Goal: Task Accomplishment & Management: Use online tool/utility

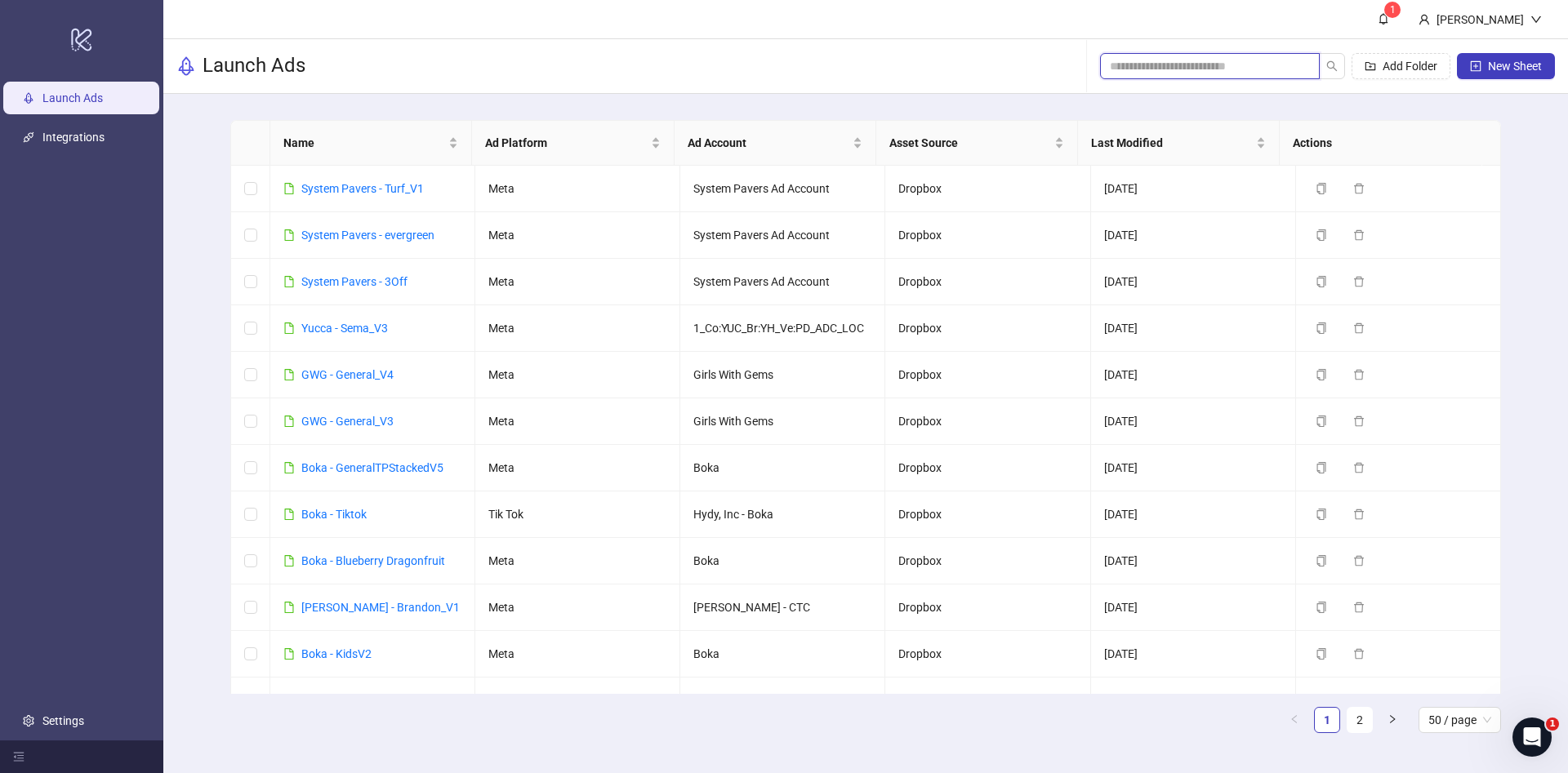
click at [1233, 71] on input "search" at bounding box center [1203, 66] width 187 height 18
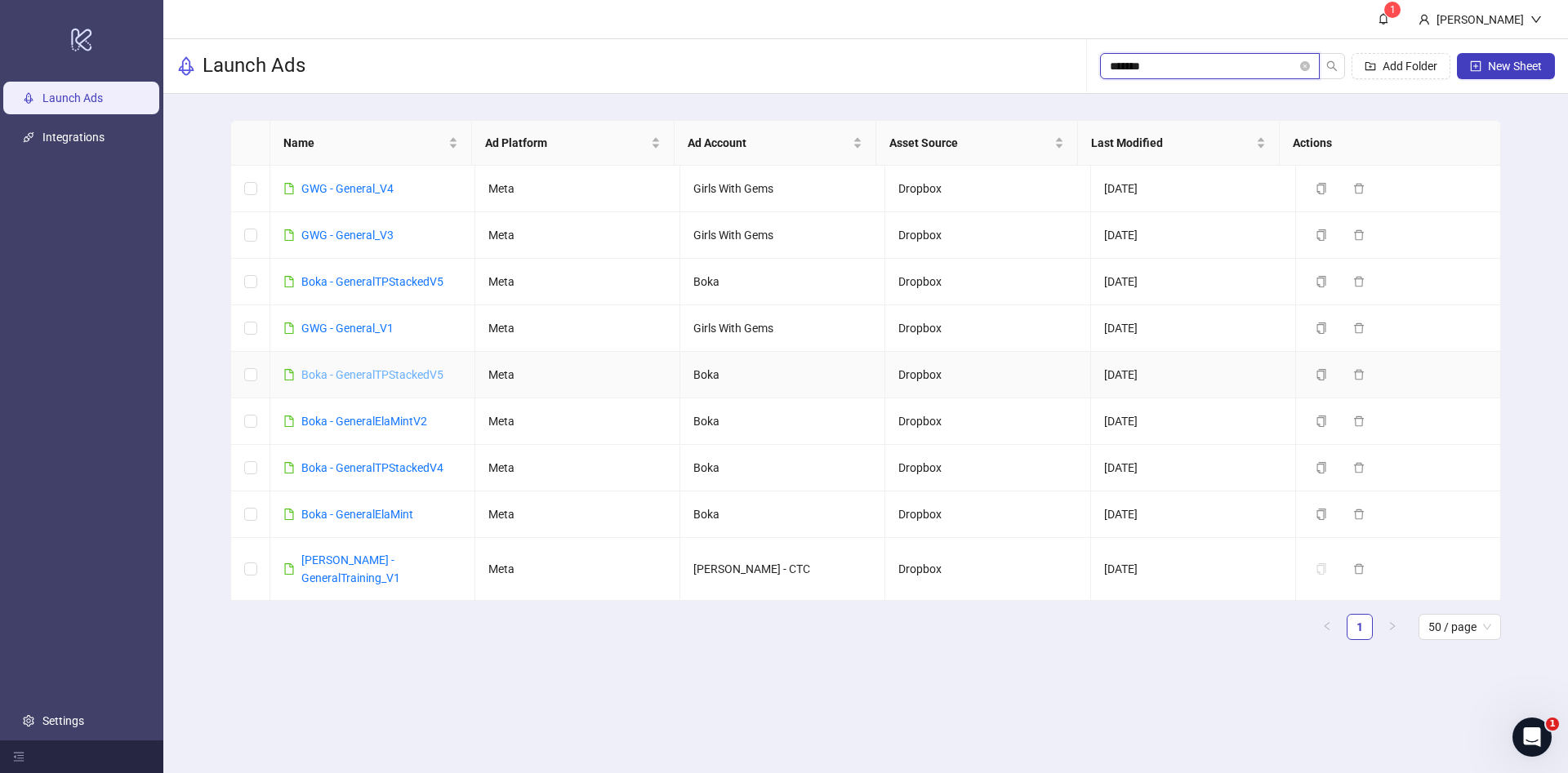
type input "*******"
click at [354, 374] on link "Boka - GeneralTPStackedV5" at bounding box center [373, 374] width 143 height 13
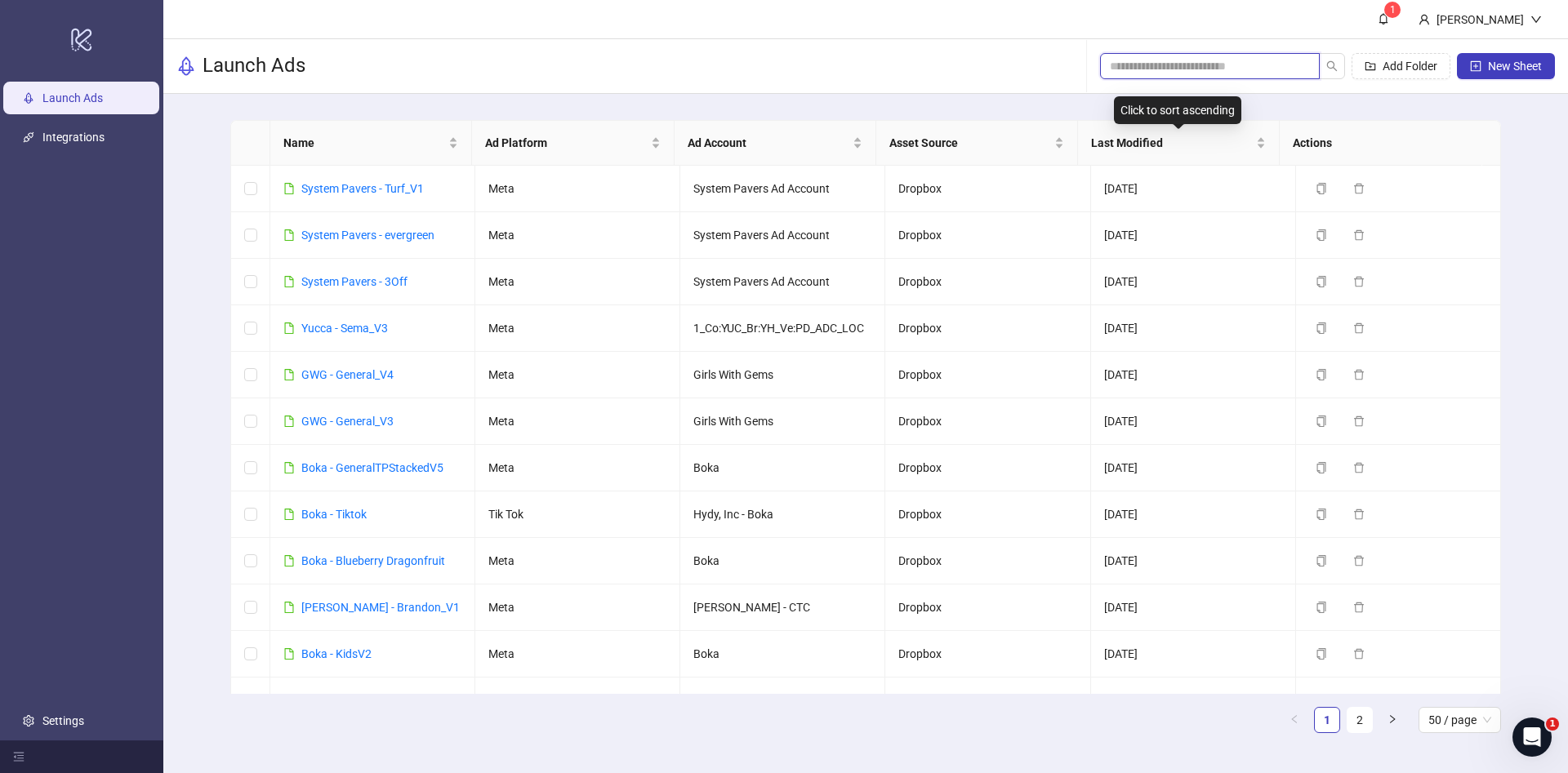
click at [1234, 72] on input "search" at bounding box center [1203, 66] width 187 height 18
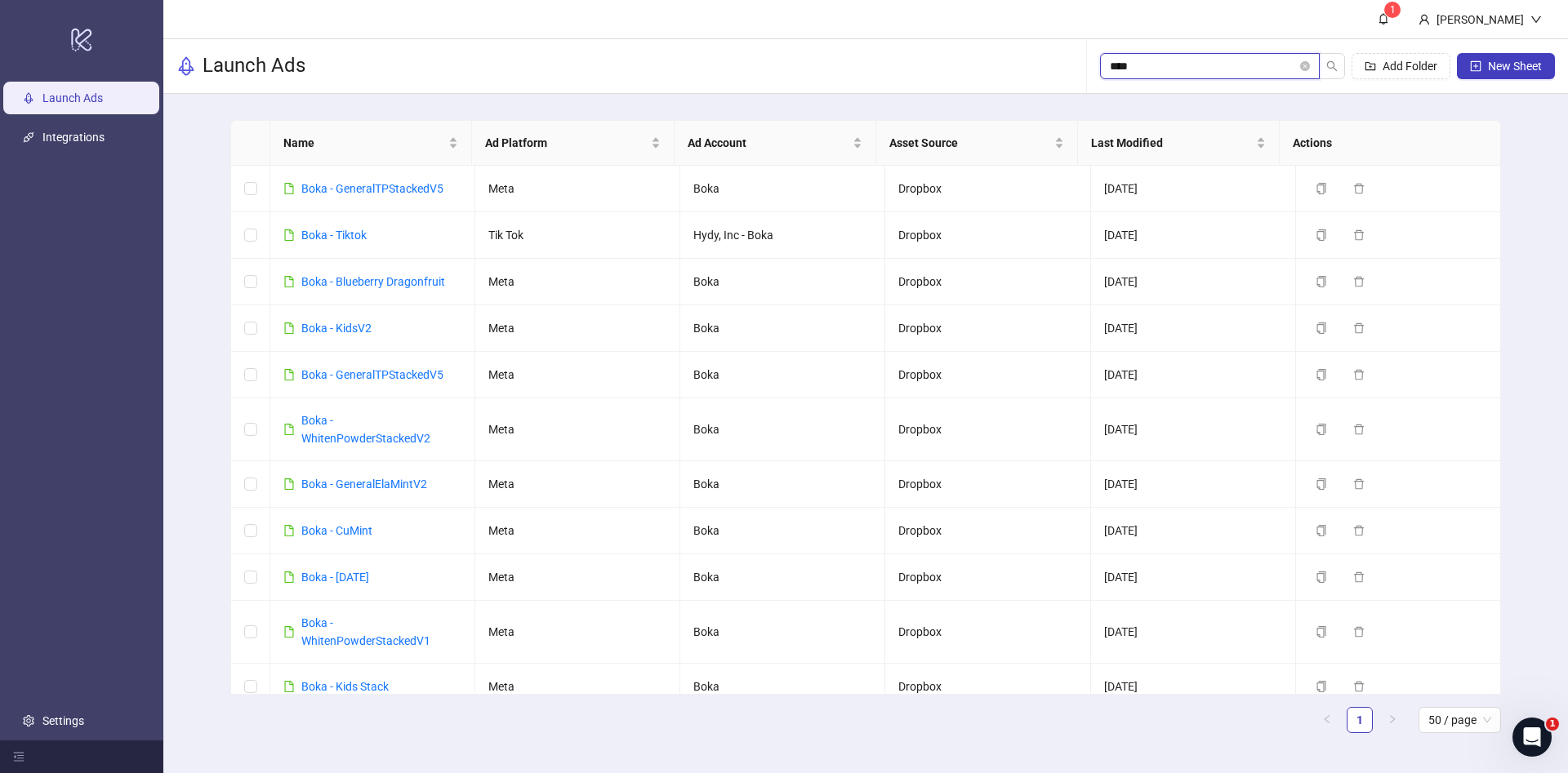
type input "****"
click at [384, 186] on link "Boka - GeneralTPStackedV5" at bounding box center [373, 189] width 143 height 13
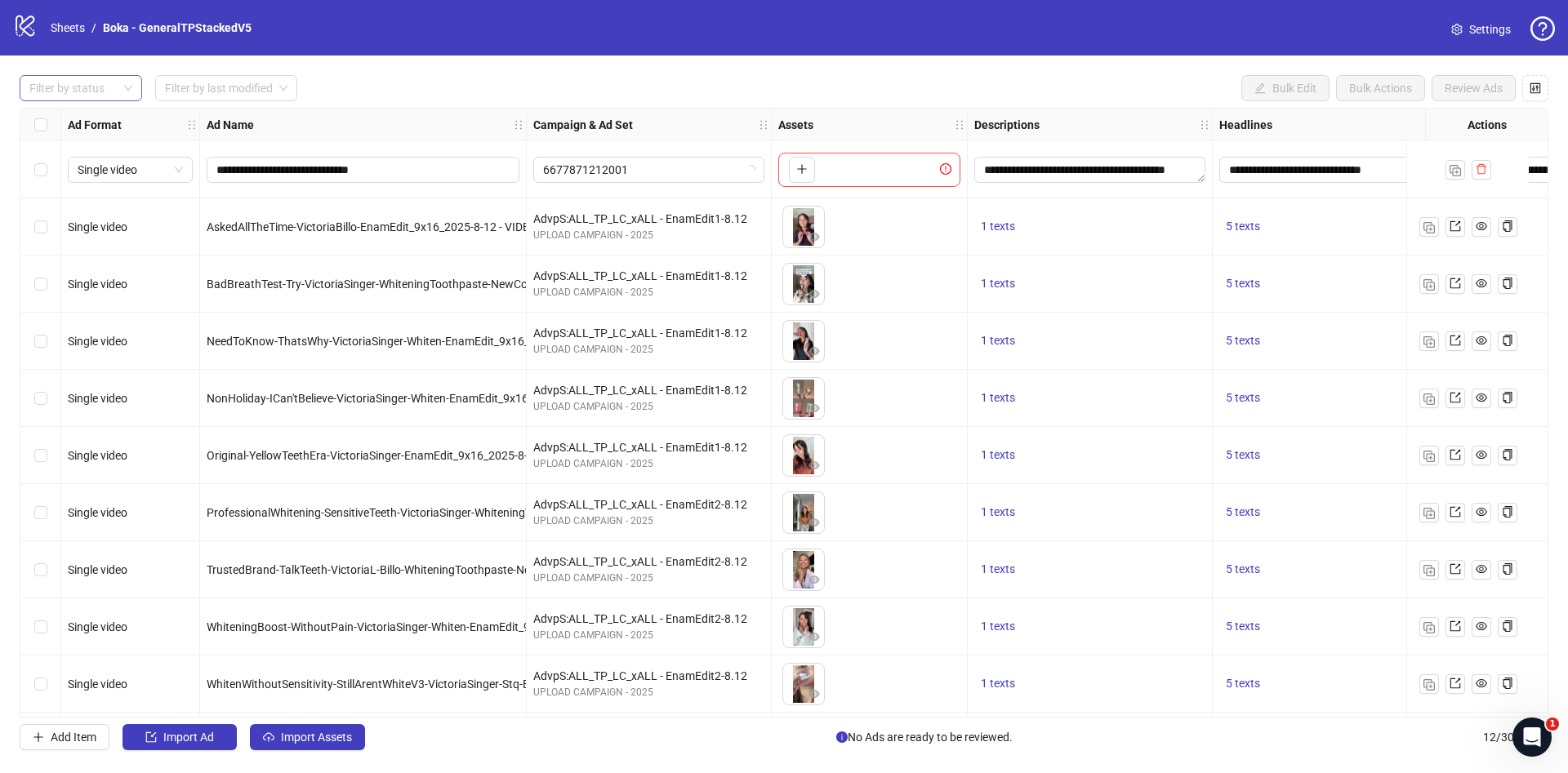
click at [68, 94] on div at bounding box center [72, 87] width 99 height 23
click at [74, 121] on div "Draft" at bounding box center [80, 122] width 97 height 18
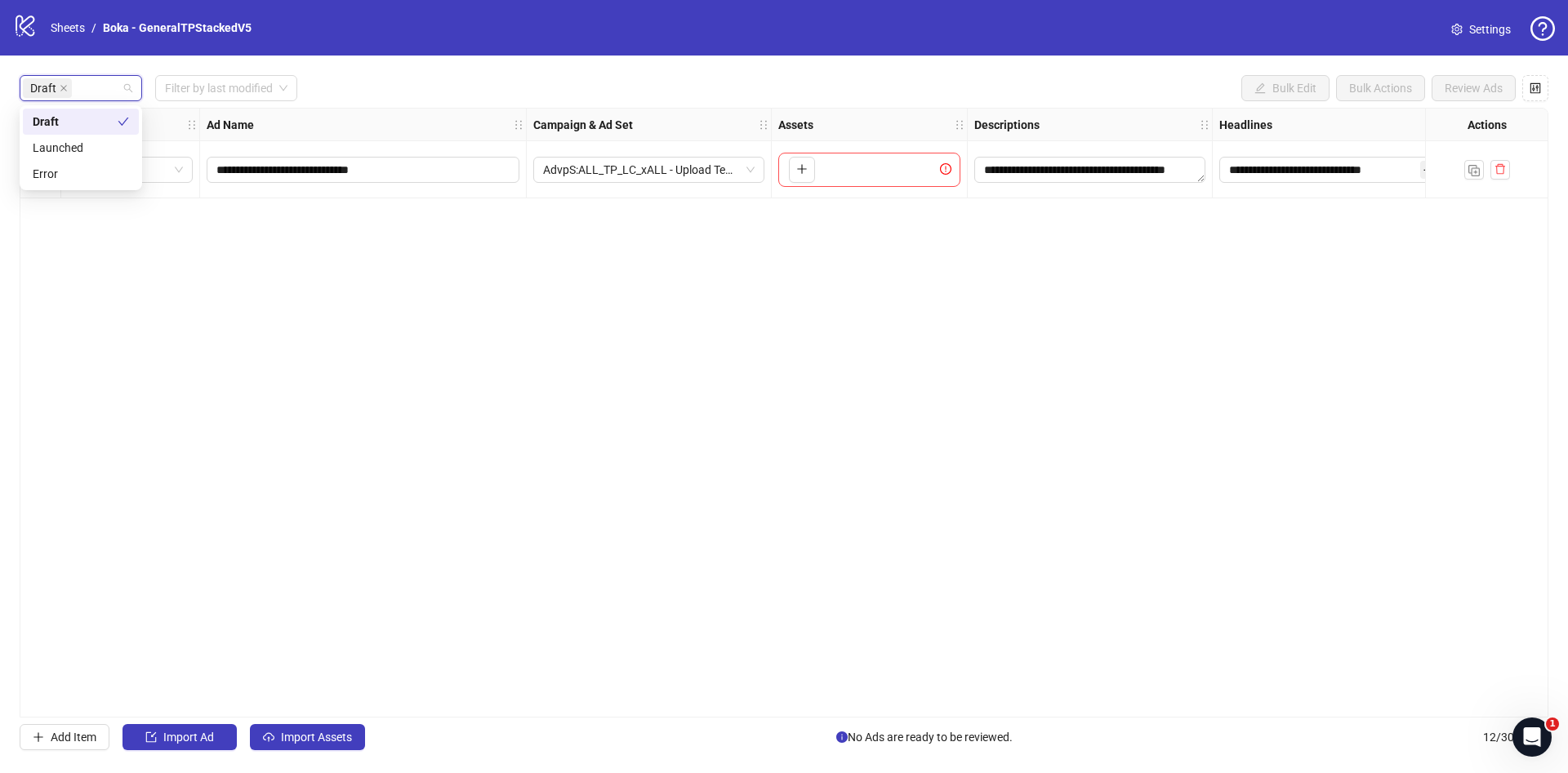
click at [496, 44] on div "logo/logo-mobile Sheets / Boka - GeneralTPStackedV5 Settings" at bounding box center [784, 28] width 1568 height 56
click at [300, 743] on span "Import Assets" at bounding box center [316, 737] width 71 height 13
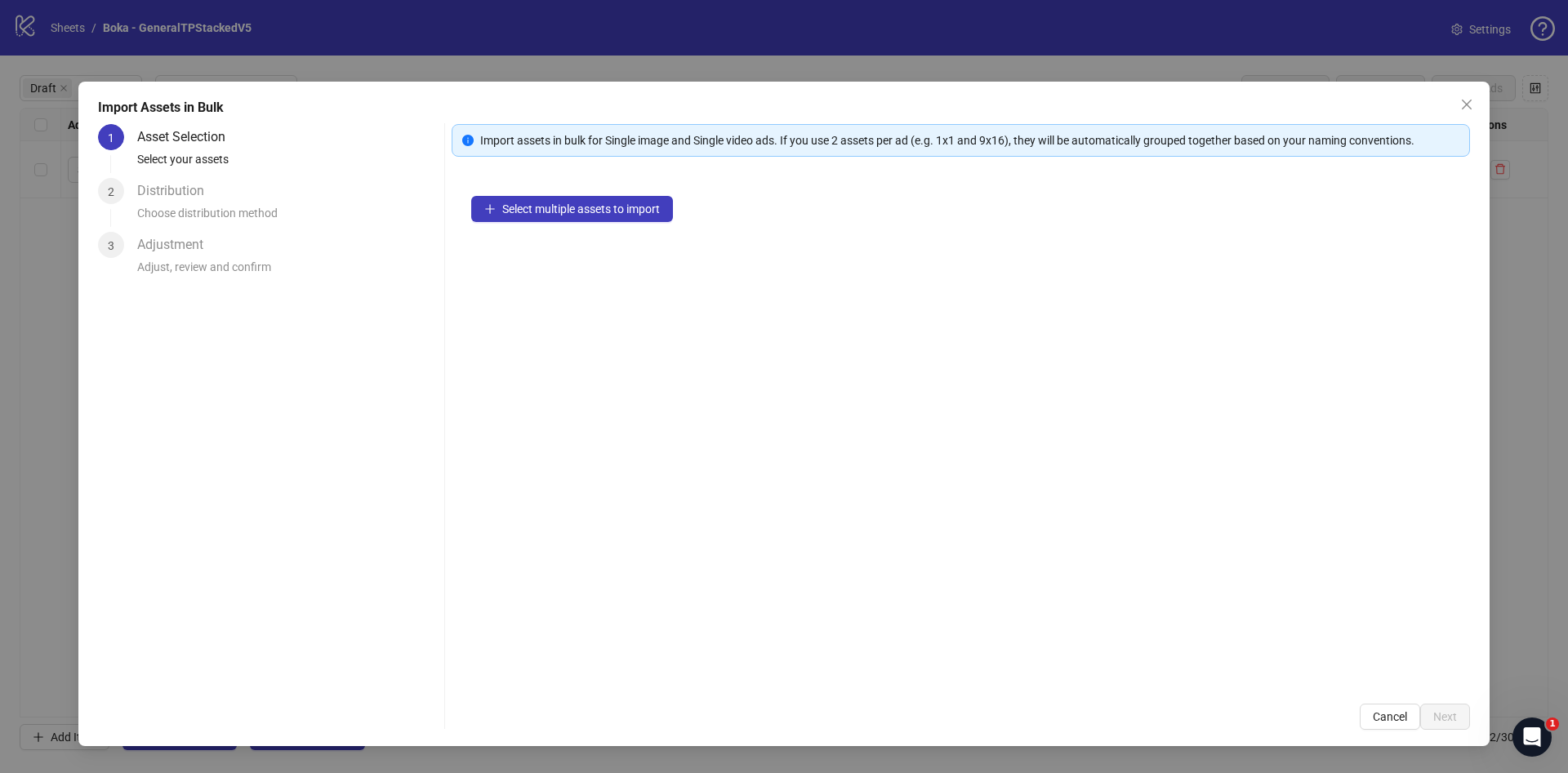
click at [544, 183] on div "Select multiple assets to import" at bounding box center [961, 430] width 1019 height 508
click at [543, 203] on span "Select multiple assets to import" at bounding box center [581, 209] width 158 height 13
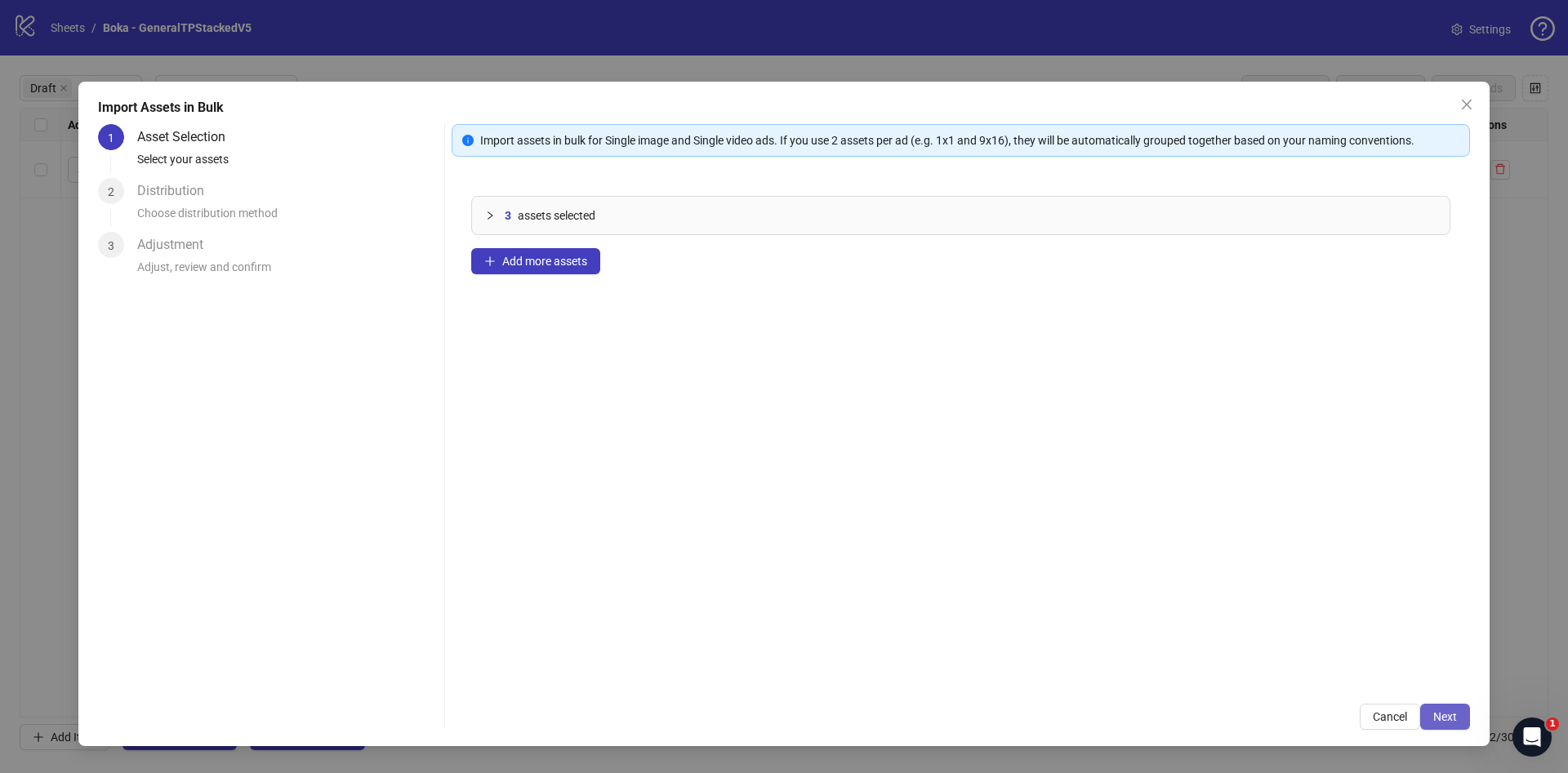
click at [1462, 713] on button "Next" at bounding box center [1444, 716] width 50 height 26
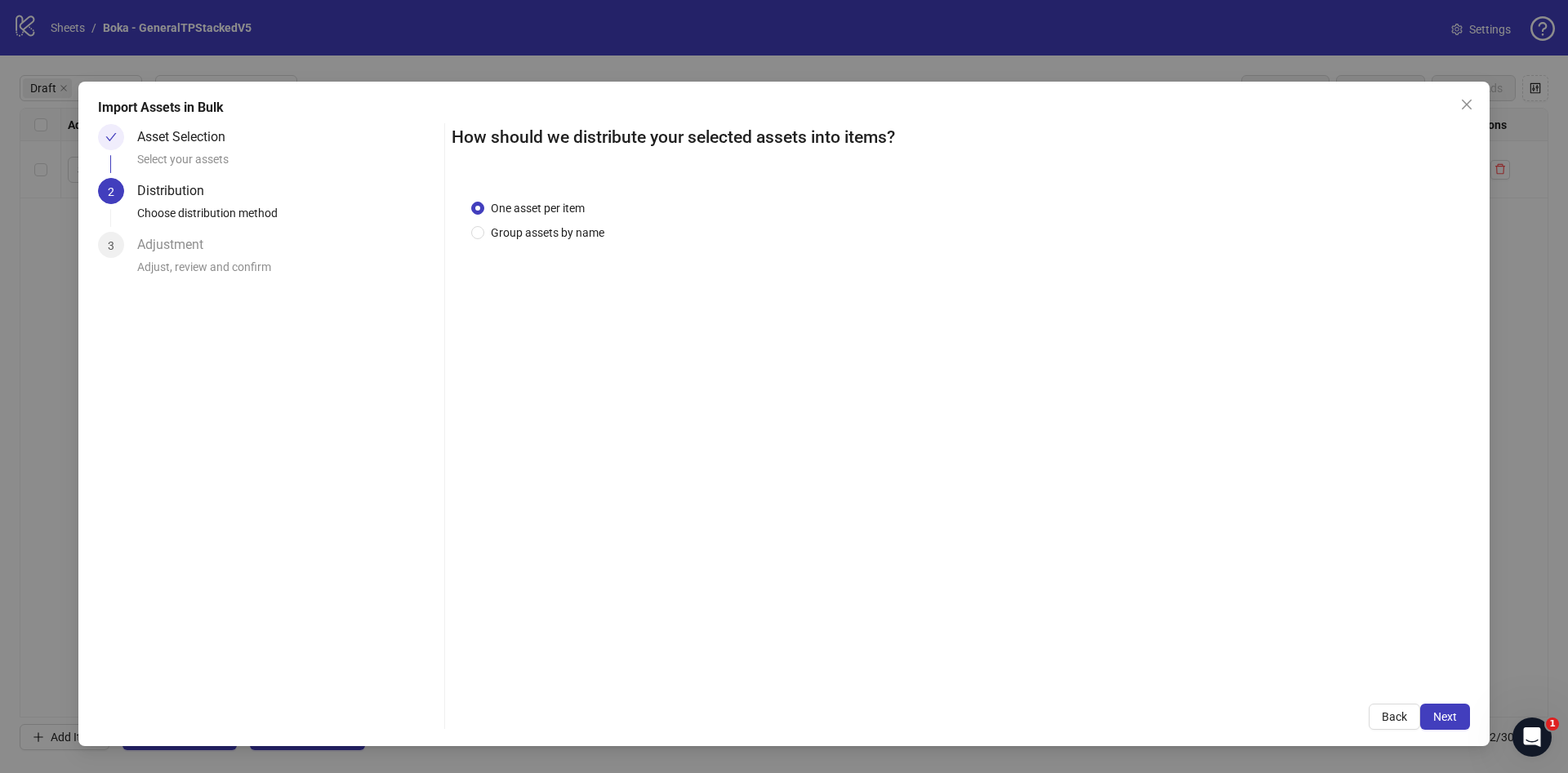
click at [1462, 714] on button "Next" at bounding box center [1444, 716] width 50 height 26
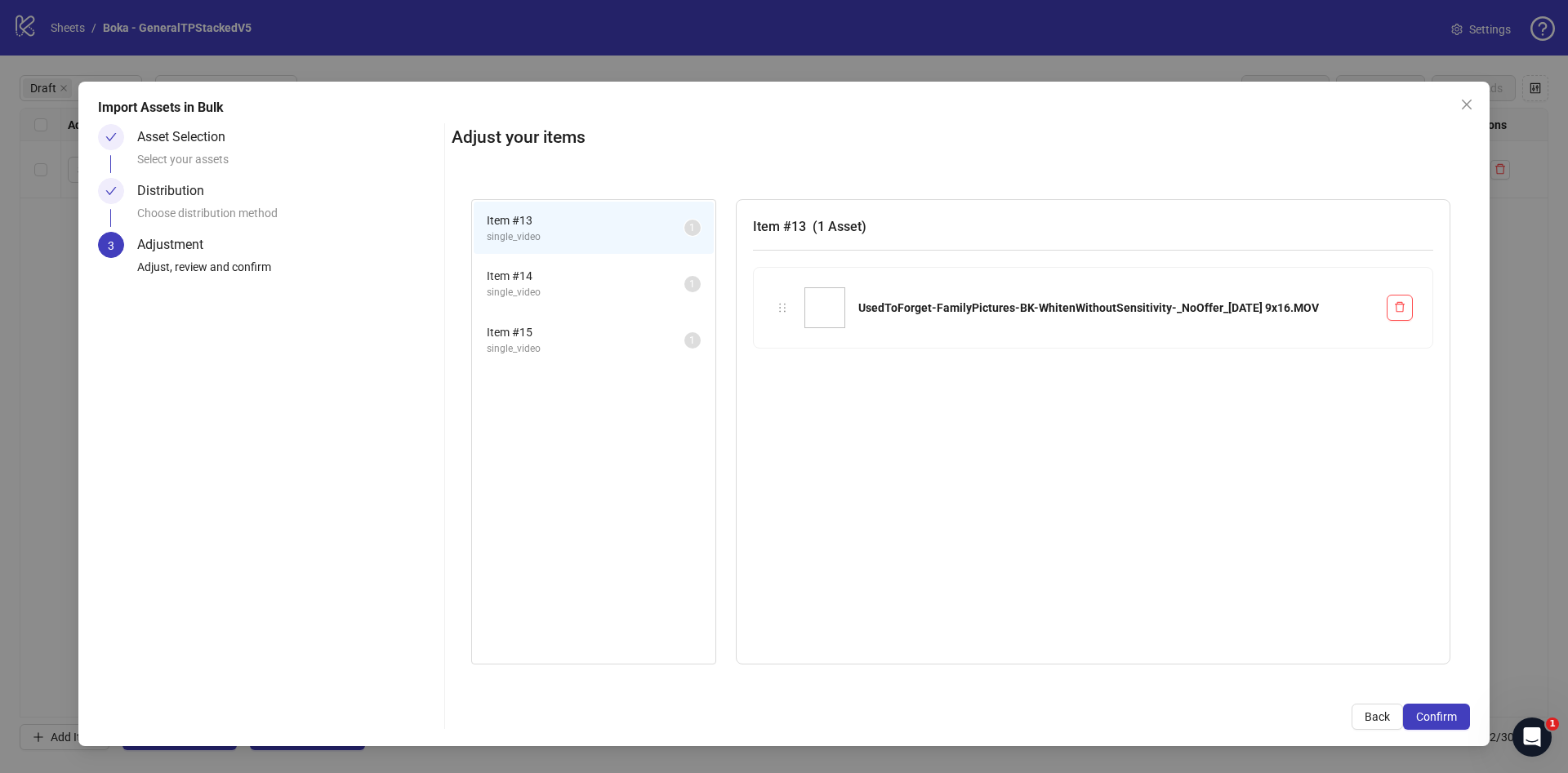
click at [1462, 714] on button "Confirm" at bounding box center [1436, 716] width 67 height 26
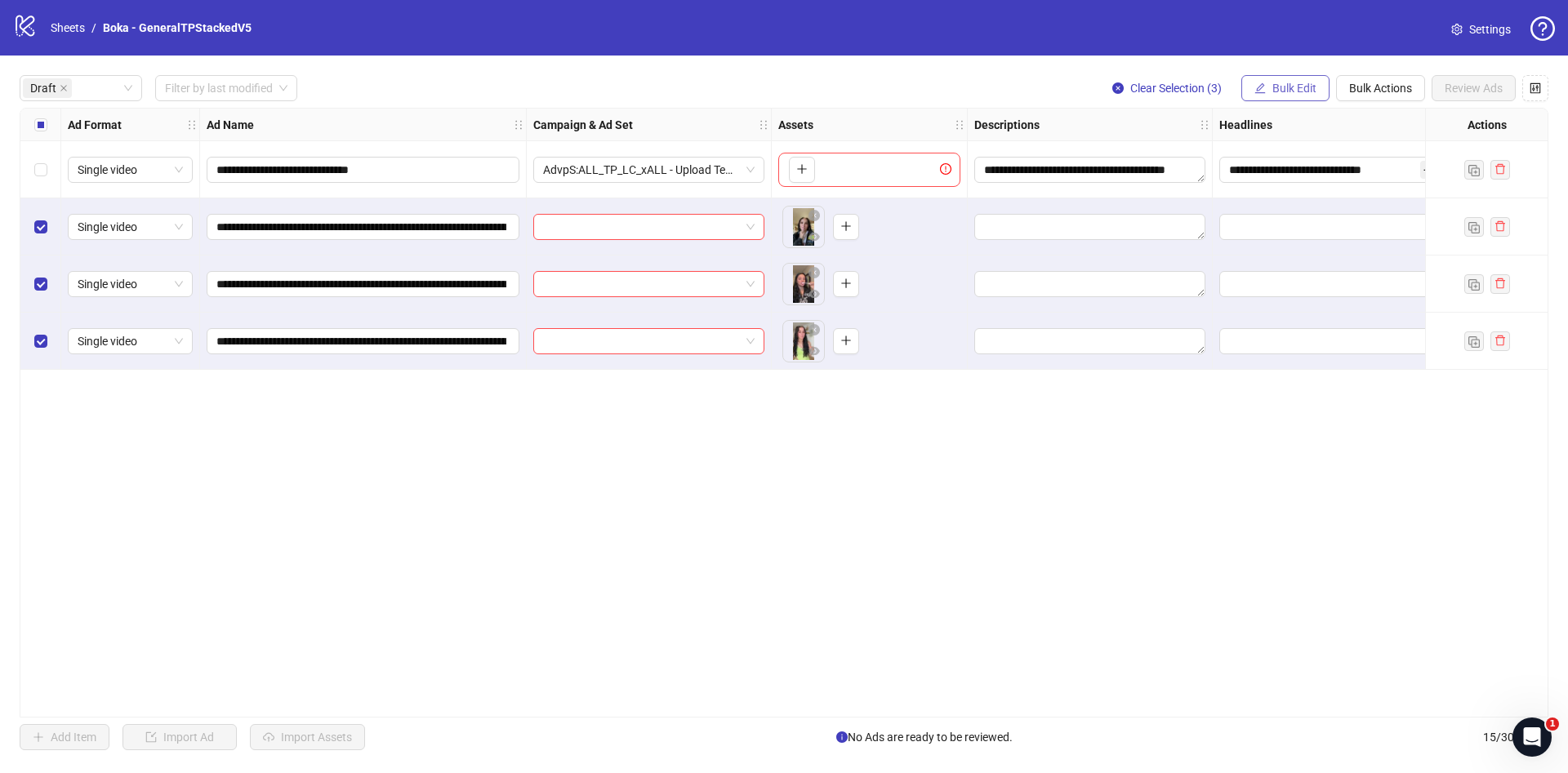
click at [1294, 85] on span "Bulk Edit" at bounding box center [1295, 88] width 44 height 13
click at [1307, 146] on span "Name" at bounding box center [1302, 148] width 97 height 18
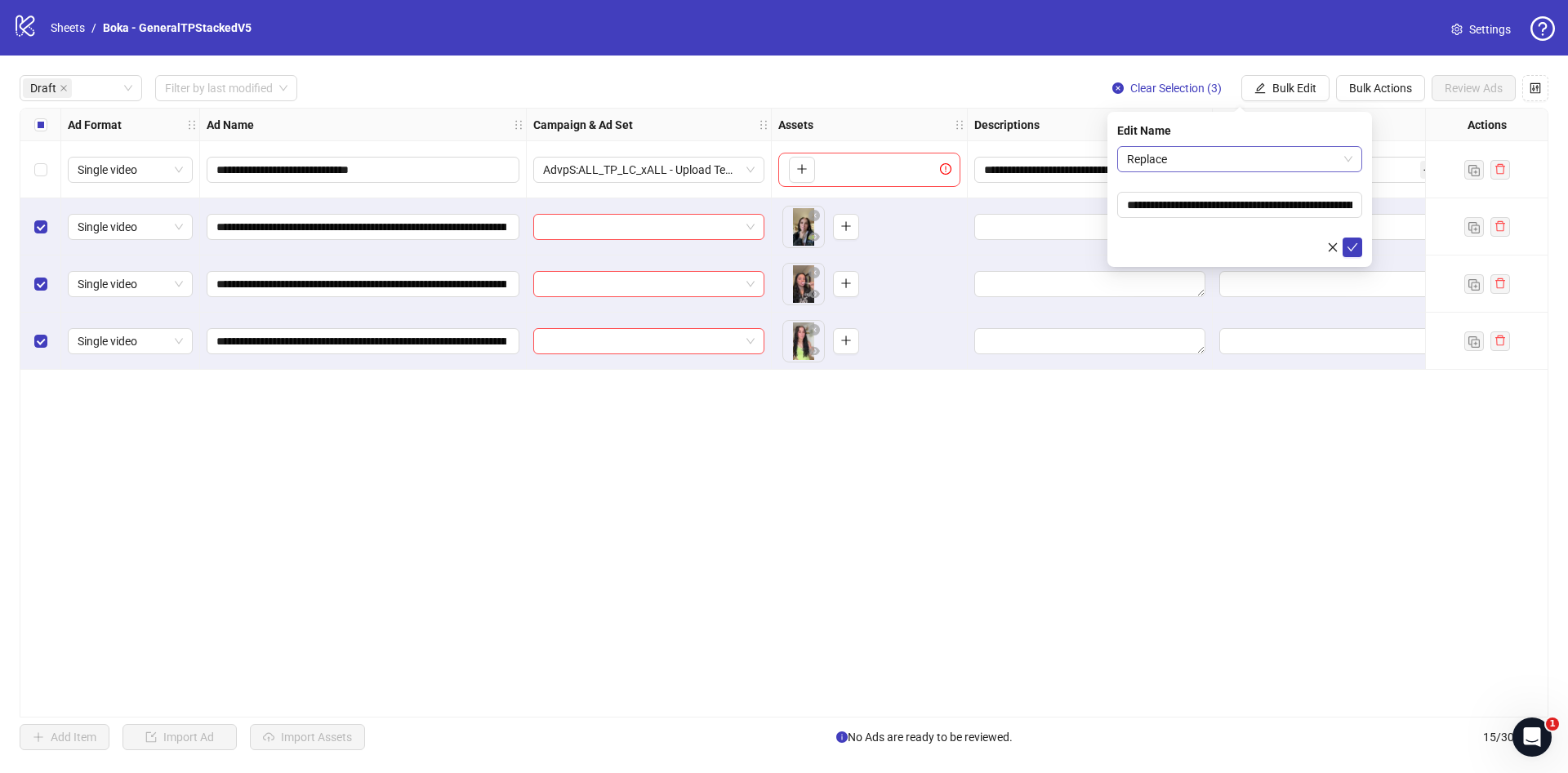
click at [1200, 157] on span "Replace" at bounding box center [1240, 159] width 226 height 24
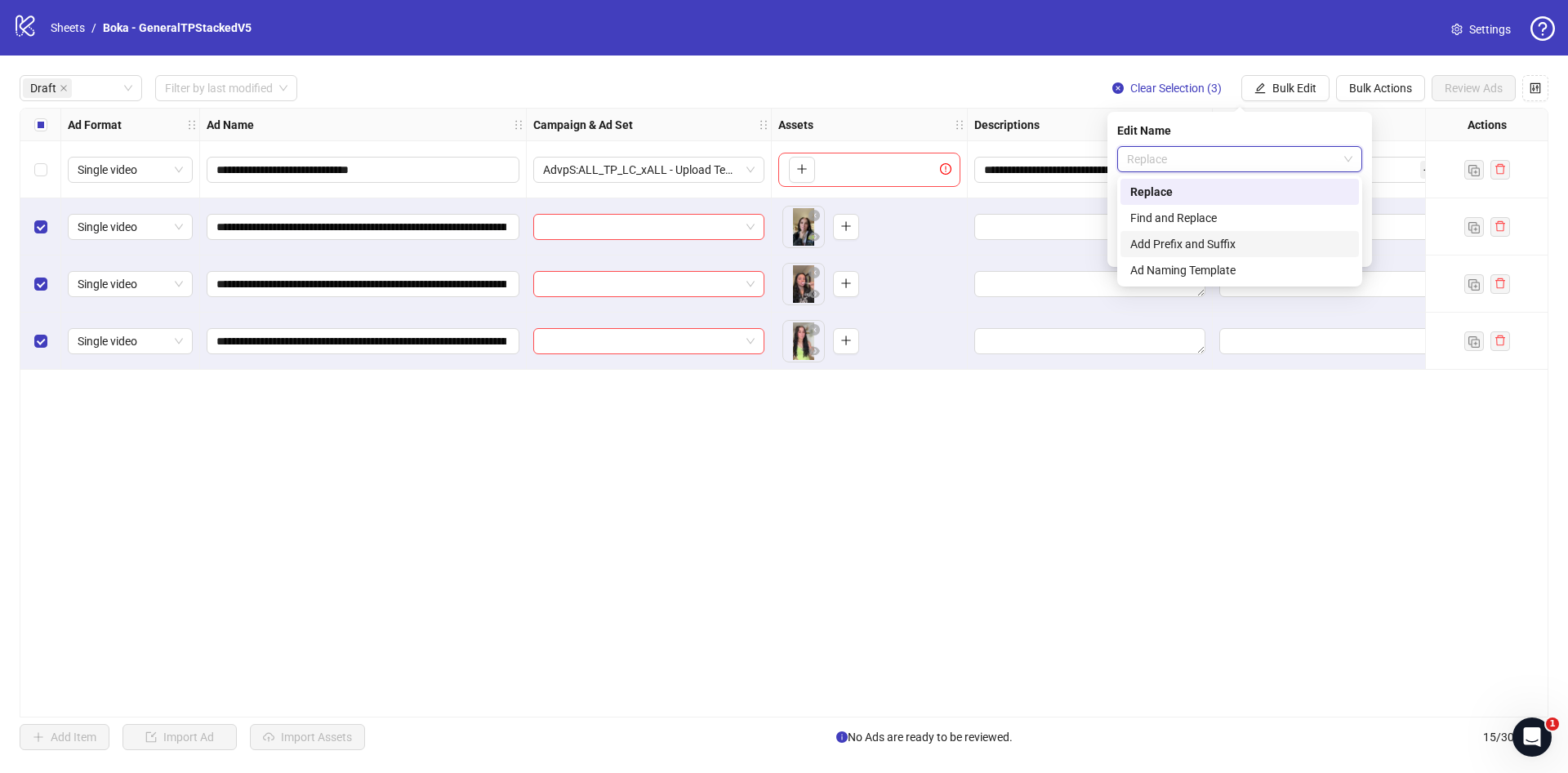
click at [1192, 238] on div "Add Prefix and Suffix" at bounding box center [1240, 244] width 219 height 18
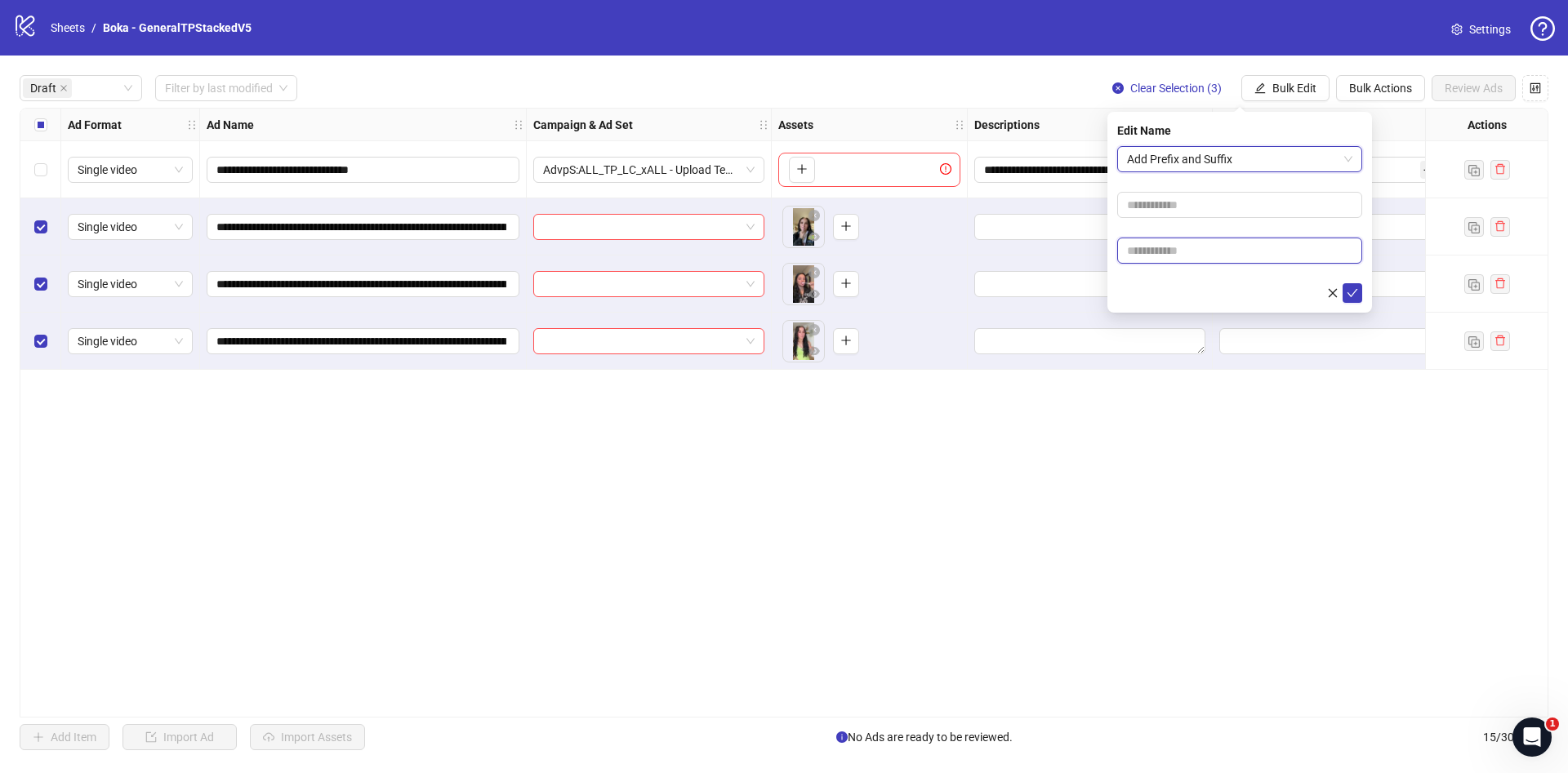
click at [1199, 253] on input "text" at bounding box center [1241, 250] width 245 height 26
click at [1212, 156] on span "Add Prefix and Suffix" at bounding box center [1240, 159] width 226 height 24
click at [1214, 213] on div "Find and Replace" at bounding box center [1240, 218] width 219 height 18
click at [1210, 214] on input "text" at bounding box center [1241, 205] width 245 height 26
type input "****"
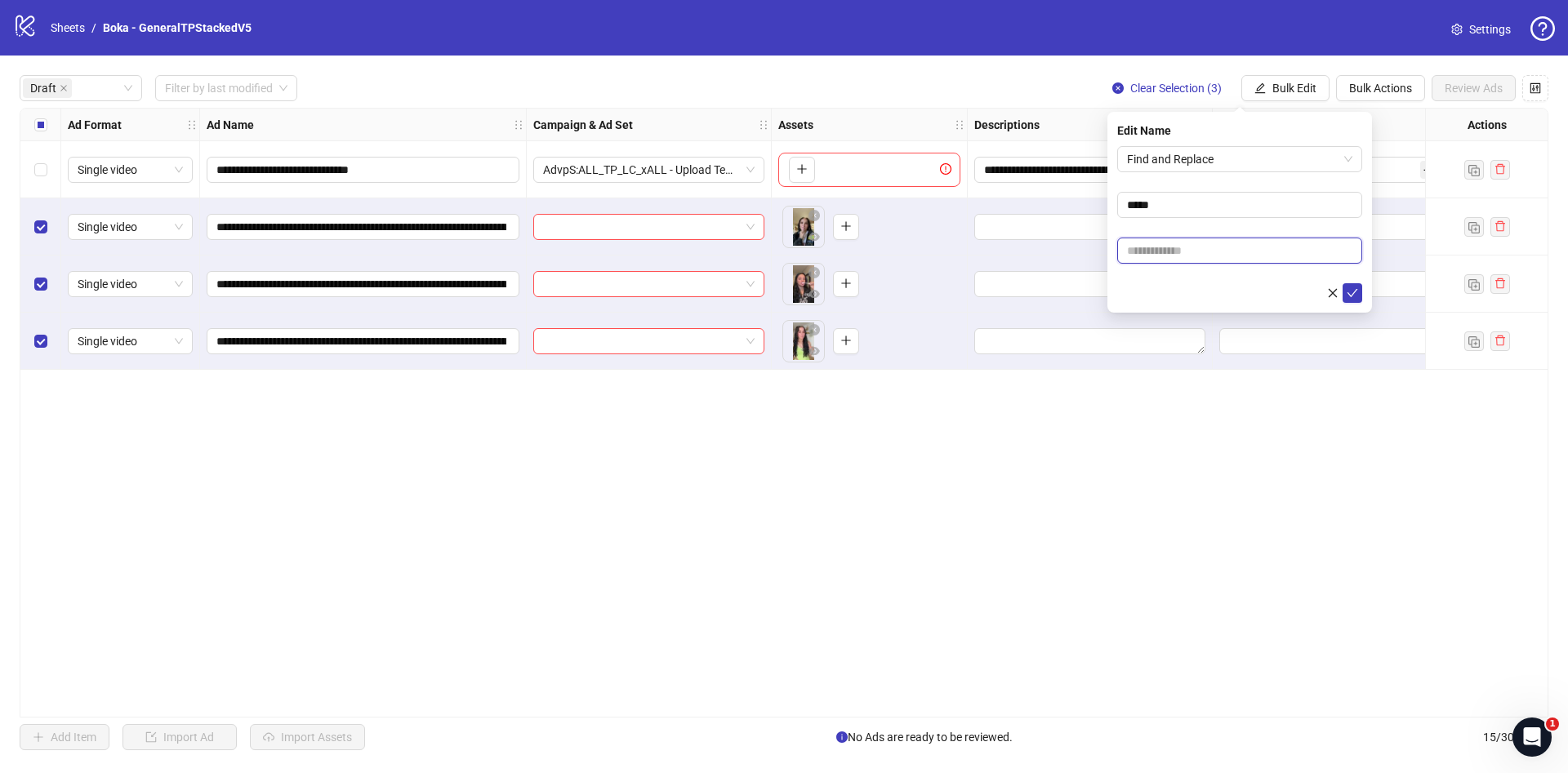
click at [1209, 259] on input "text" at bounding box center [1241, 250] width 245 height 26
paste input "**********"
click at [1278, 259] on input "**********" at bounding box center [1241, 250] width 245 height 26
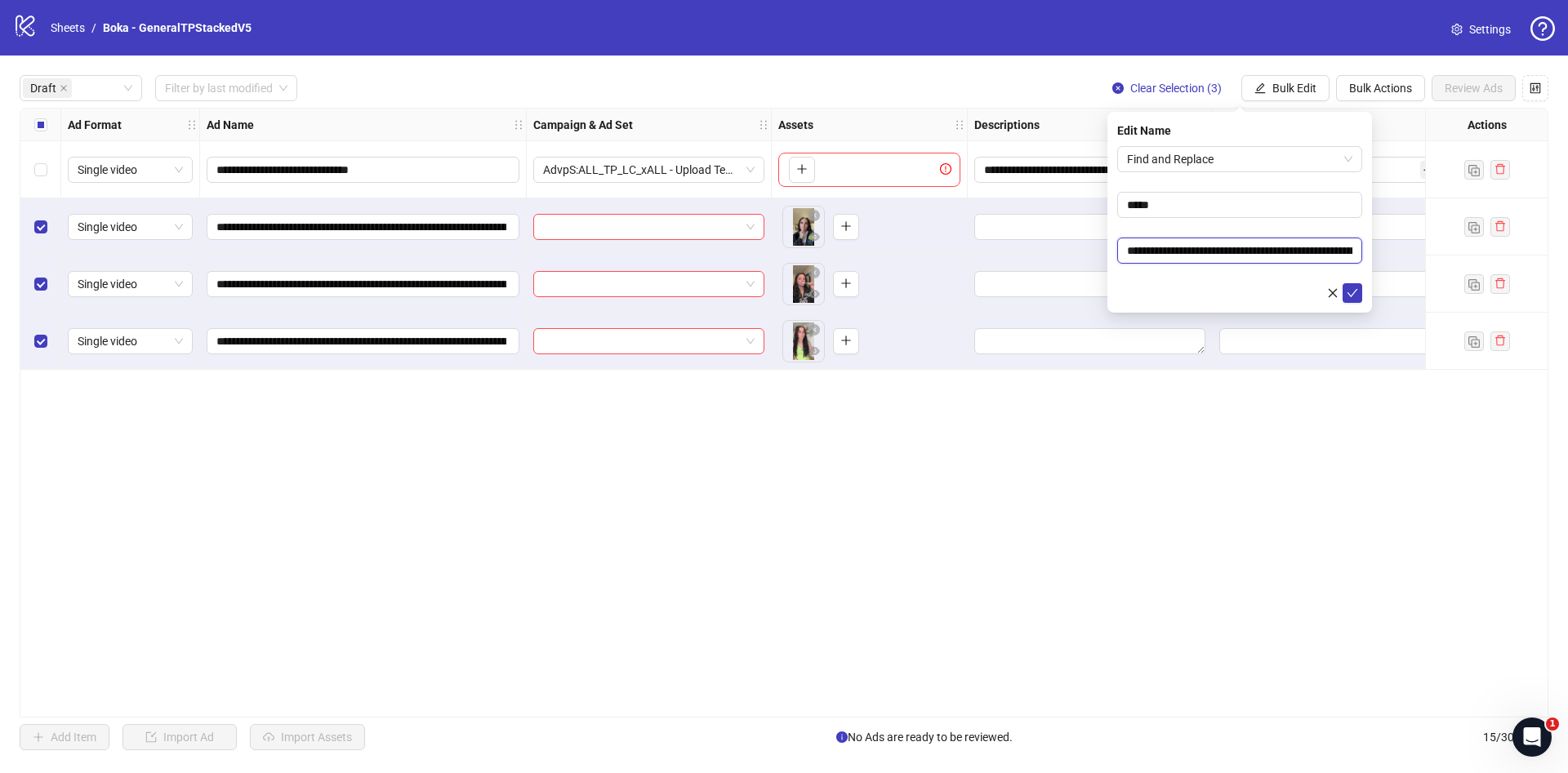
drag, startPoint x: 1305, startPoint y: 260, endPoint x: 1090, endPoint y: 243, distance: 215.7
click at [1010, 241] on body "**********" at bounding box center [784, 386] width 1568 height 773
click at [1274, 249] on input "**********" at bounding box center [1241, 250] width 245 height 26
type input "**********"
click at [1360, 289] on button "submit" at bounding box center [1352, 293] width 20 height 20
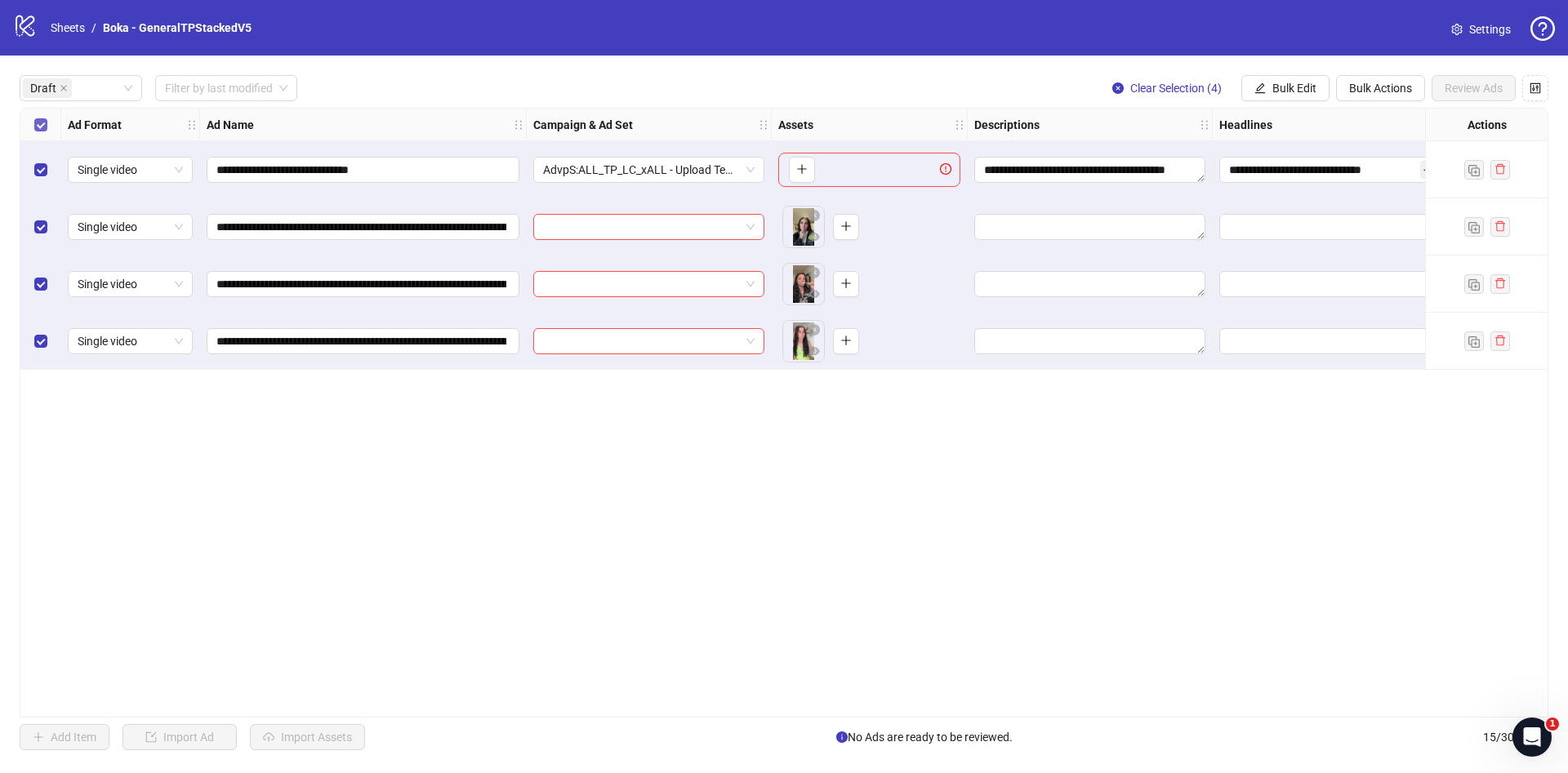
click at [41, 133] on div "Select all rows" at bounding box center [41, 124] width 41 height 32
click at [38, 116] on label "Select all rows" at bounding box center [41, 125] width 13 height 18
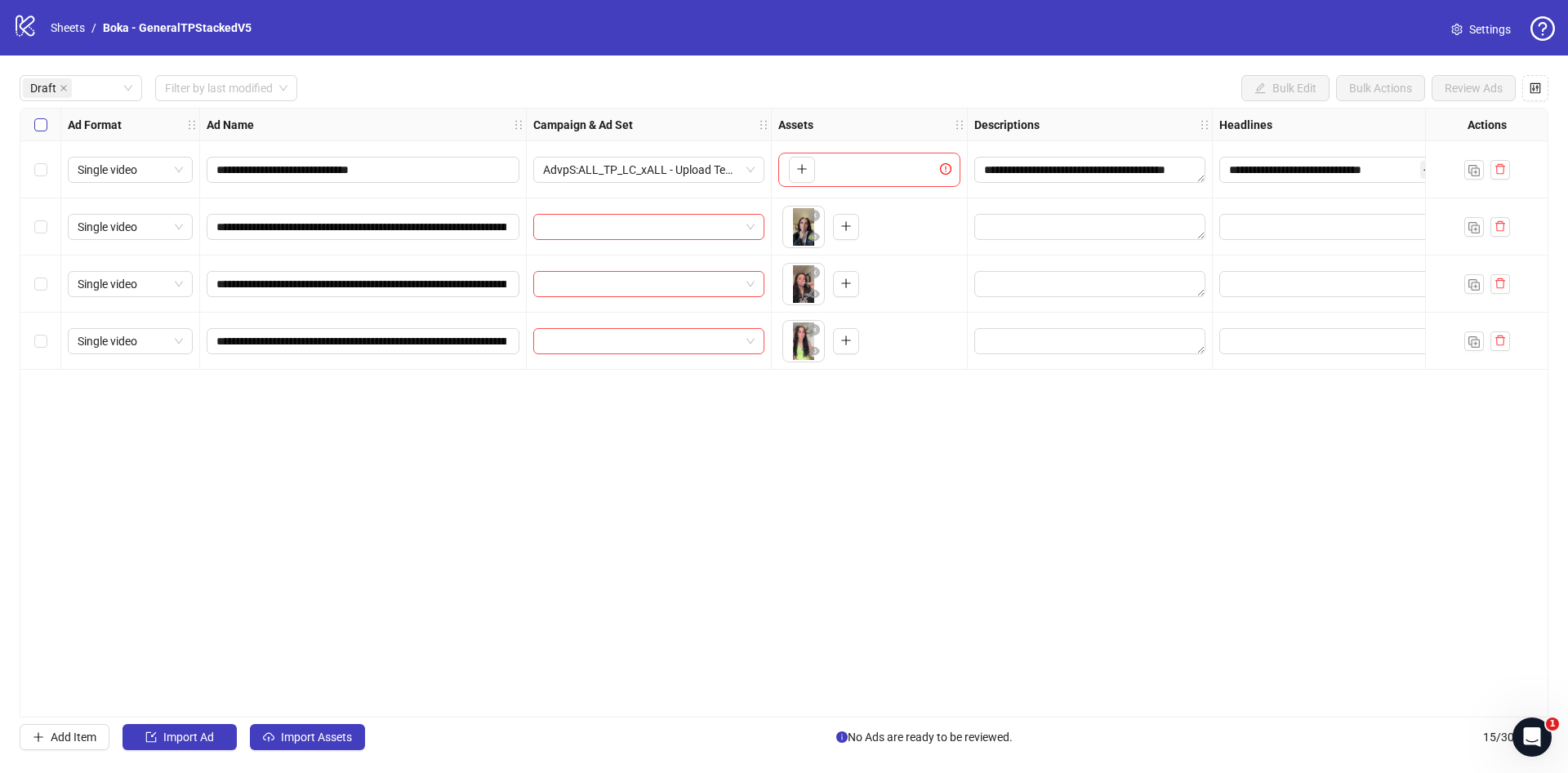
click at [38, 116] on label "Select all rows" at bounding box center [41, 125] width 13 height 18
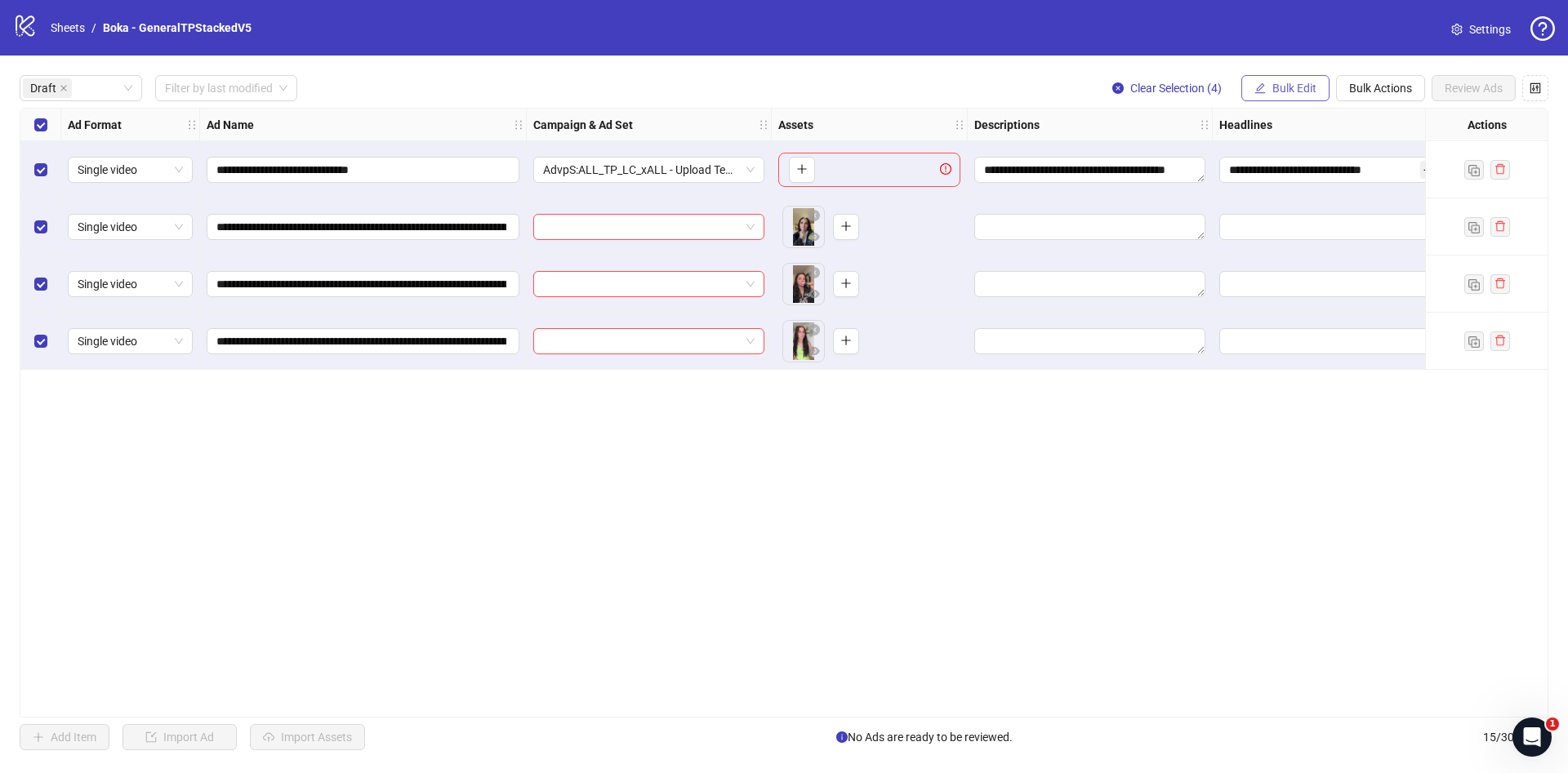
click at [1297, 79] on button "Bulk Edit" at bounding box center [1286, 87] width 88 height 26
click at [1309, 195] on span "Descriptions" at bounding box center [1302, 200] width 97 height 18
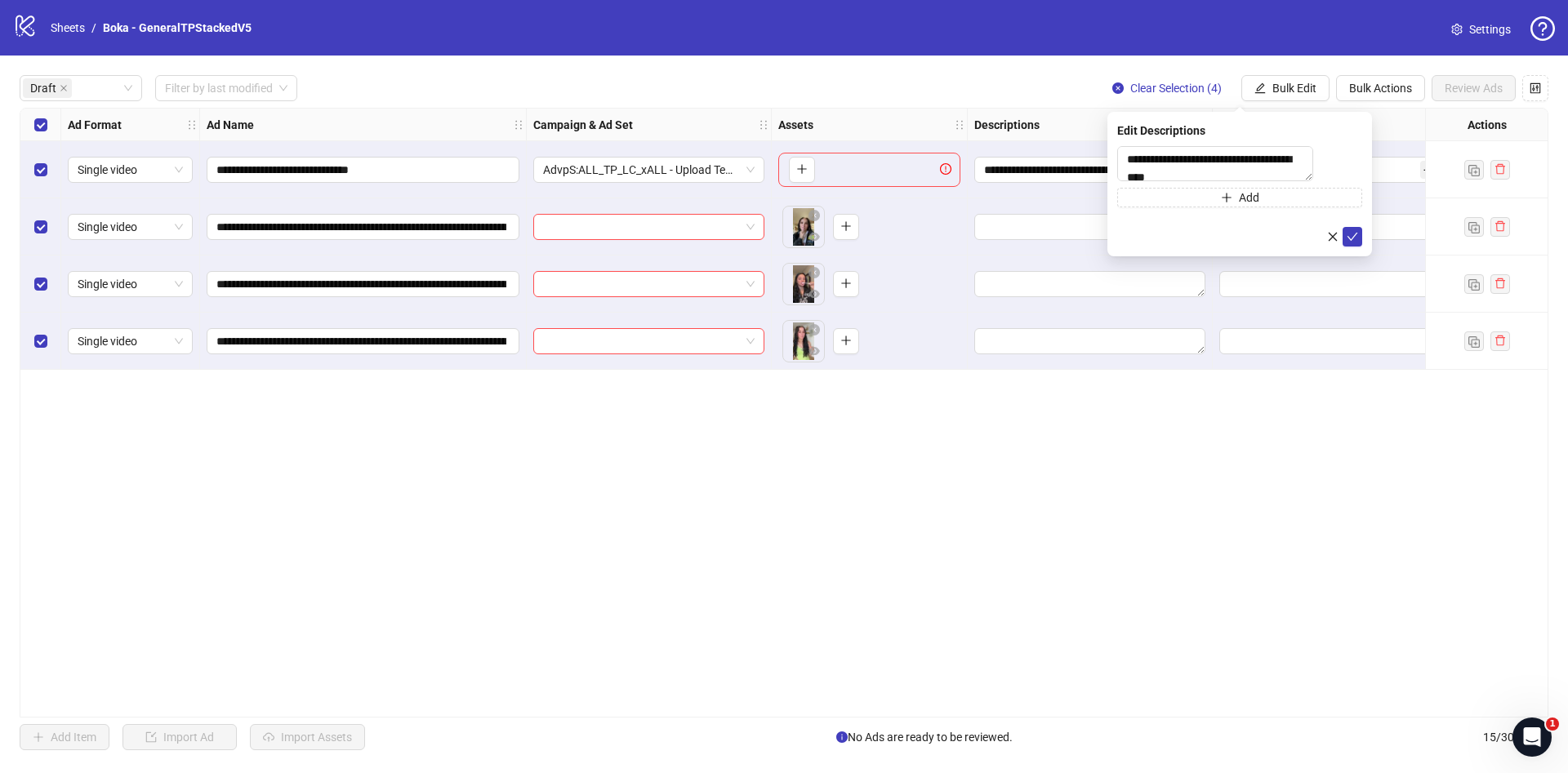
click at [1362, 238] on div "**********" at bounding box center [1240, 184] width 264 height 144
click at [1355, 241] on icon "check" at bounding box center [1353, 236] width 11 height 8
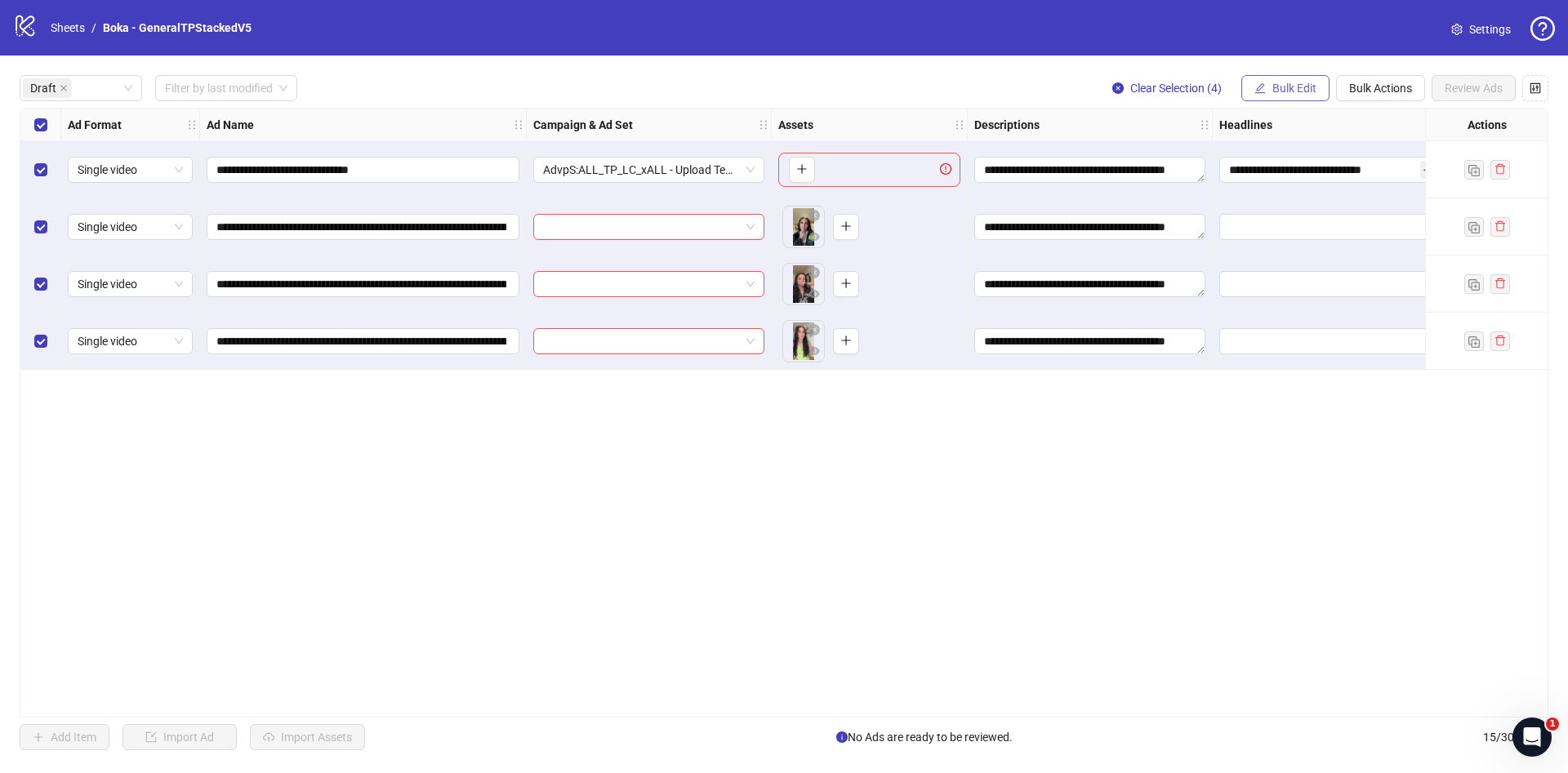
click at [1287, 82] on span "Bulk Edit" at bounding box center [1295, 88] width 44 height 13
click at [1323, 222] on span "Headlines" at bounding box center [1302, 226] width 97 height 18
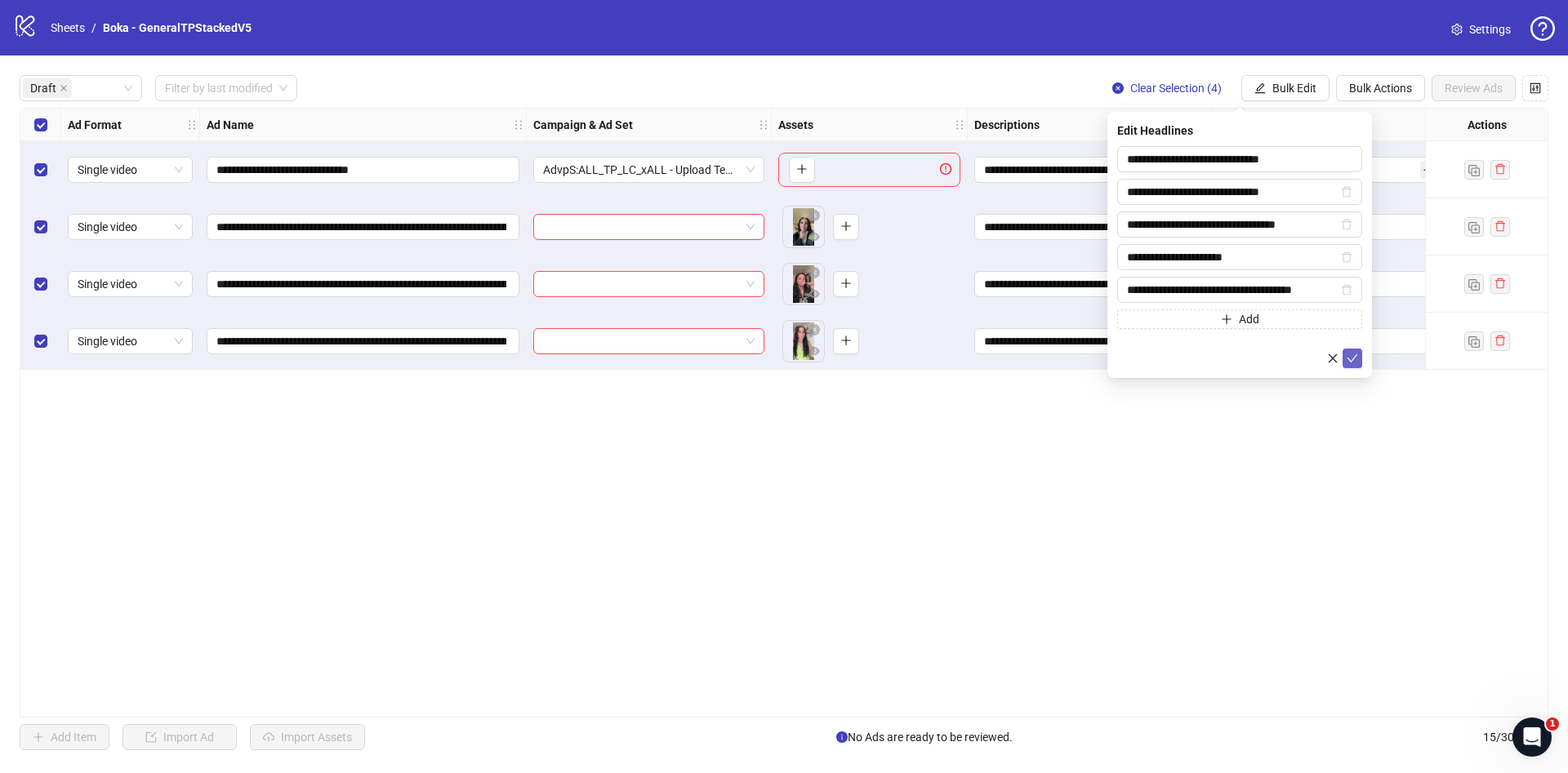
click at [1353, 354] on icon "check" at bounding box center [1352, 358] width 12 height 12
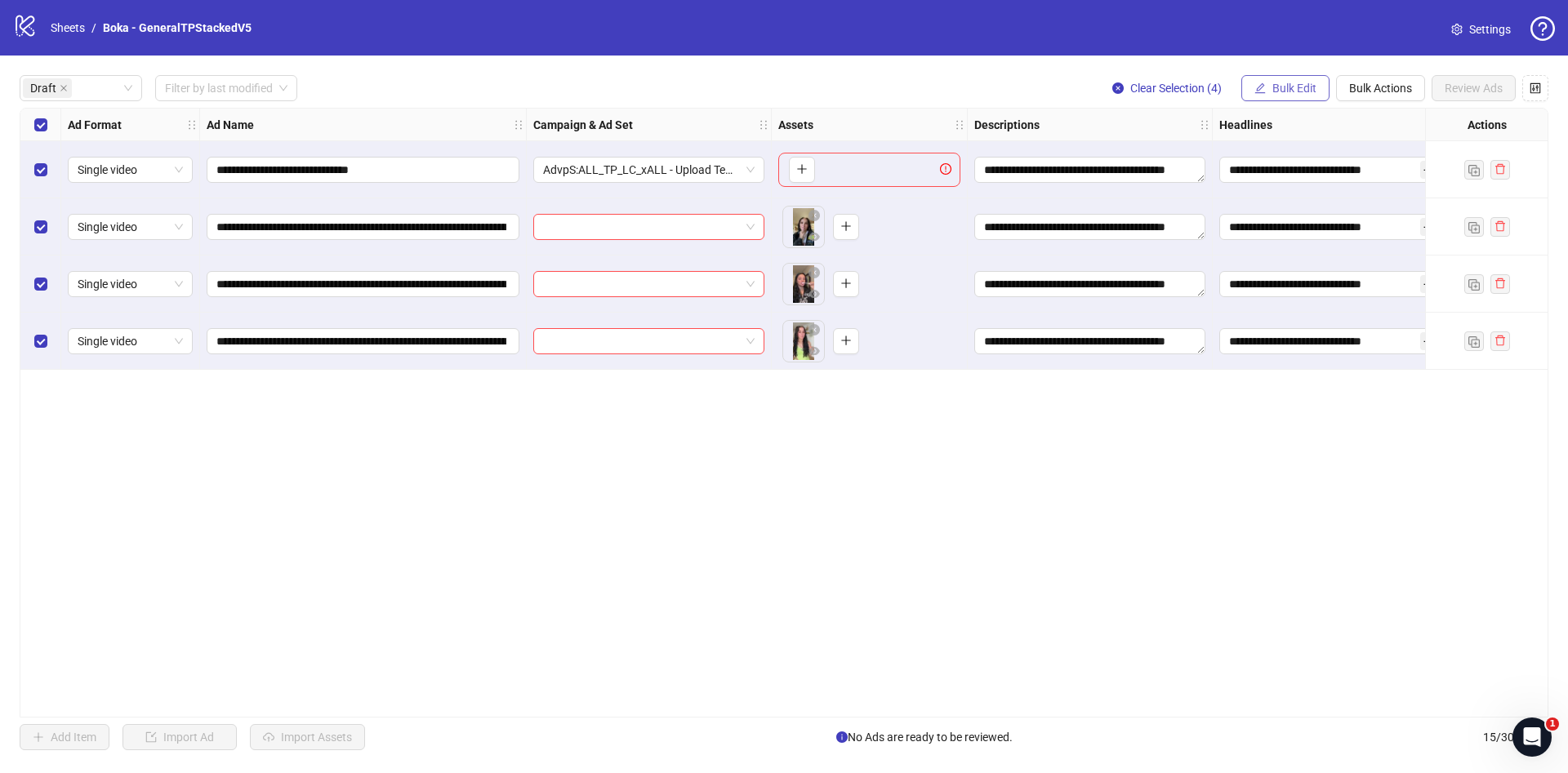
drag, startPoint x: 1290, startPoint y: 82, endPoint x: 1297, endPoint y: 76, distance: 9.2
click at [1293, 73] on div "**********" at bounding box center [784, 413] width 1568 height 714
click at [1290, 90] on span "Bulk Edit" at bounding box center [1295, 88] width 44 height 13
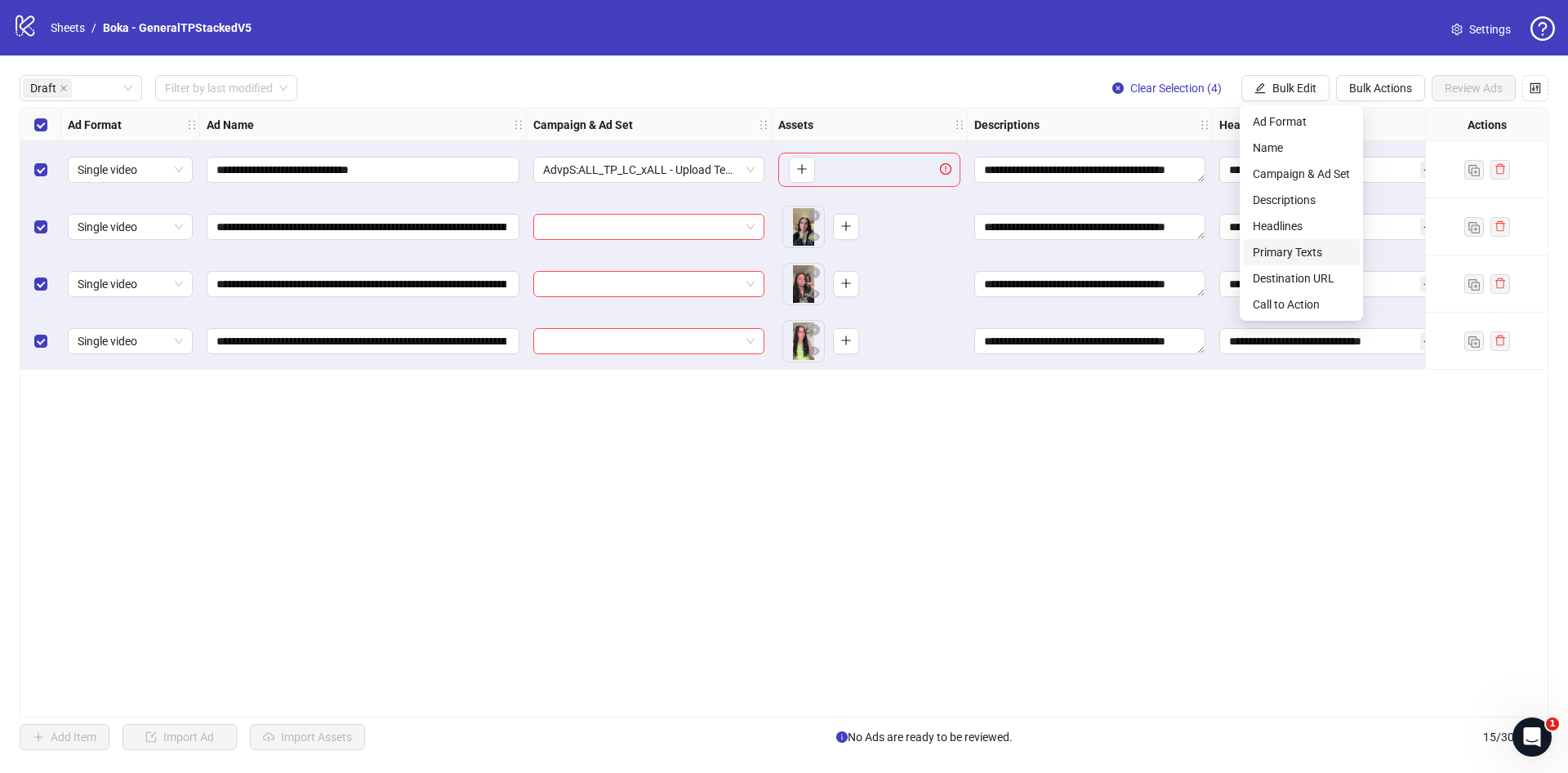
click at [1310, 245] on span "Primary Texts" at bounding box center [1302, 253] width 97 height 18
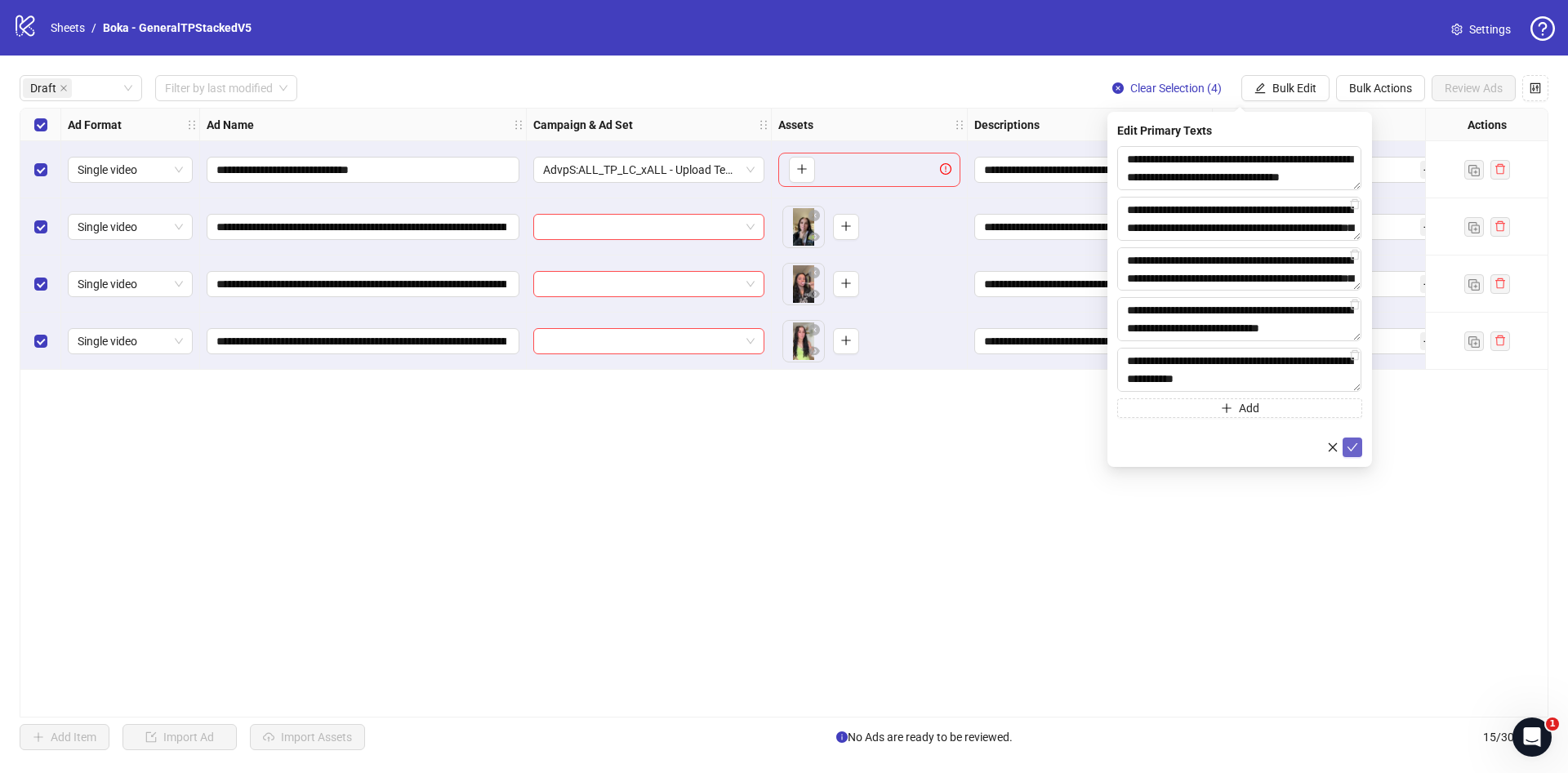
click at [1356, 449] on icon "check" at bounding box center [1352, 447] width 12 height 12
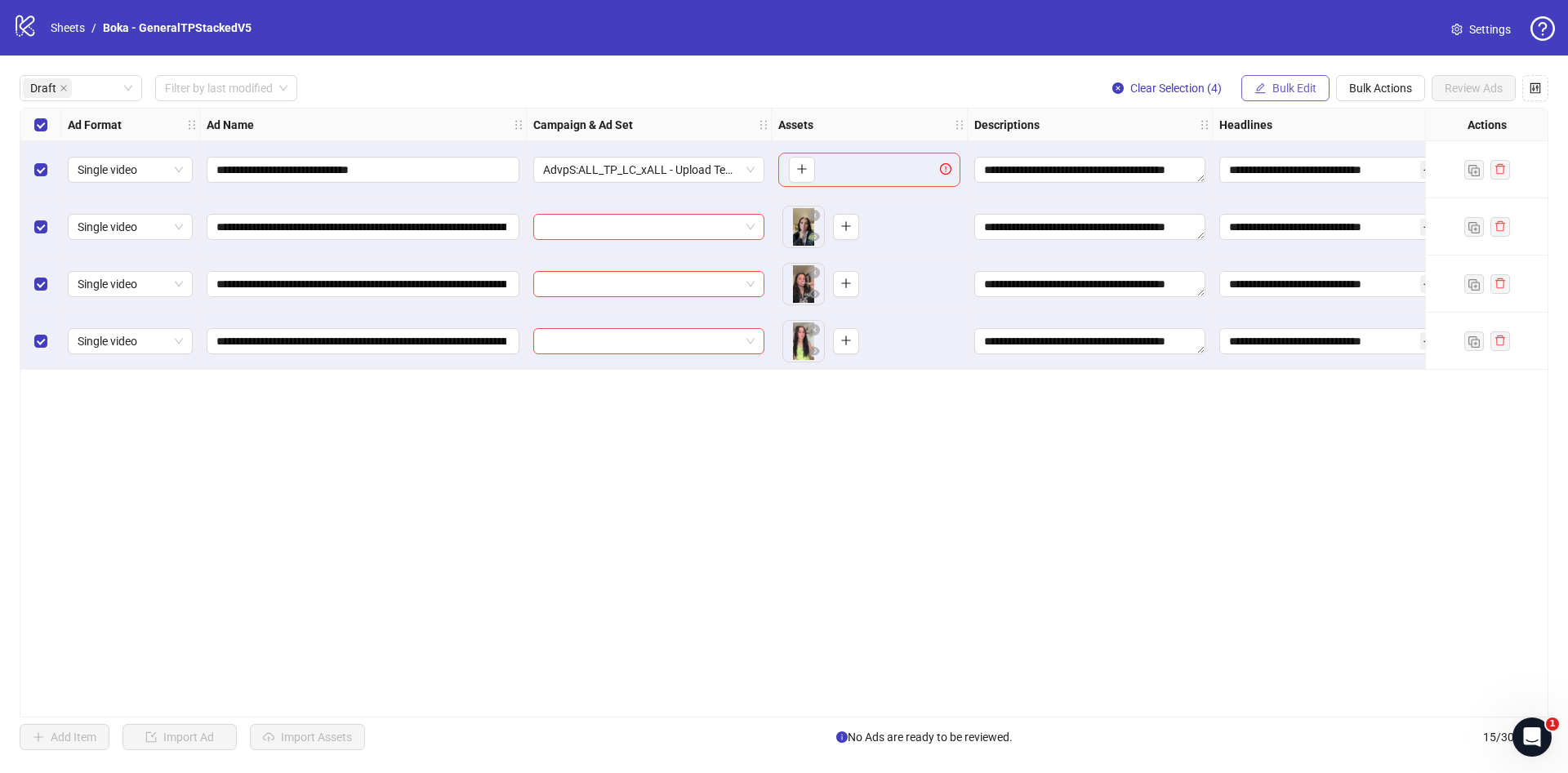
click at [1294, 88] on span "Bulk Edit" at bounding box center [1295, 88] width 44 height 13
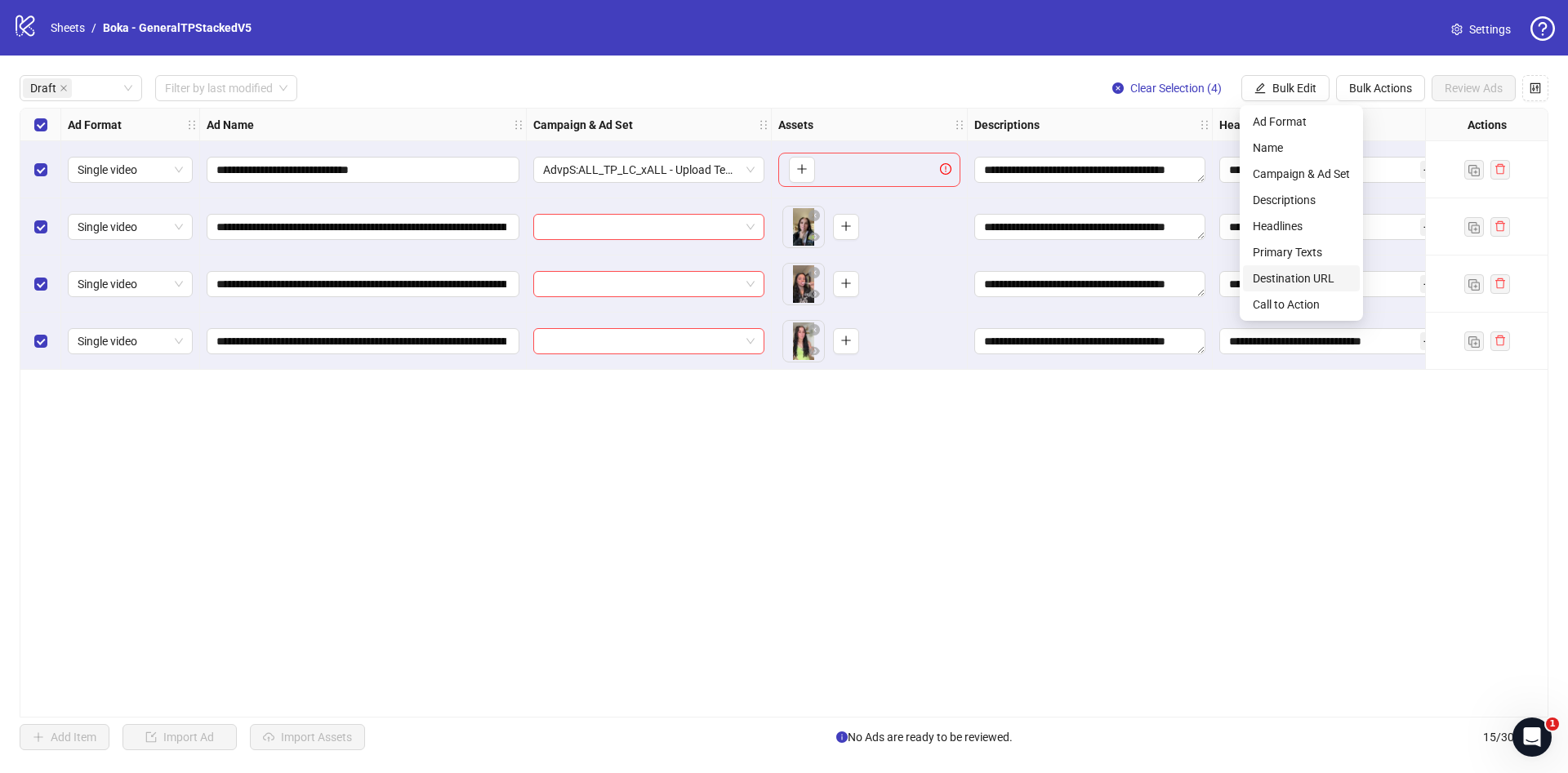
click at [1324, 275] on span "Destination URL" at bounding box center [1302, 279] width 97 height 18
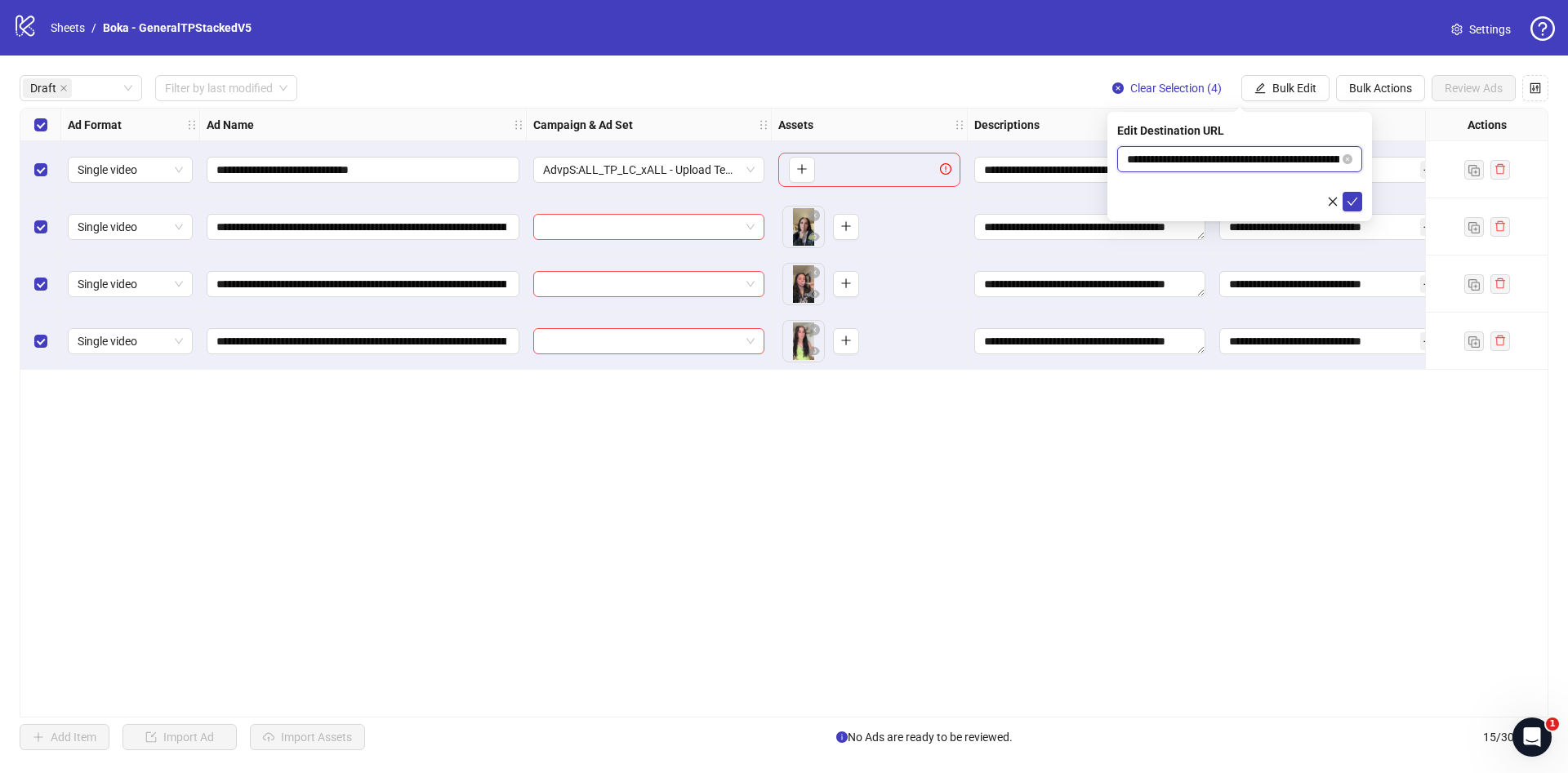
scroll to position [0, 131]
drag, startPoint x: 1231, startPoint y: 152, endPoint x: 1360, endPoint y: 161, distance: 129.3
click at [1360, 161] on span "**********" at bounding box center [1241, 159] width 245 height 26
click at [1354, 201] on icon "check" at bounding box center [1353, 201] width 11 height 8
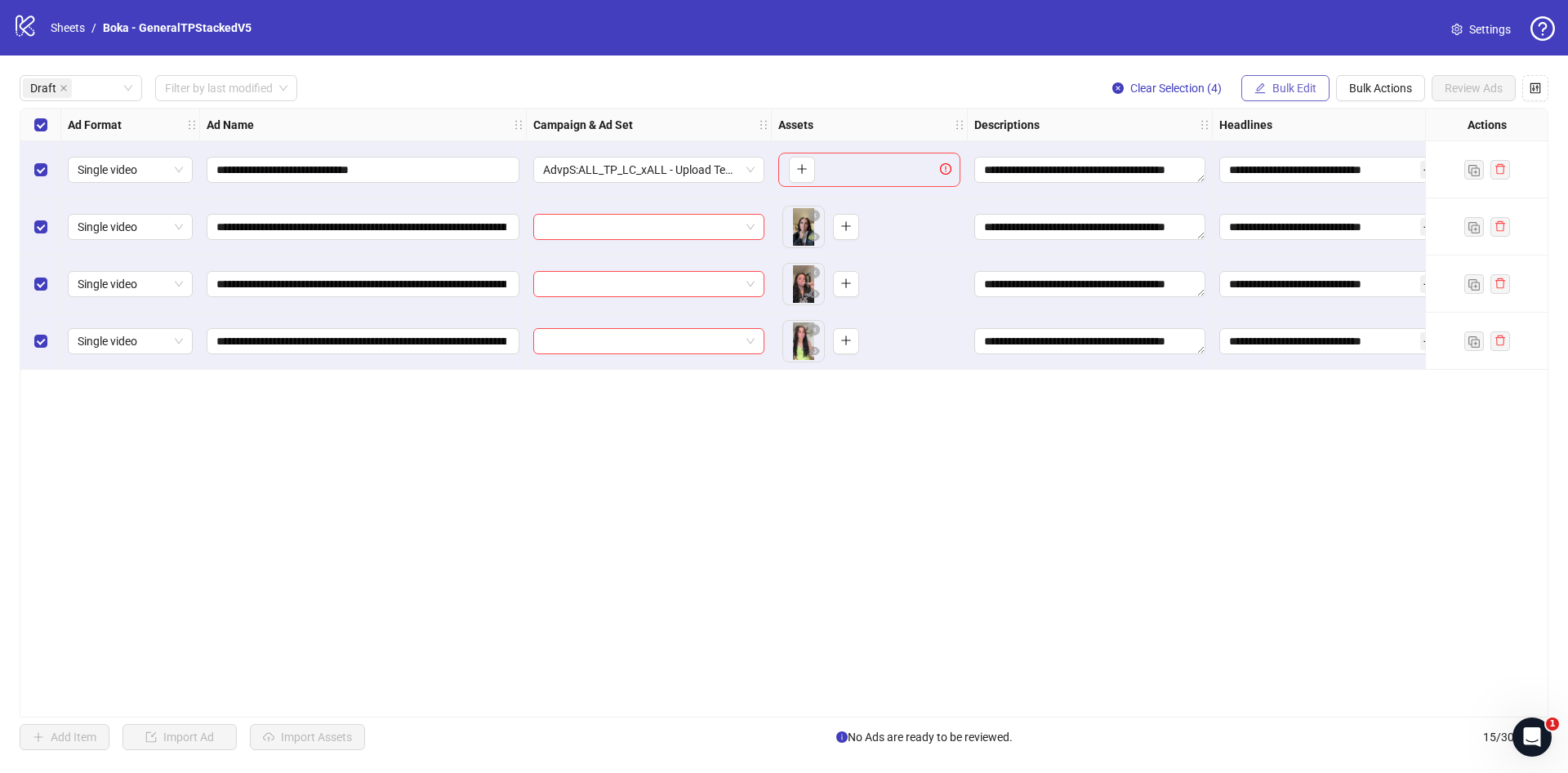
click at [1298, 85] on span "Bulk Edit" at bounding box center [1295, 88] width 44 height 13
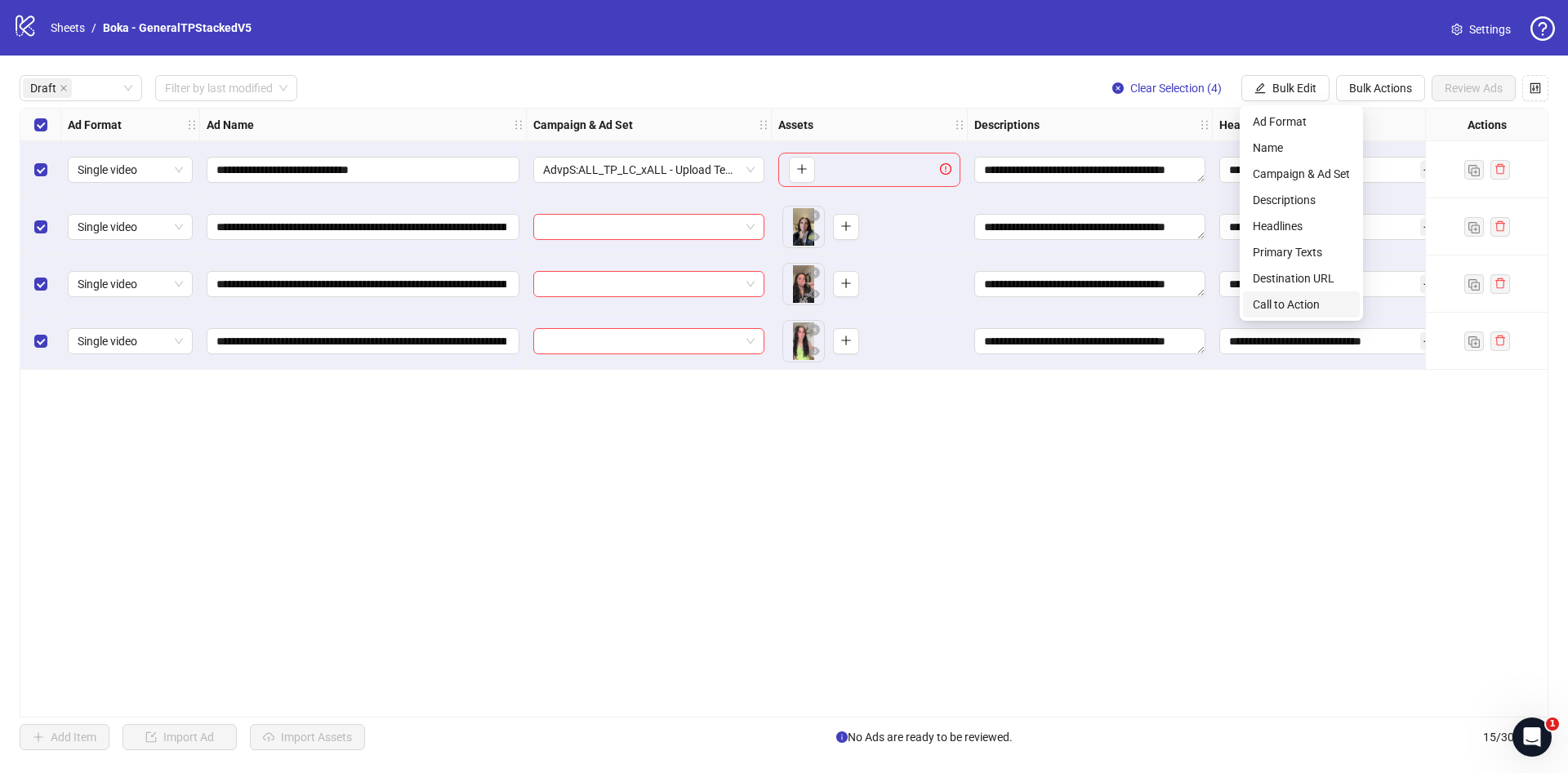
click at [1316, 307] on span "Call to Action" at bounding box center [1302, 305] width 97 height 18
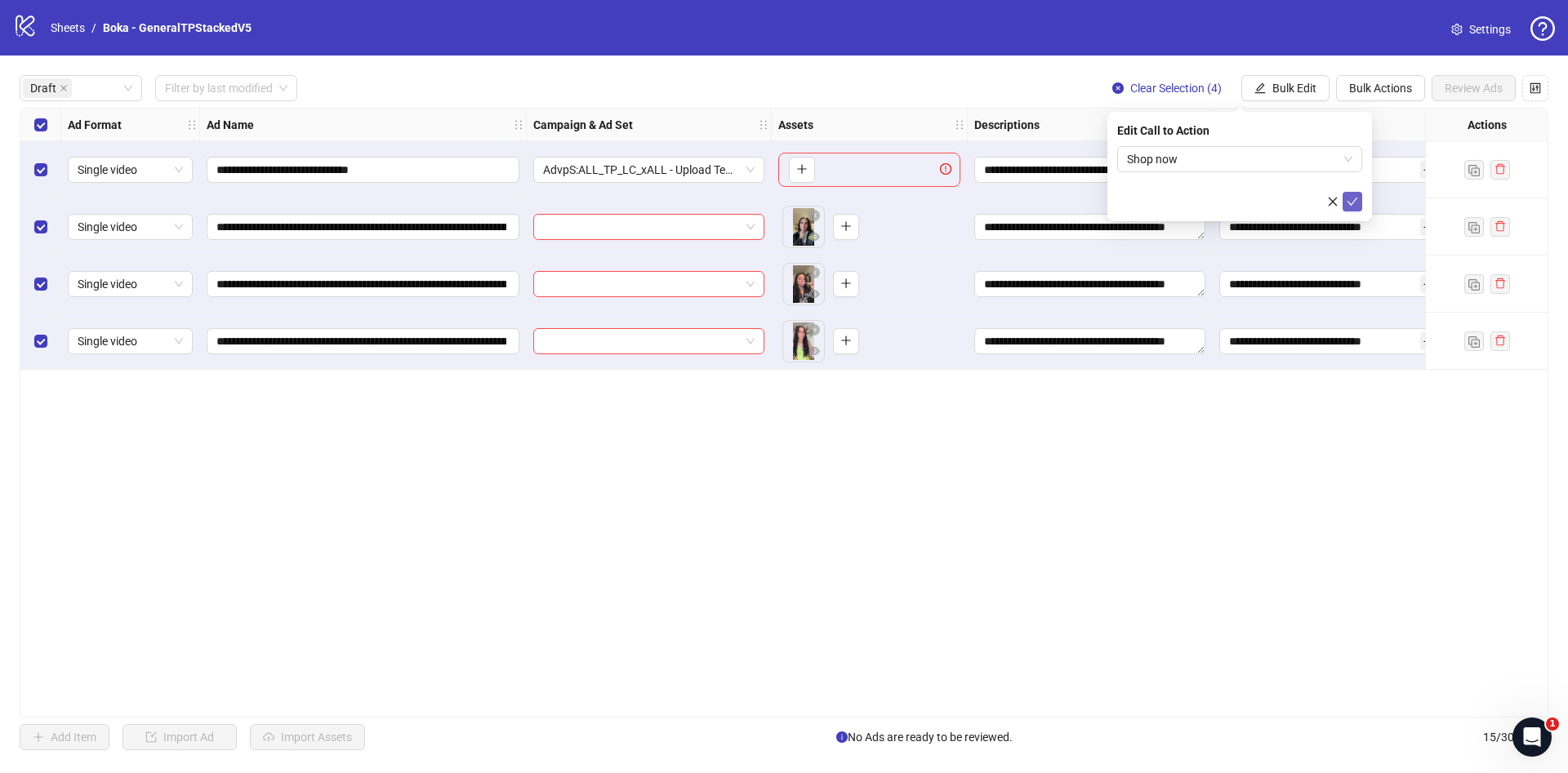
click at [1351, 202] on icon "check" at bounding box center [1352, 201] width 12 height 12
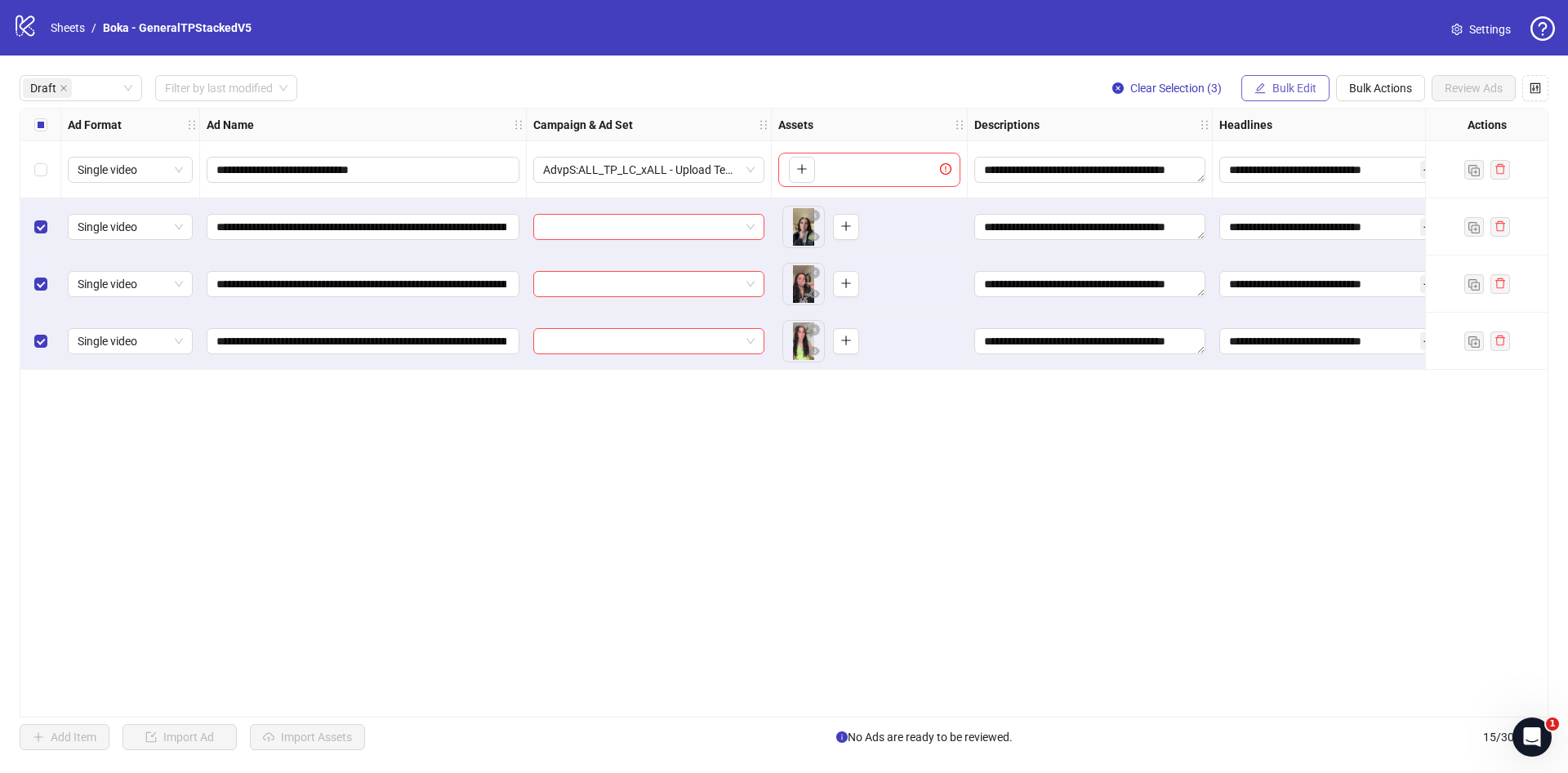
click at [1306, 95] on span "Bulk Edit" at bounding box center [1295, 88] width 44 height 13
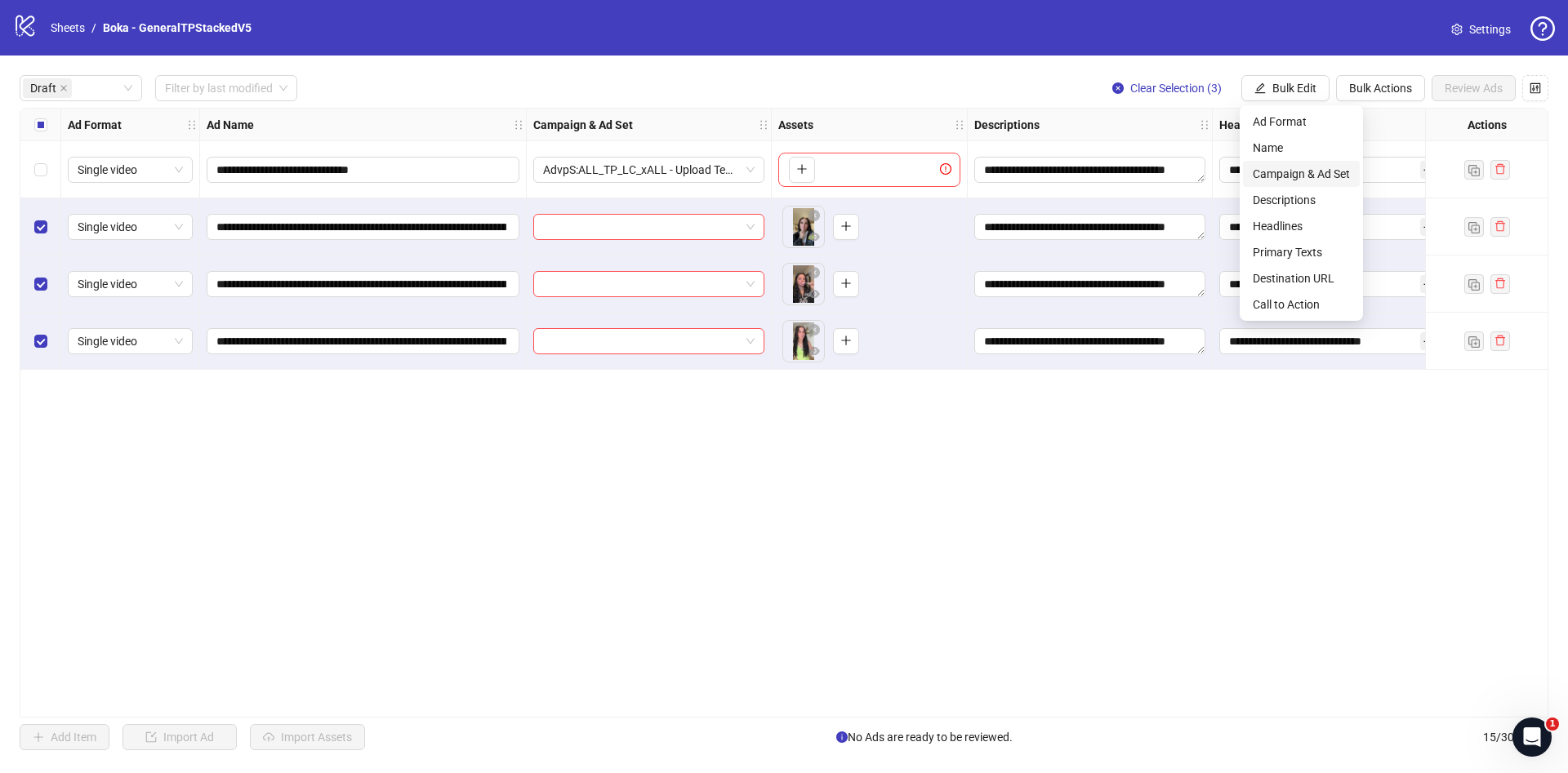
click at [1315, 177] on span "Campaign & Ad Set" at bounding box center [1302, 174] width 97 height 18
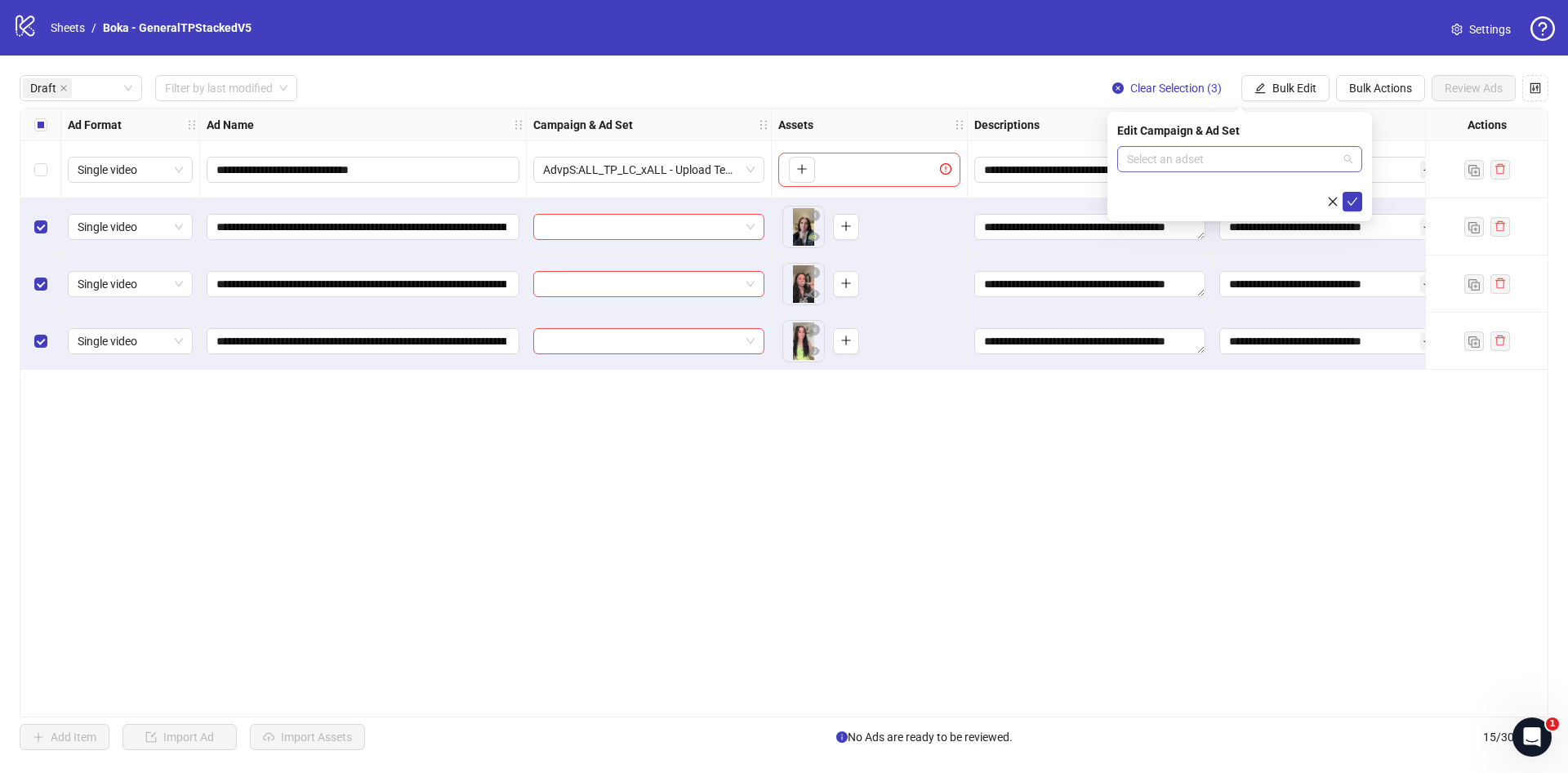
click at [1256, 163] on input "search" at bounding box center [1232, 159] width 211 height 24
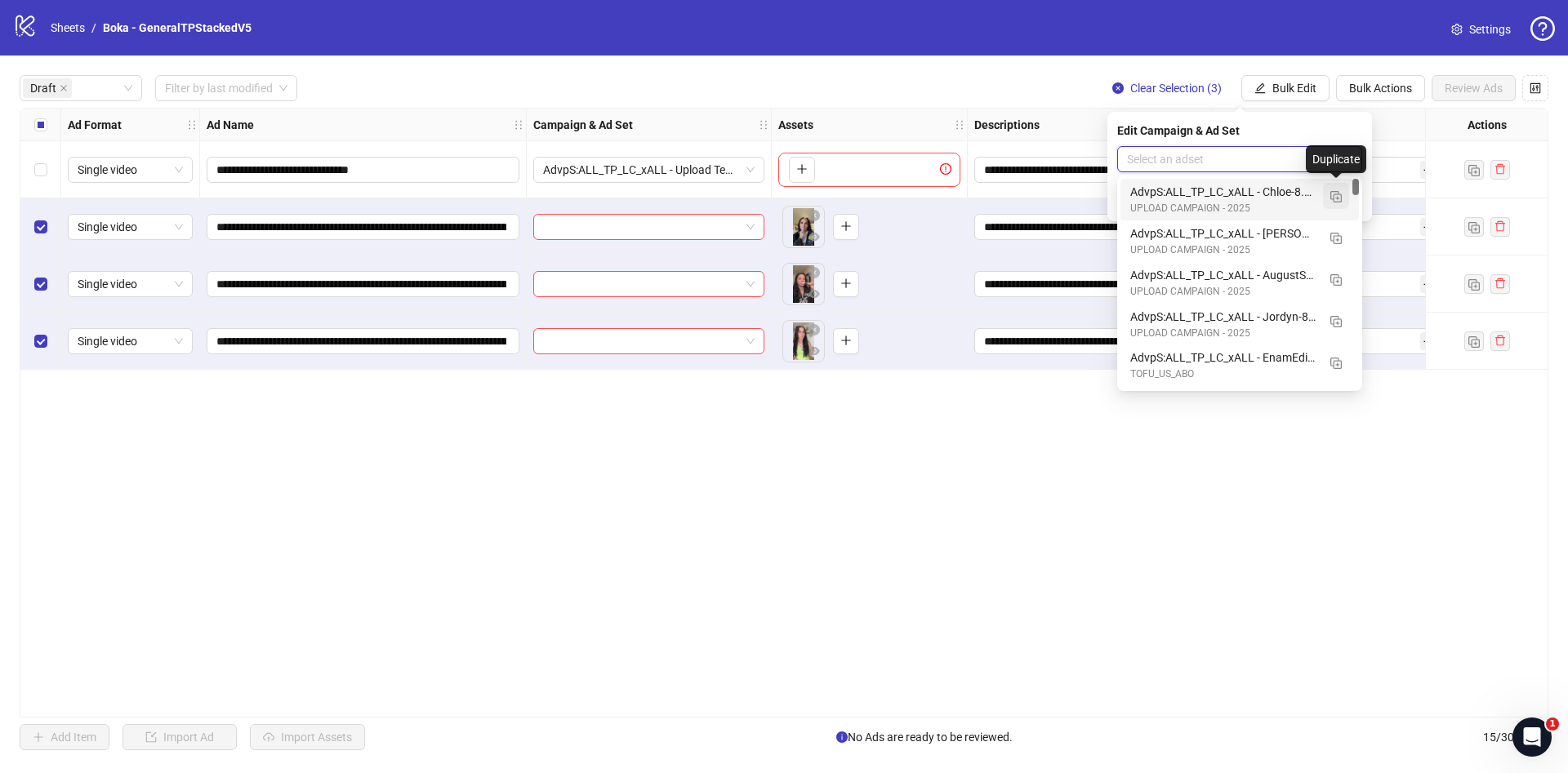
click at [1334, 198] on img "button" at bounding box center [1336, 197] width 12 height 12
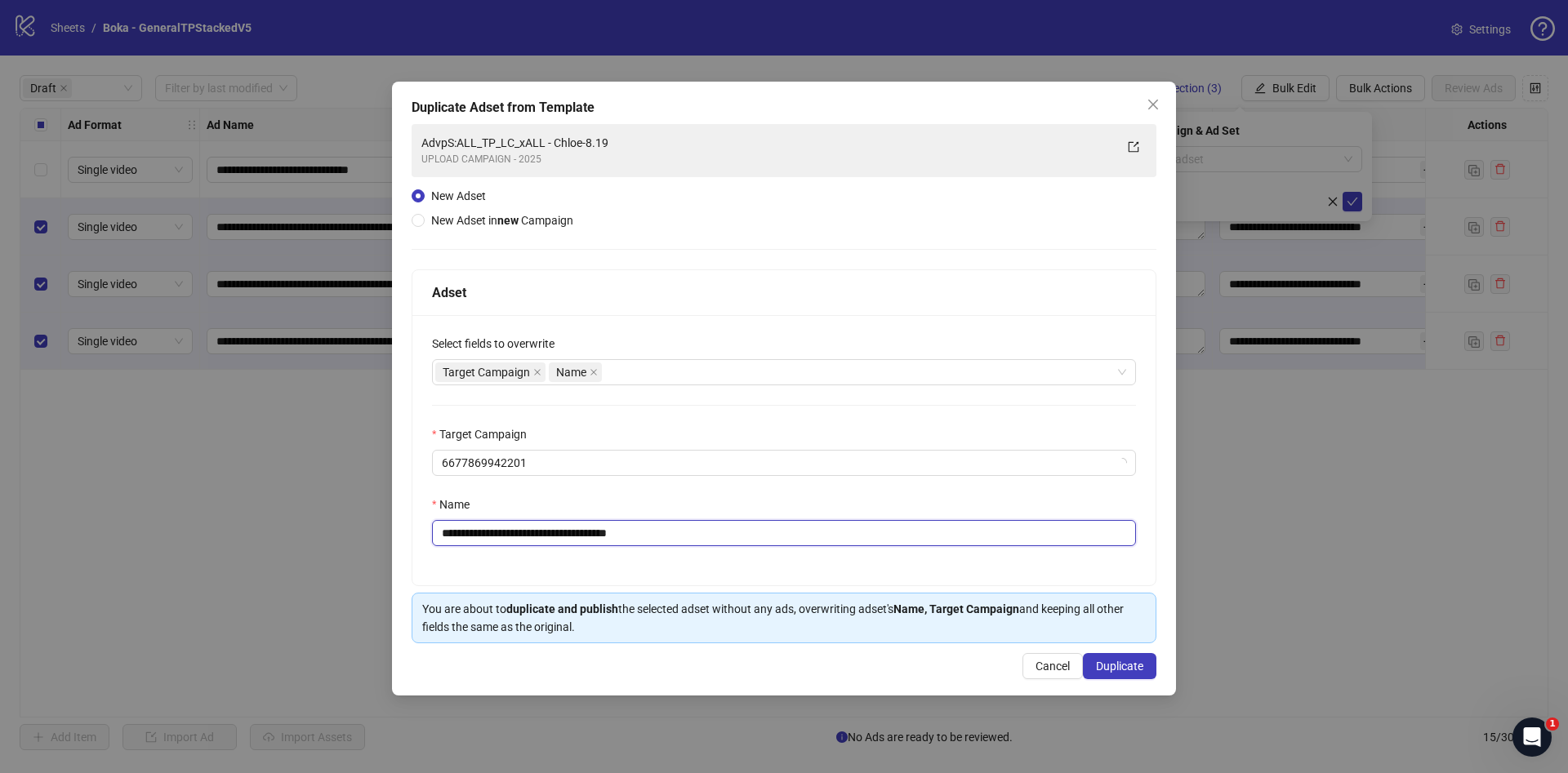
drag, startPoint x: 696, startPoint y: 524, endPoint x: 892, endPoint y: 524, distance: 196.0
click at [890, 524] on input "**********" at bounding box center [784, 533] width 704 height 26
type input "**********"
click at [1143, 672] on span "Duplicate" at bounding box center [1120, 667] width 48 height 13
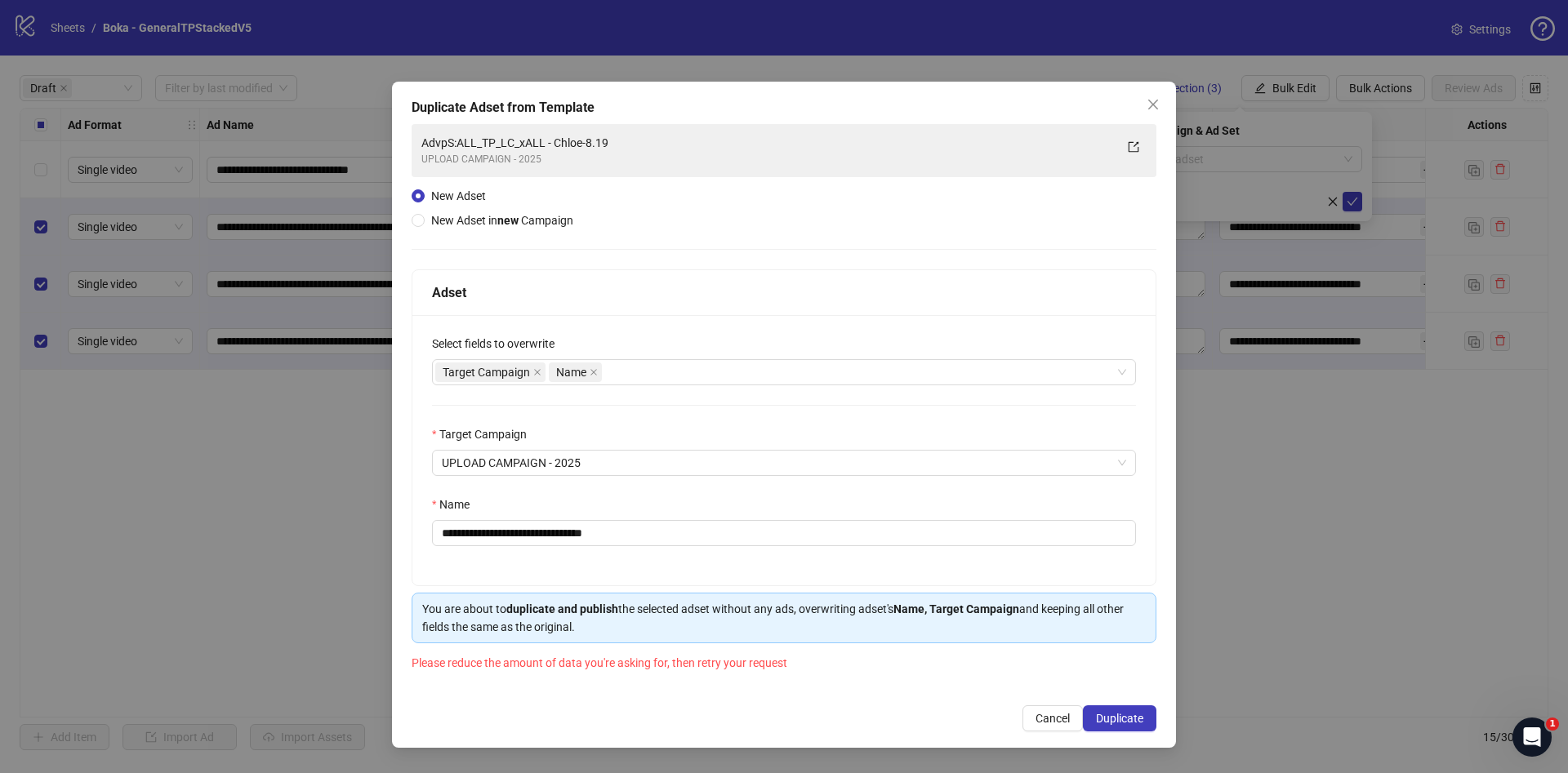
click at [1169, 94] on div "**********" at bounding box center [784, 415] width 784 height 667
click at [1165, 108] on span "Close" at bounding box center [1153, 105] width 26 height 13
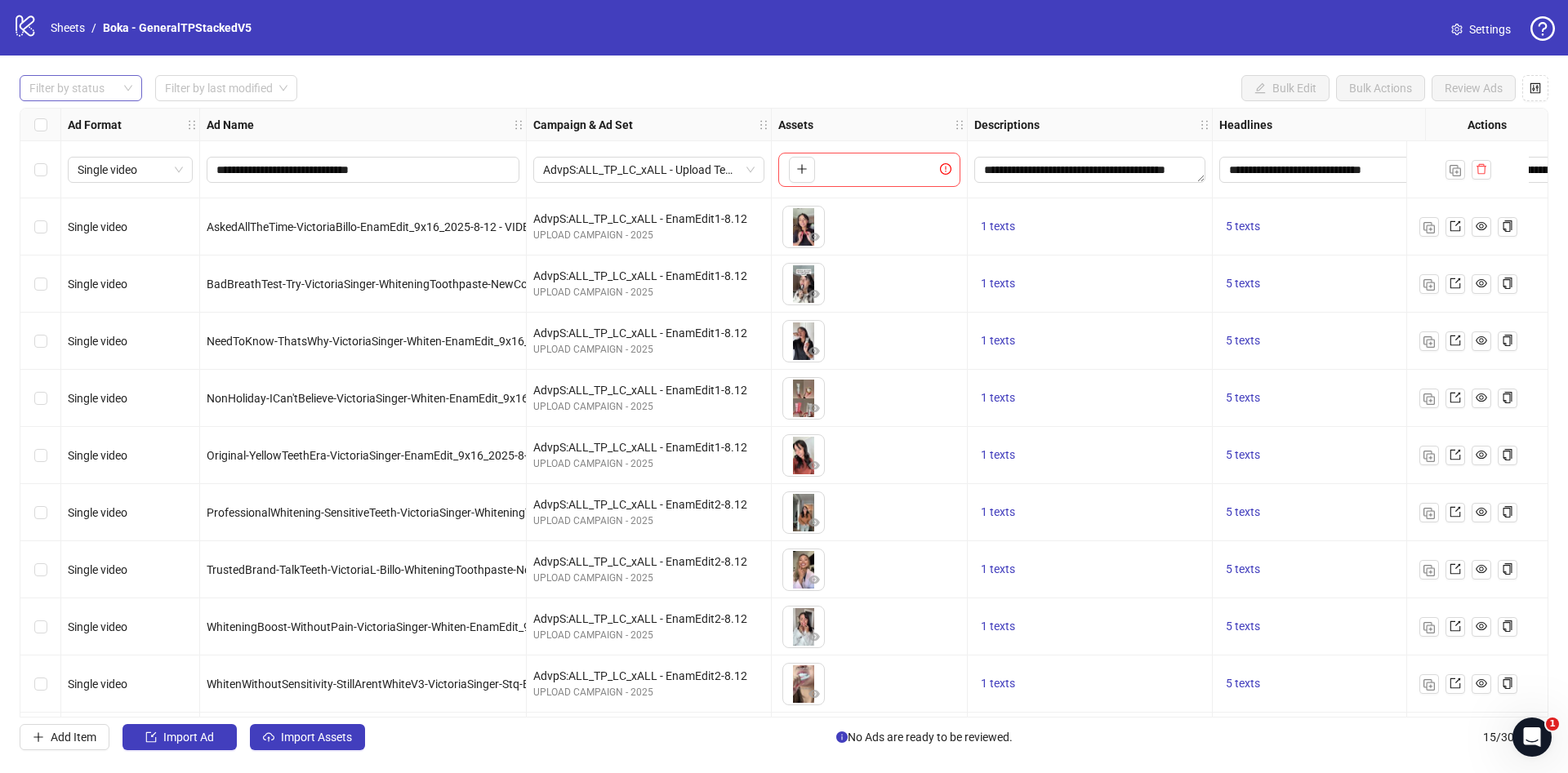
click at [51, 93] on div at bounding box center [72, 87] width 99 height 23
click at [56, 114] on div "Draft" at bounding box center [80, 122] width 97 height 18
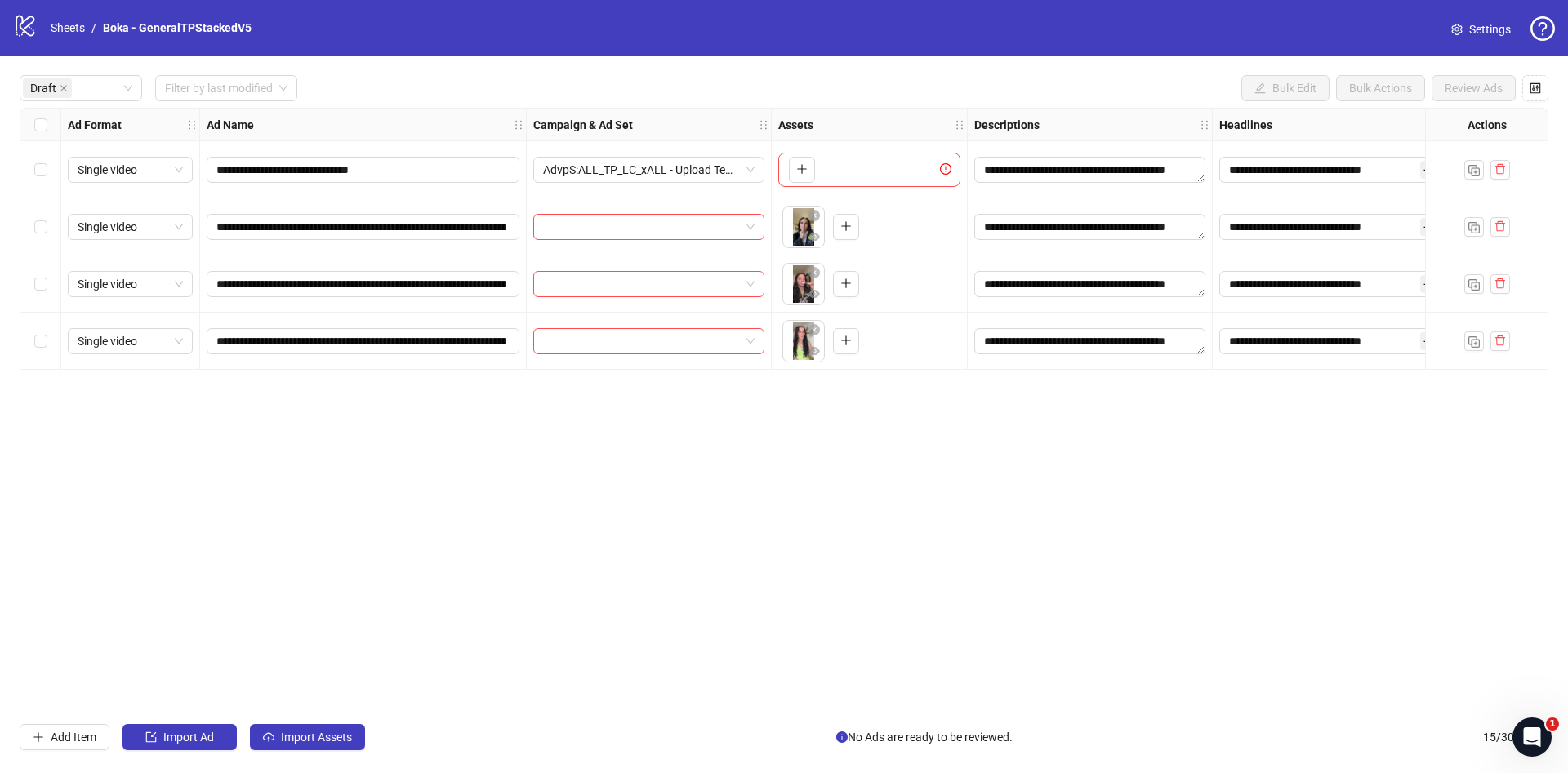
click at [129, 479] on div "**********" at bounding box center [784, 413] width 1529 height 610
click at [59, 134] on div "Select all rows" at bounding box center [41, 124] width 41 height 32
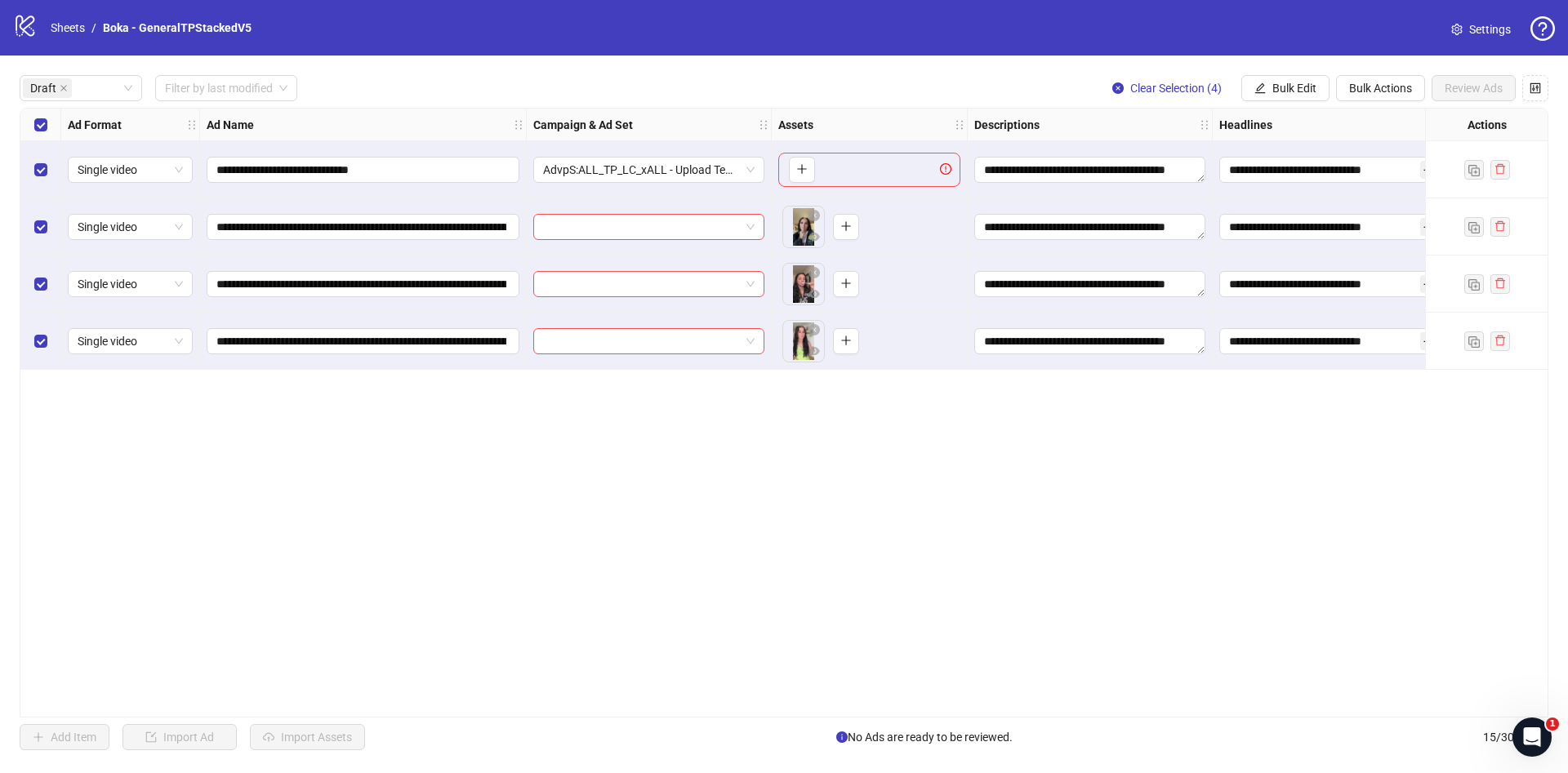
click at [23, 152] on div "**********" at bounding box center [784, 413] width 1568 height 714
click at [36, 178] on label "Select row 1" at bounding box center [41, 170] width 13 height 18
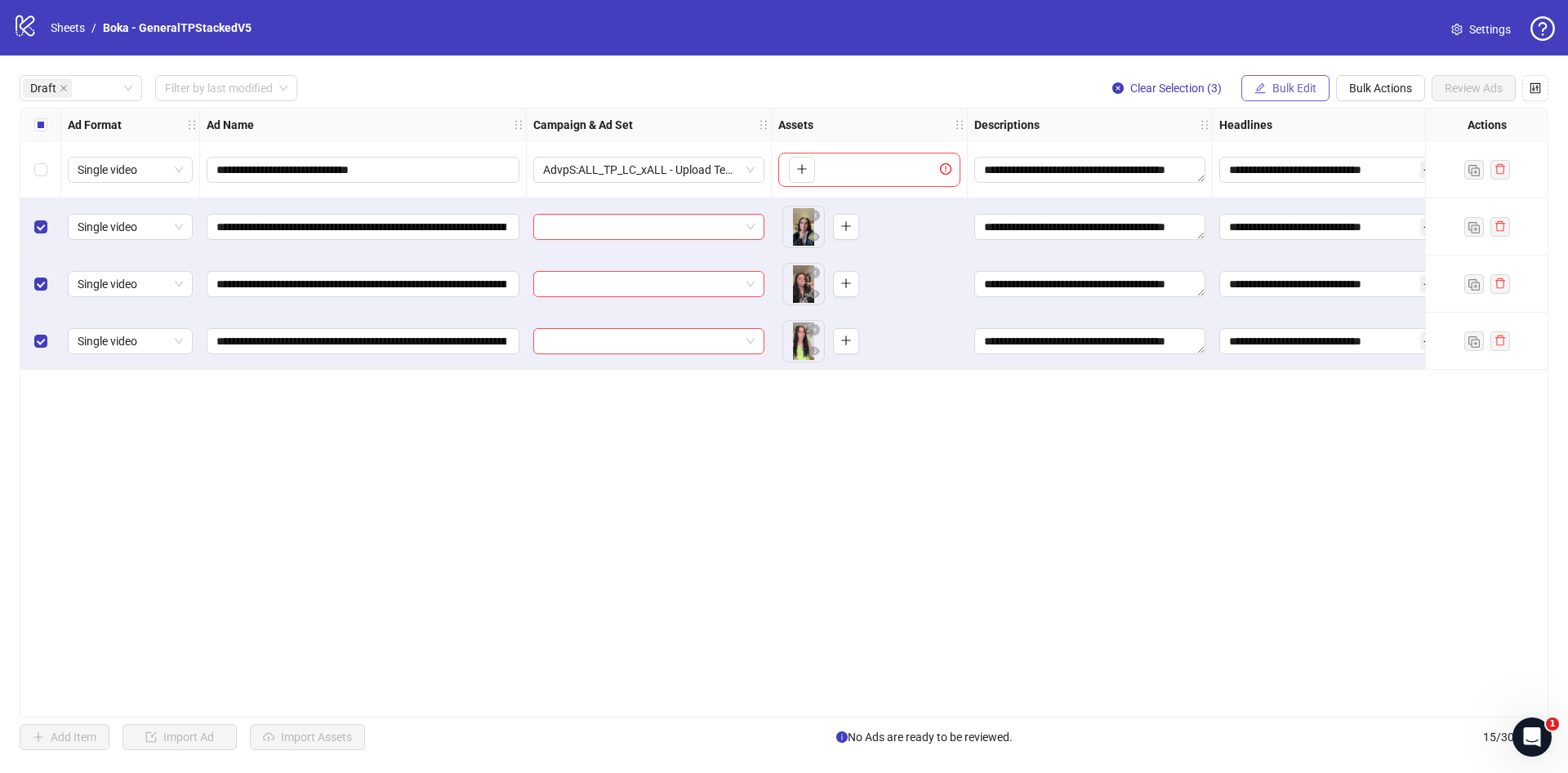
drag, startPoint x: 1296, startPoint y: 86, endPoint x: 1301, endPoint y: 94, distance: 9.4
click at [1295, 85] on span "Bulk Edit" at bounding box center [1295, 88] width 44 height 13
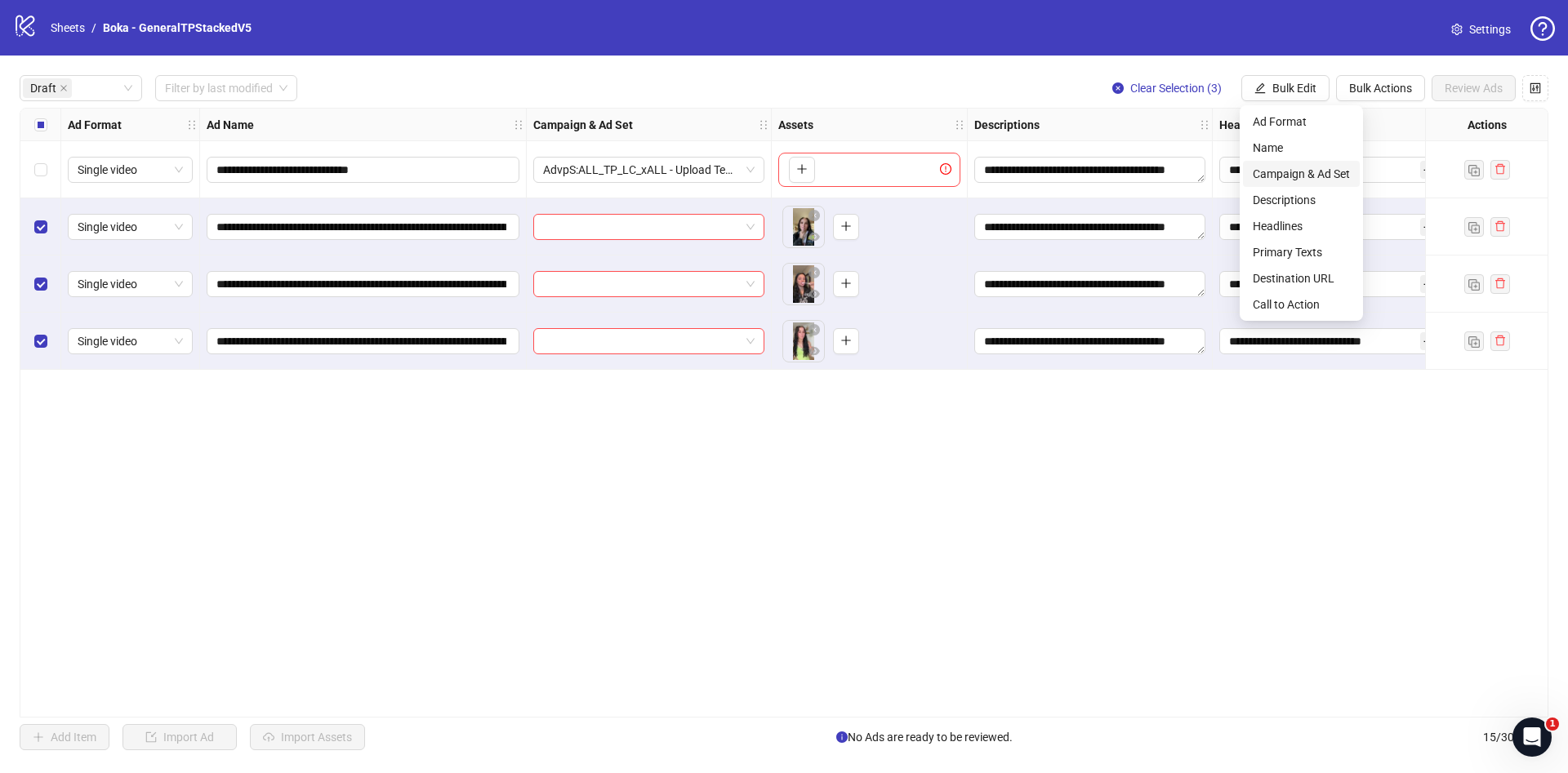
click at [1314, 176] on span "Campaign & Ad Set" at bounding box center [1302, 174] width 97 height 18
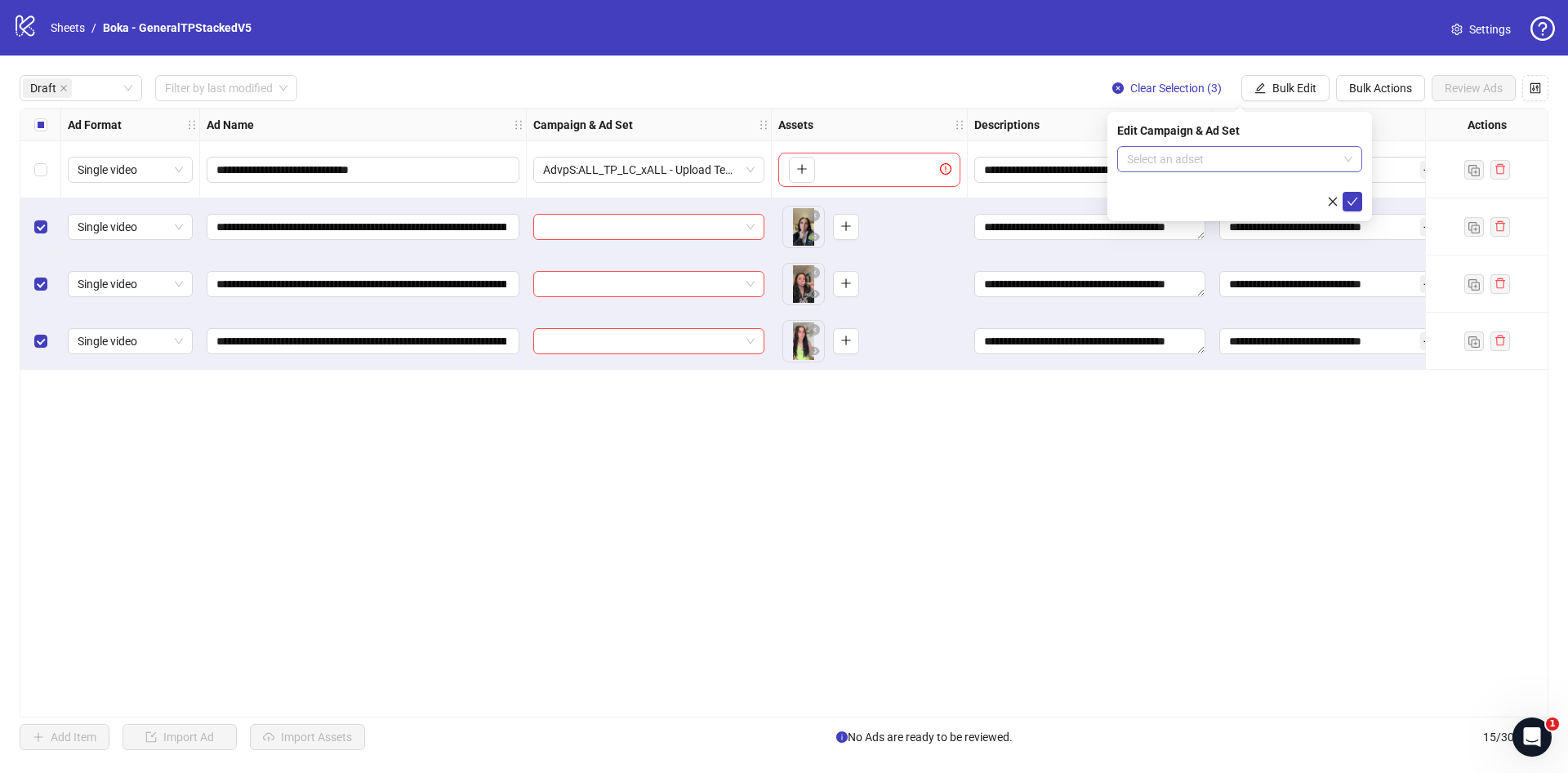
click at [1290, 168] on input "search" at bounding box center [1232, 159] width 211 height 24
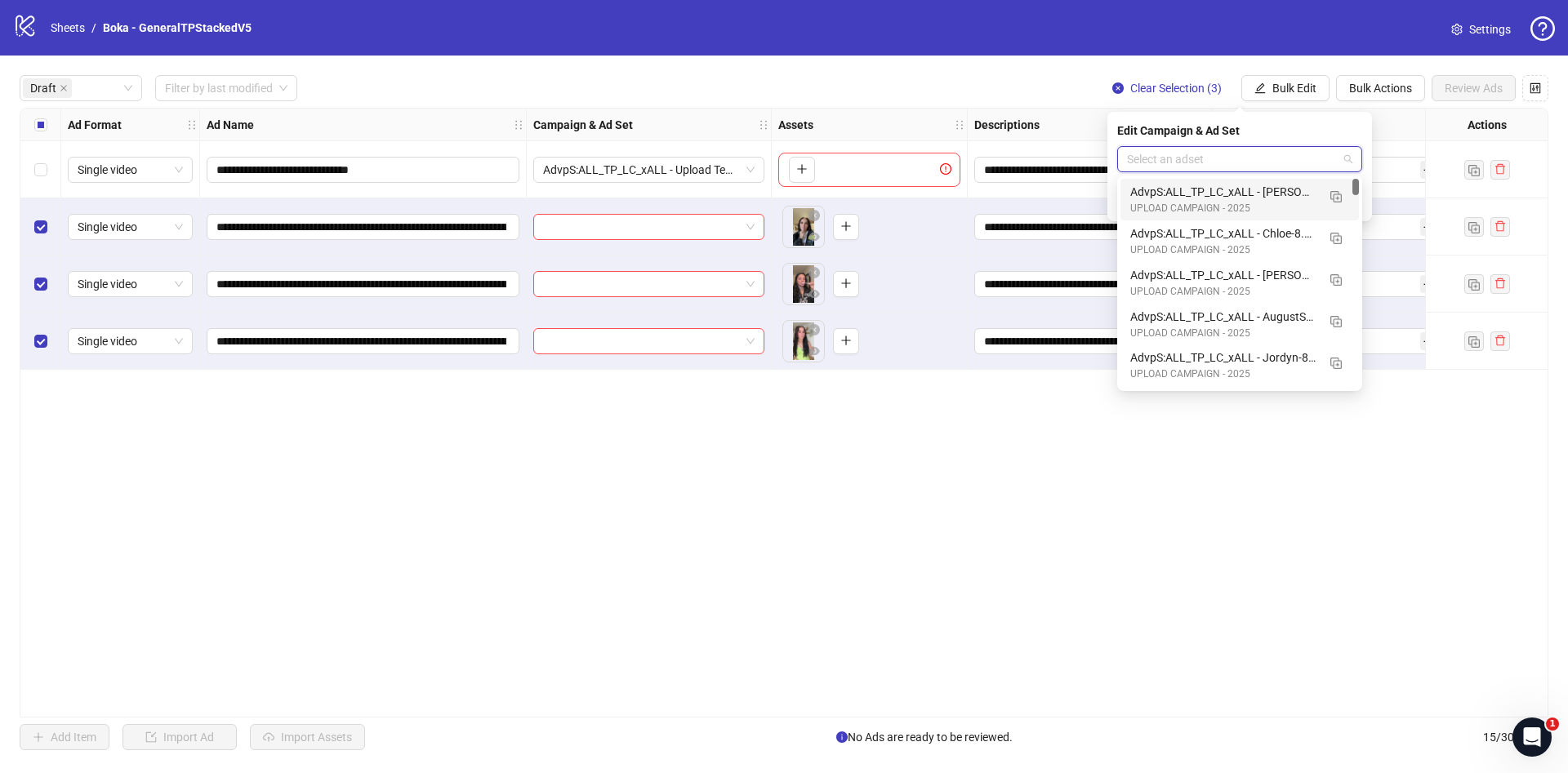
click at [1287, 194] on div "AdvpS:ALL_TP_LC_xALL - Hannah-8.21" at bounding box center [1223, 192] width 186 height 18
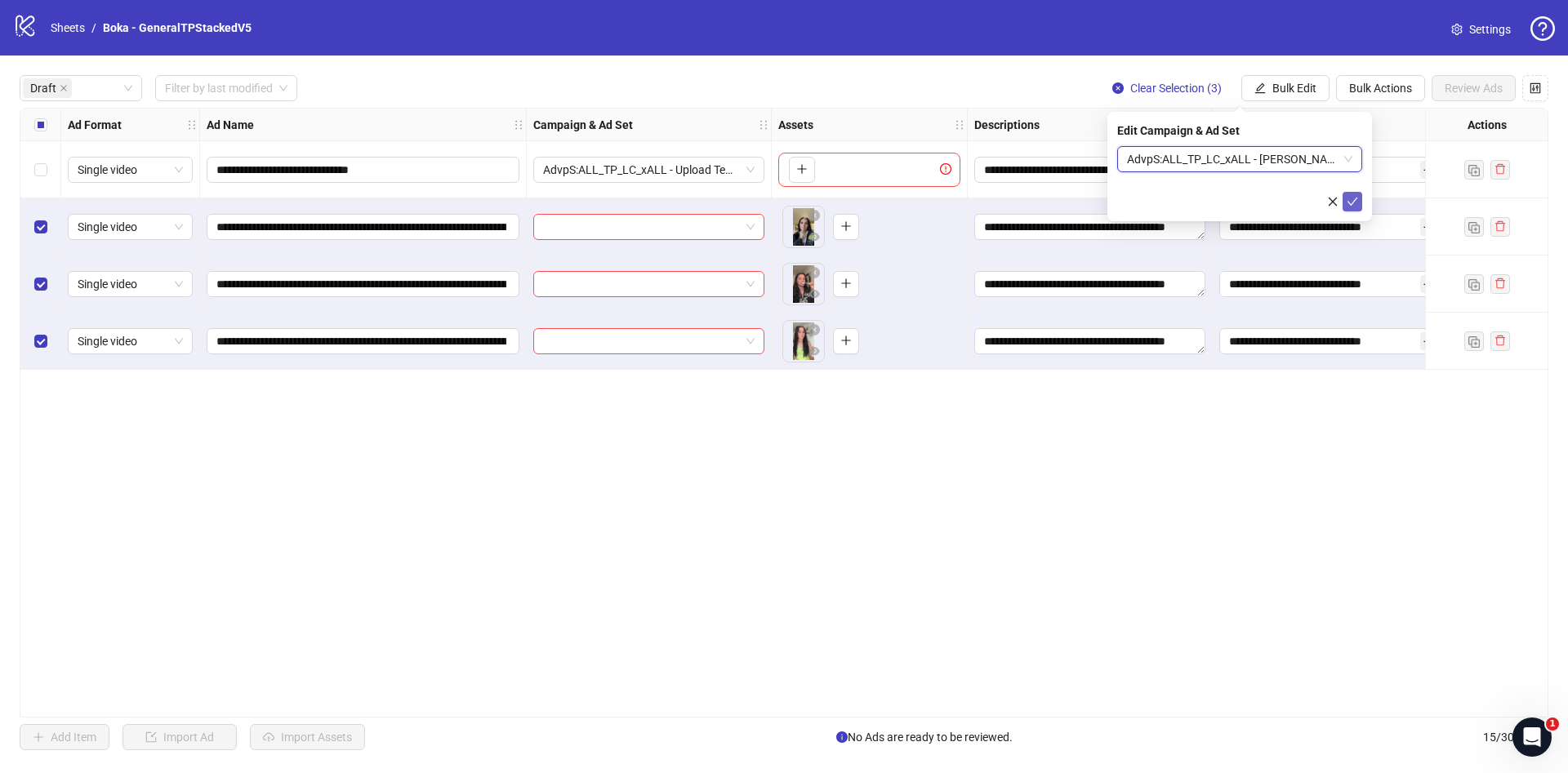
click at [1352, 192] on button "submit" at bounding box center [1352, 202] width 20 height 20
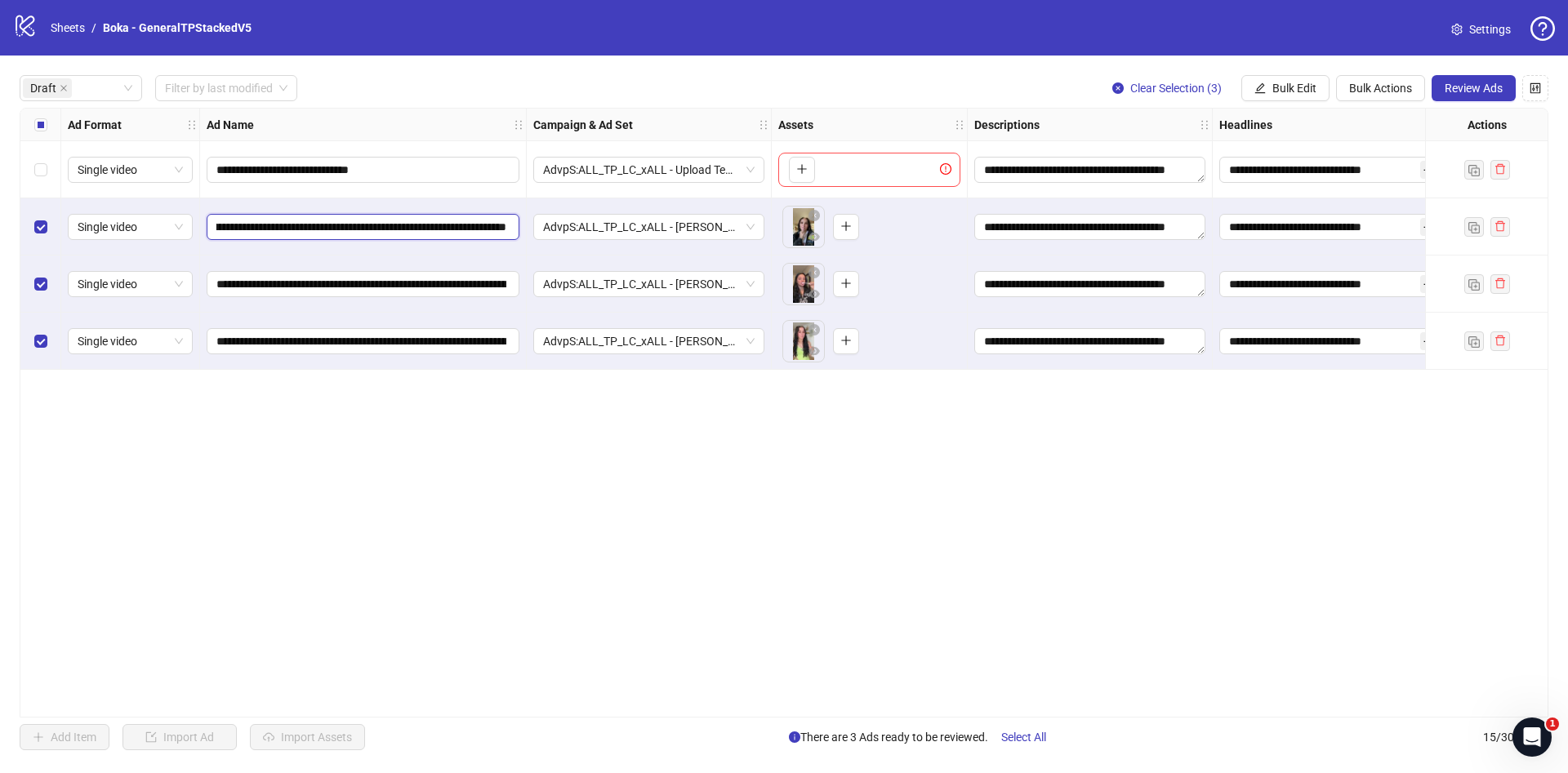
scroll to position [0, 457]
drag, startPoint x: 401, startPoint y: 228, endPoint x: 909, endPoint y: 236, distance: 508.1
click at [909, 108] on div "**********" at bounding box center [923, 108] width 1805 height 0
click at [1471, 91] on span "Review Ads" at bounding box center [1474, 88] width 58 height 13
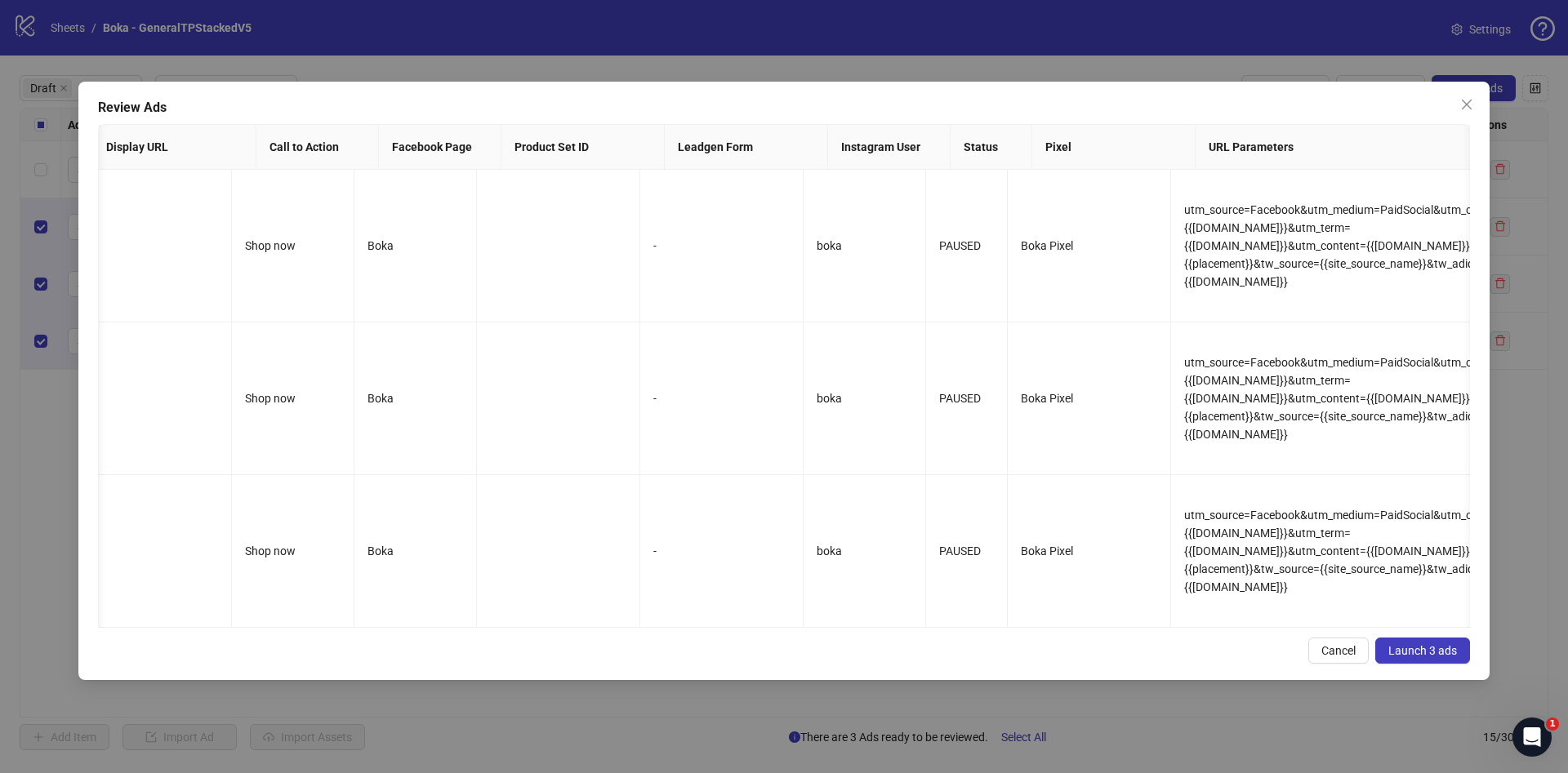
scroll to position [0, 1637]
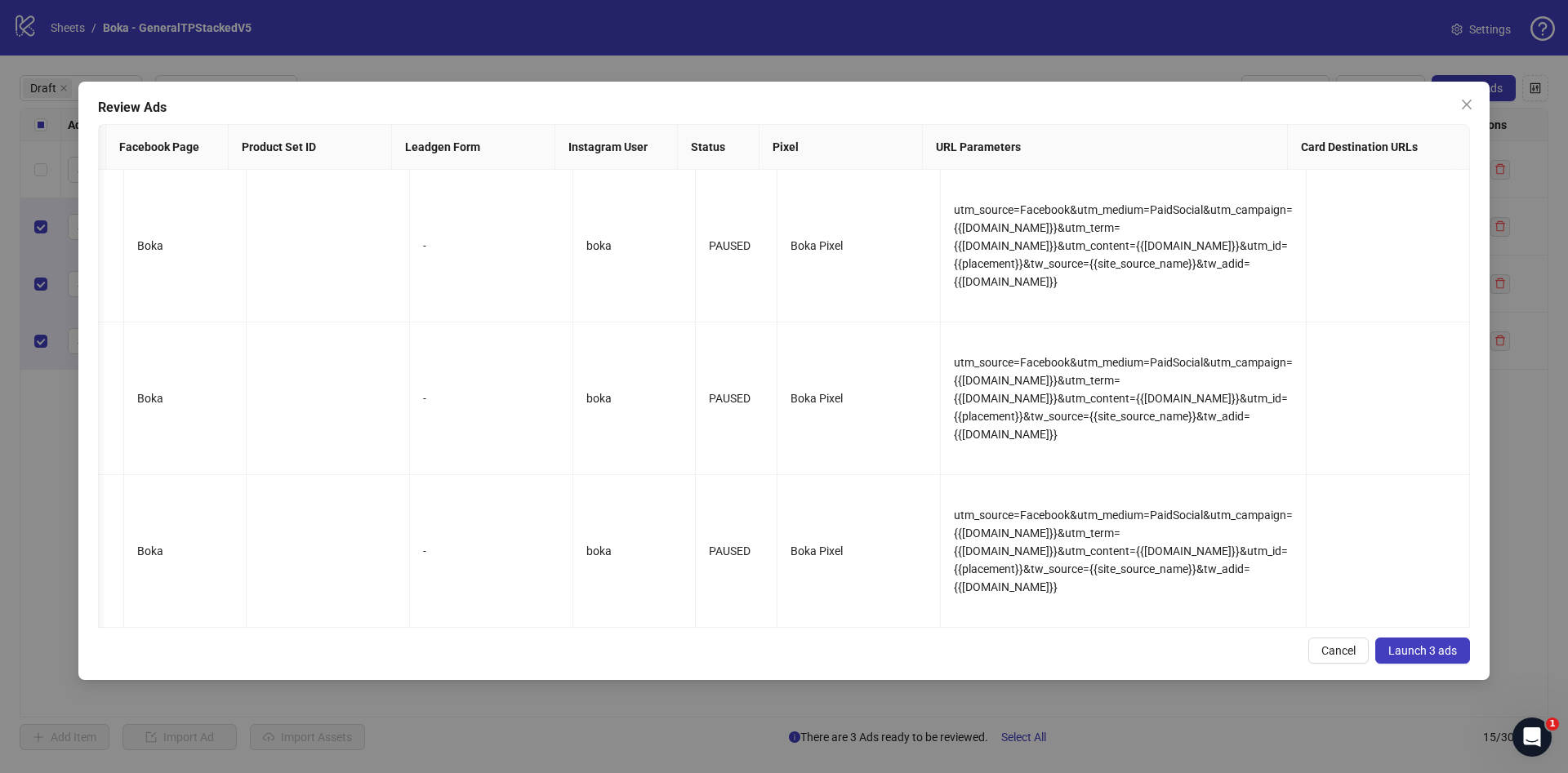
click at [1443, 664] on button "Launch 3 ads" at bounding box center [1423, 650] width 95 height 26
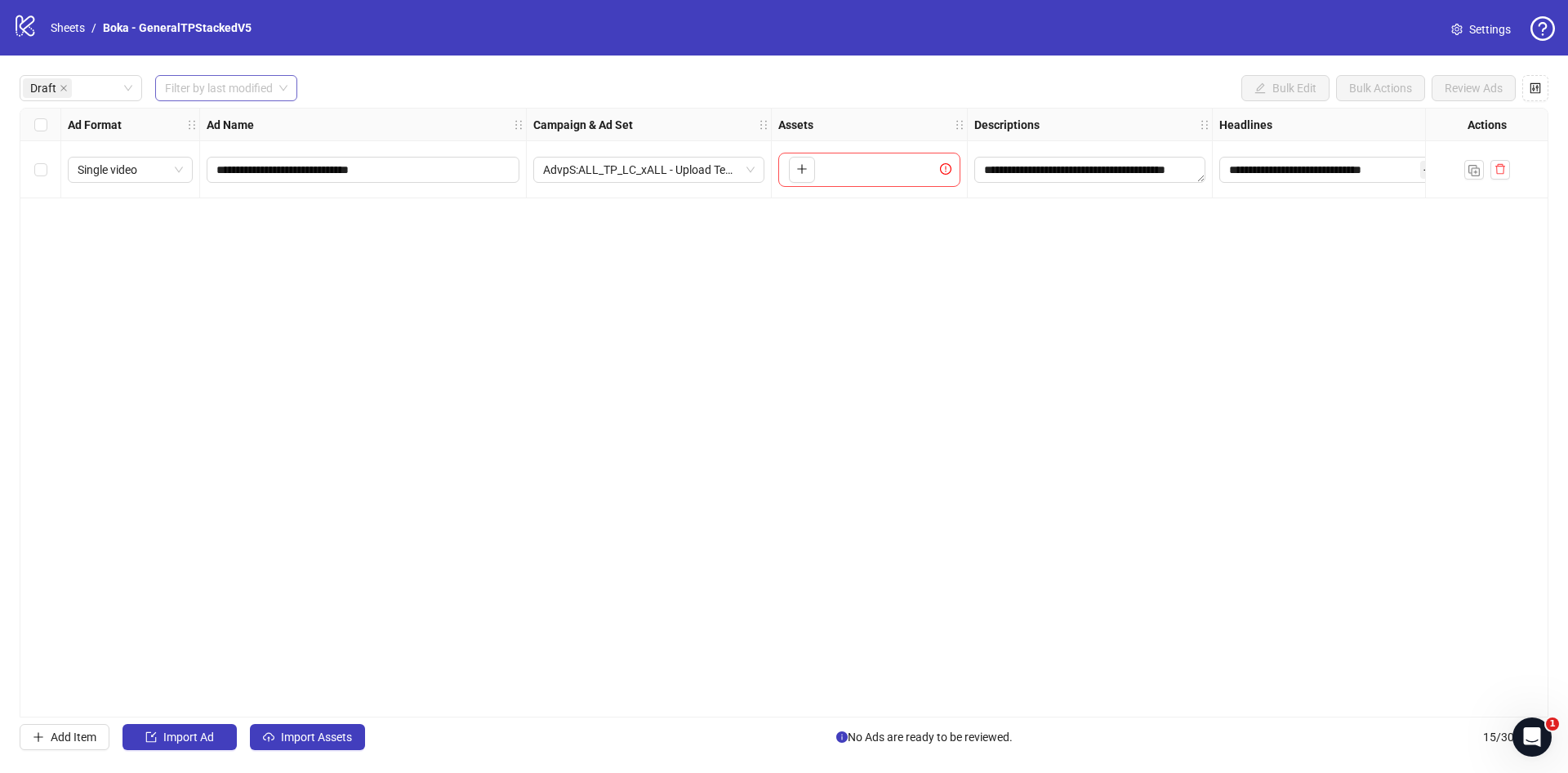
click at [249, 88] on input "search" at bounding box center [219, 87] width 108 height 24
click at [246, 121] on div "Today" at bounding box center [226, 122] width 117 height 18
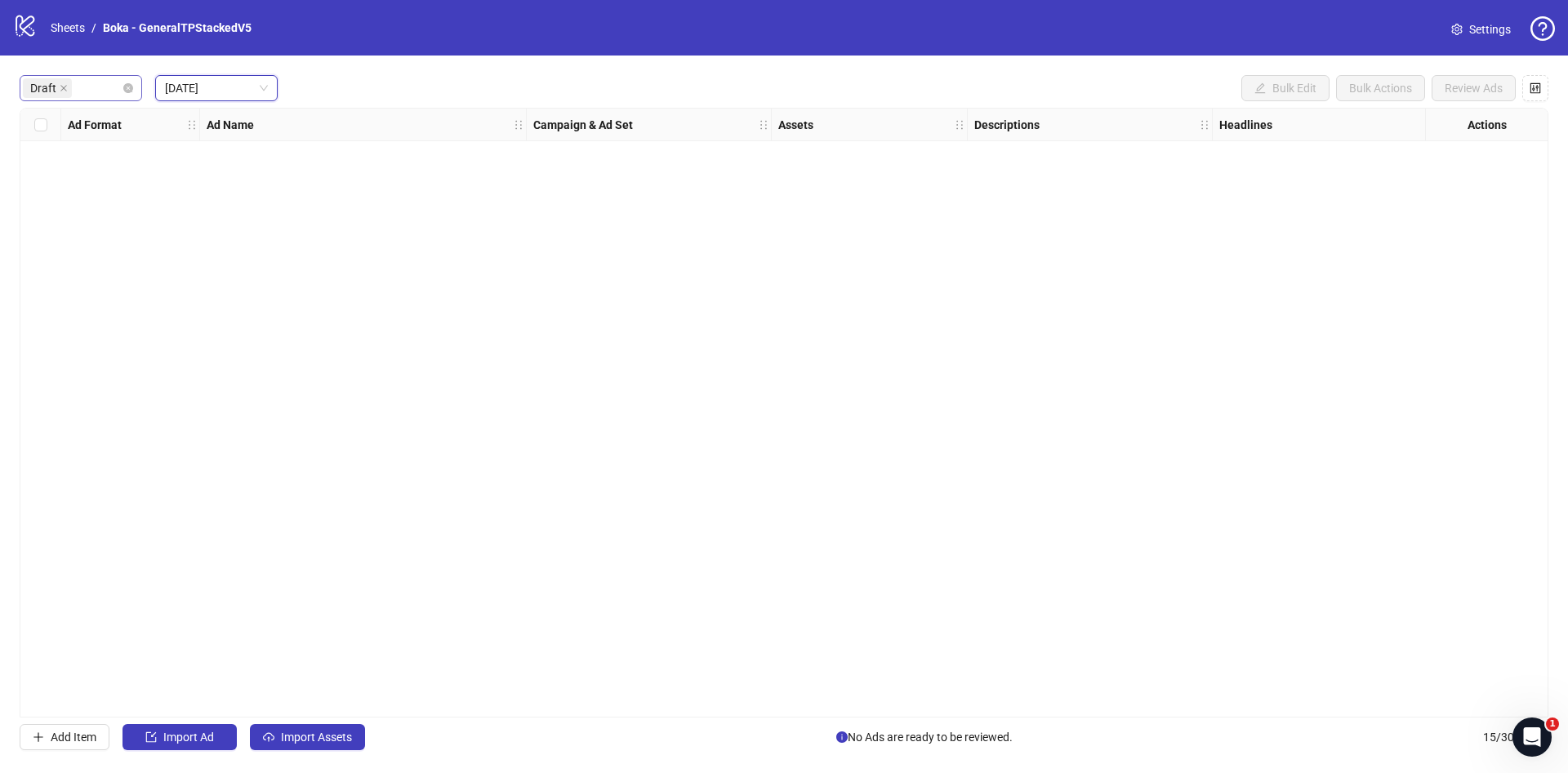
click at [139, 94] on div "Draft" at bounding box center [81, 87] width 123 height 26
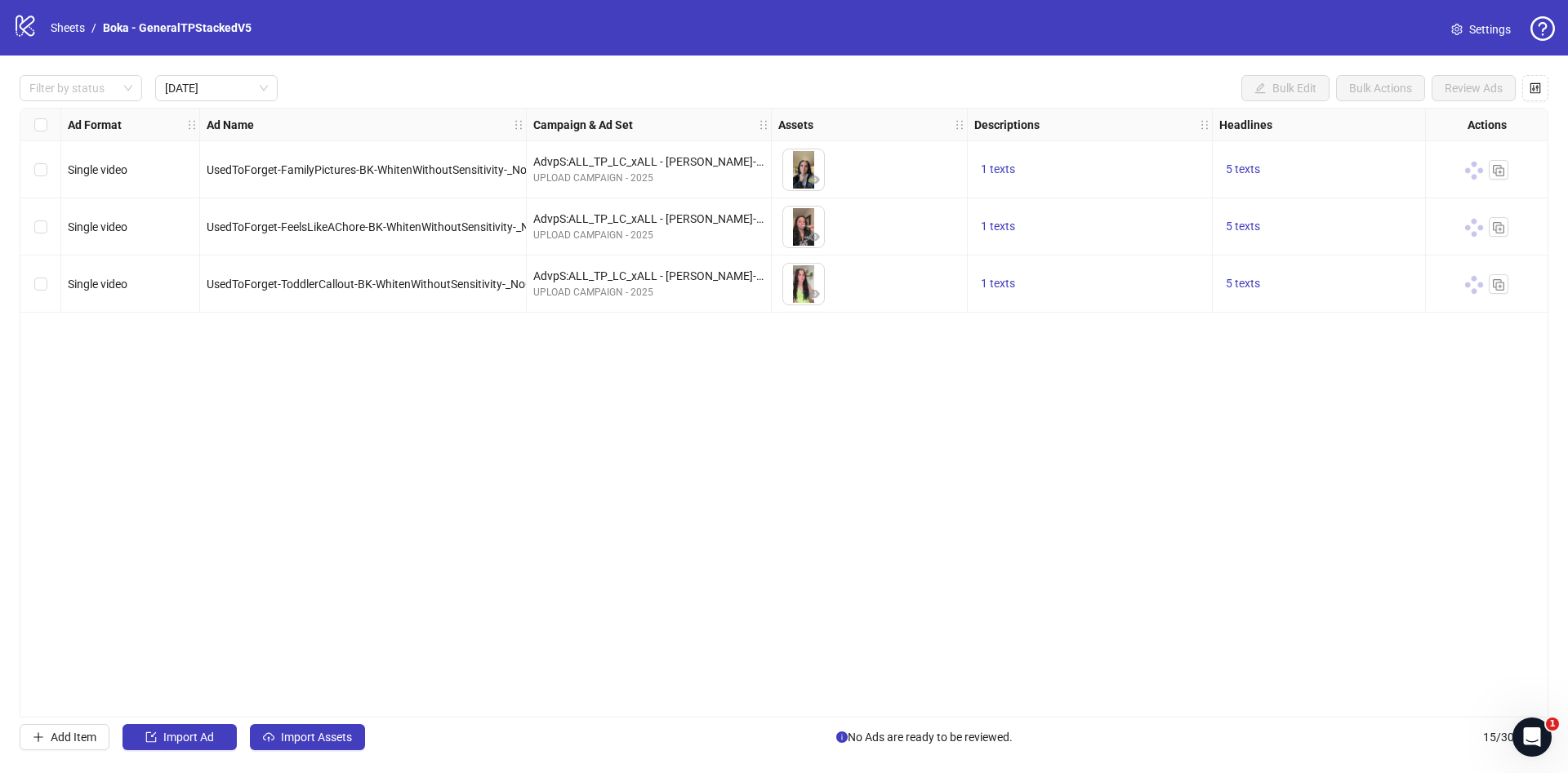
click at [566, 81] on div "Filter by status Today Bulk Edit Bulk Actions Review Ads" at bounding box center [784, 87] width 1529 height 26
click at [345, 444] on div "Ad Format Ad Name Campaign & Ad Set Assets Descriptions Headlines Primary Texts…" at bounding box center [784, 413] width 1529 height 610
click at [1472, 289] on icon "export" at bounding box center [1474, 284] width 11 height 11
click at [65, 29] on link "Sheets" at bounding box center [68, 28] width 41 height 18
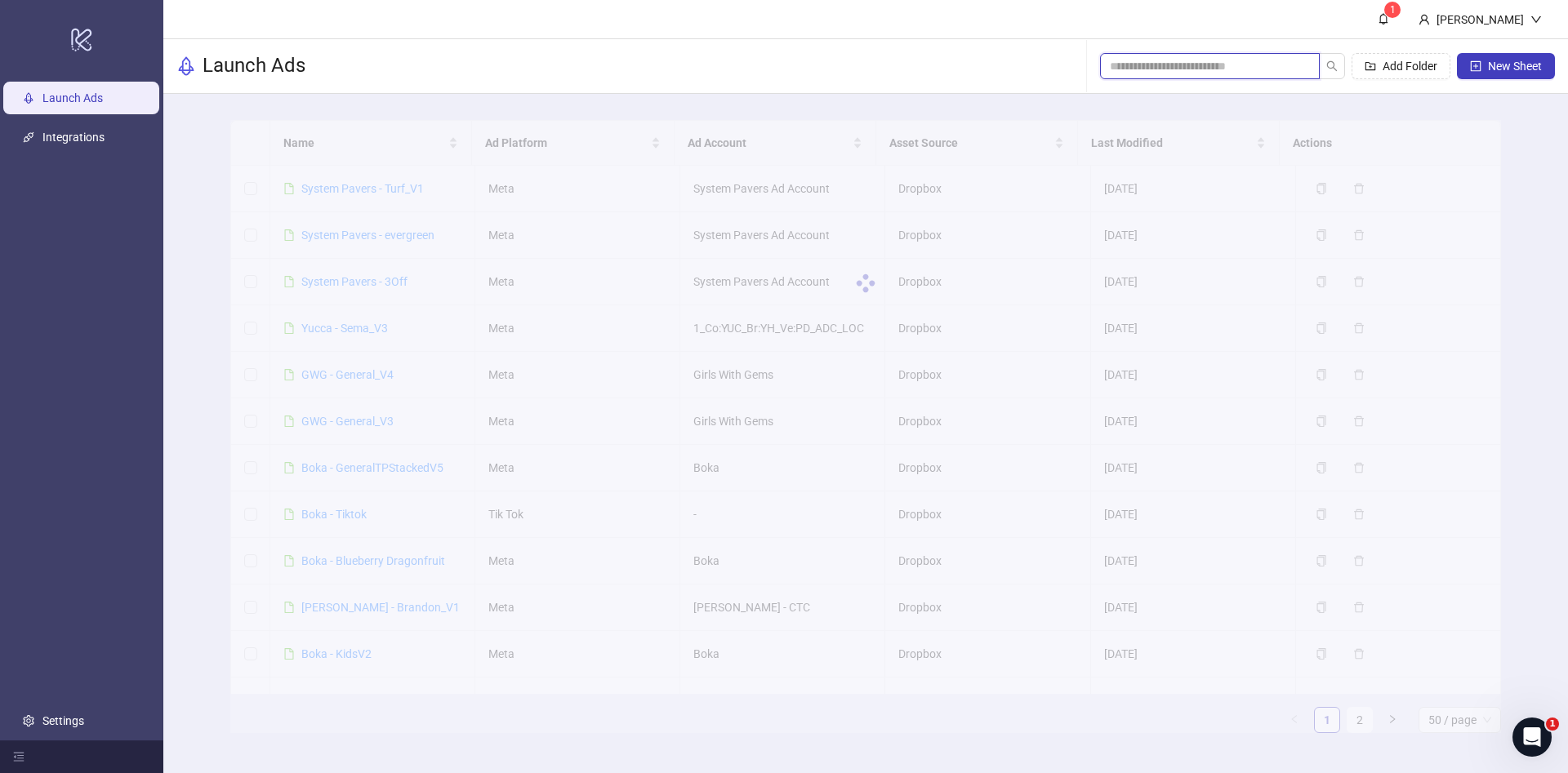
click at [1197, 64] on input "search" at bounding box center [1203, 66] width 187 height 18
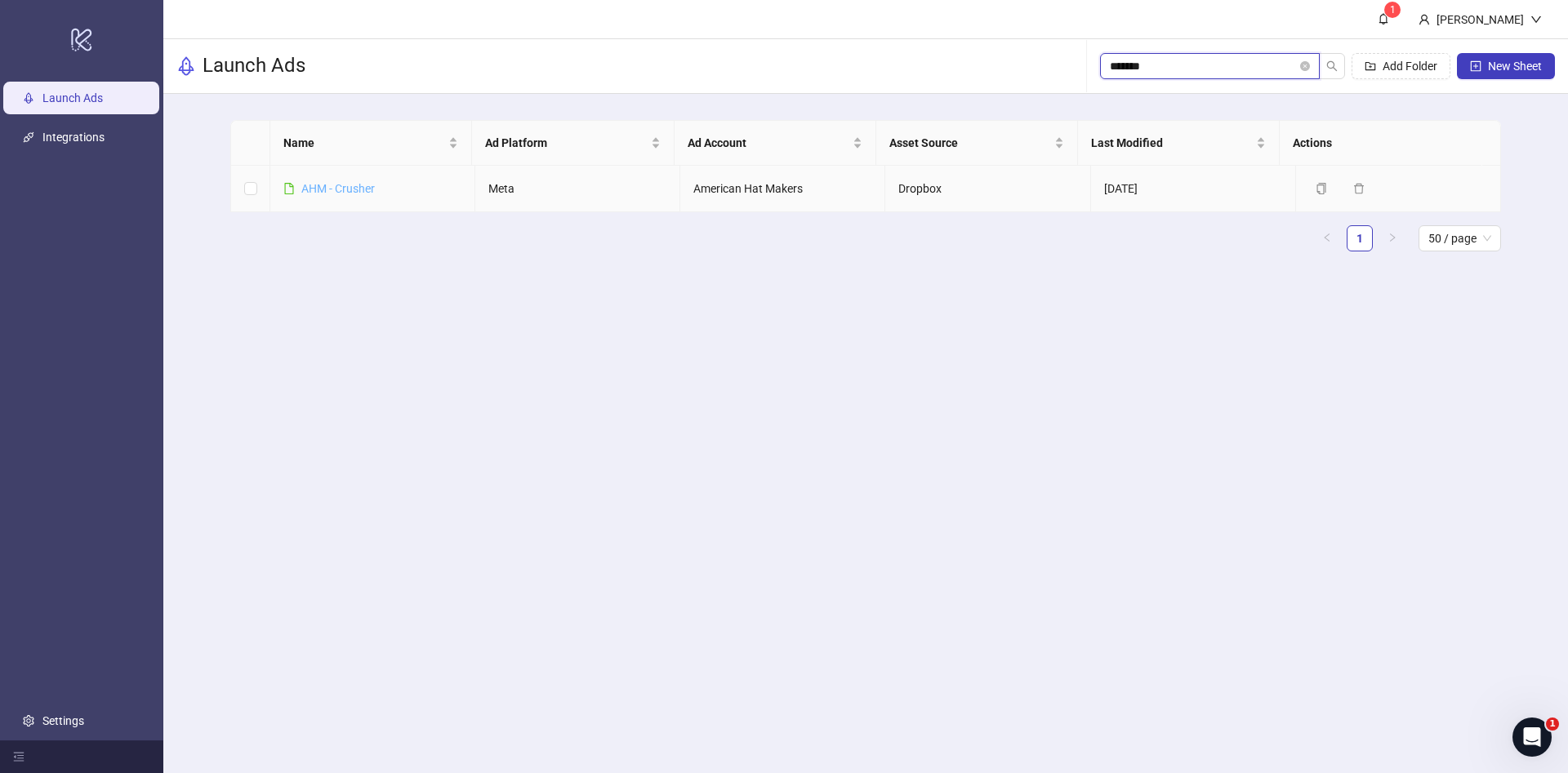
type input "*******"
click at [358, 188] on link "AHM - Crusher" at bounding box center [337, 189] width 73 height 13
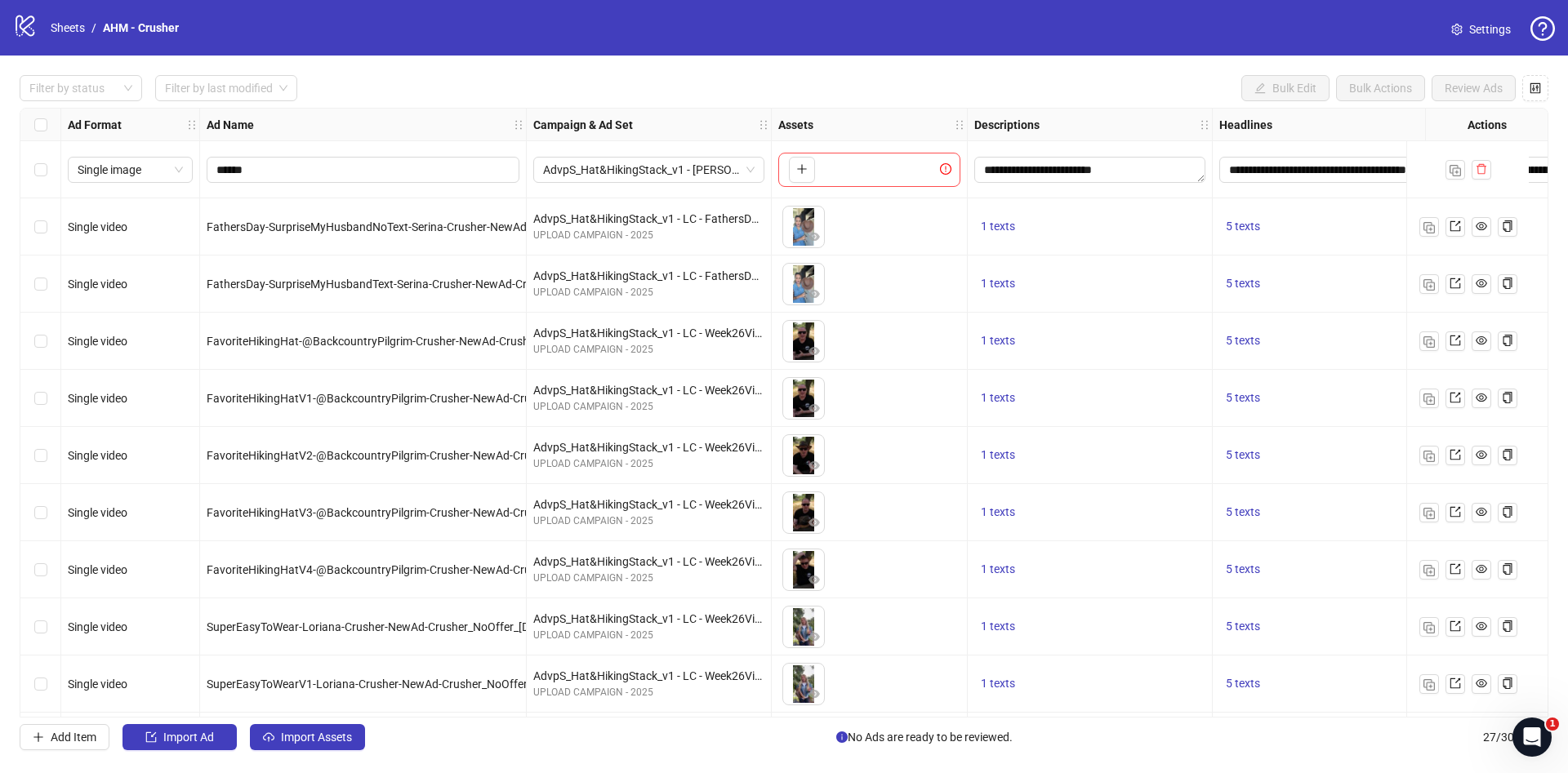
click at [67, 73] on div "**********" at bounding box center [784, 413] width 1568 height 714
click at [96, 81] on div at bounding box center [72, 87] width 99 height 23
click at [95, 114] on div "Draft" at bounding box center [80, 122] width 97 height 18
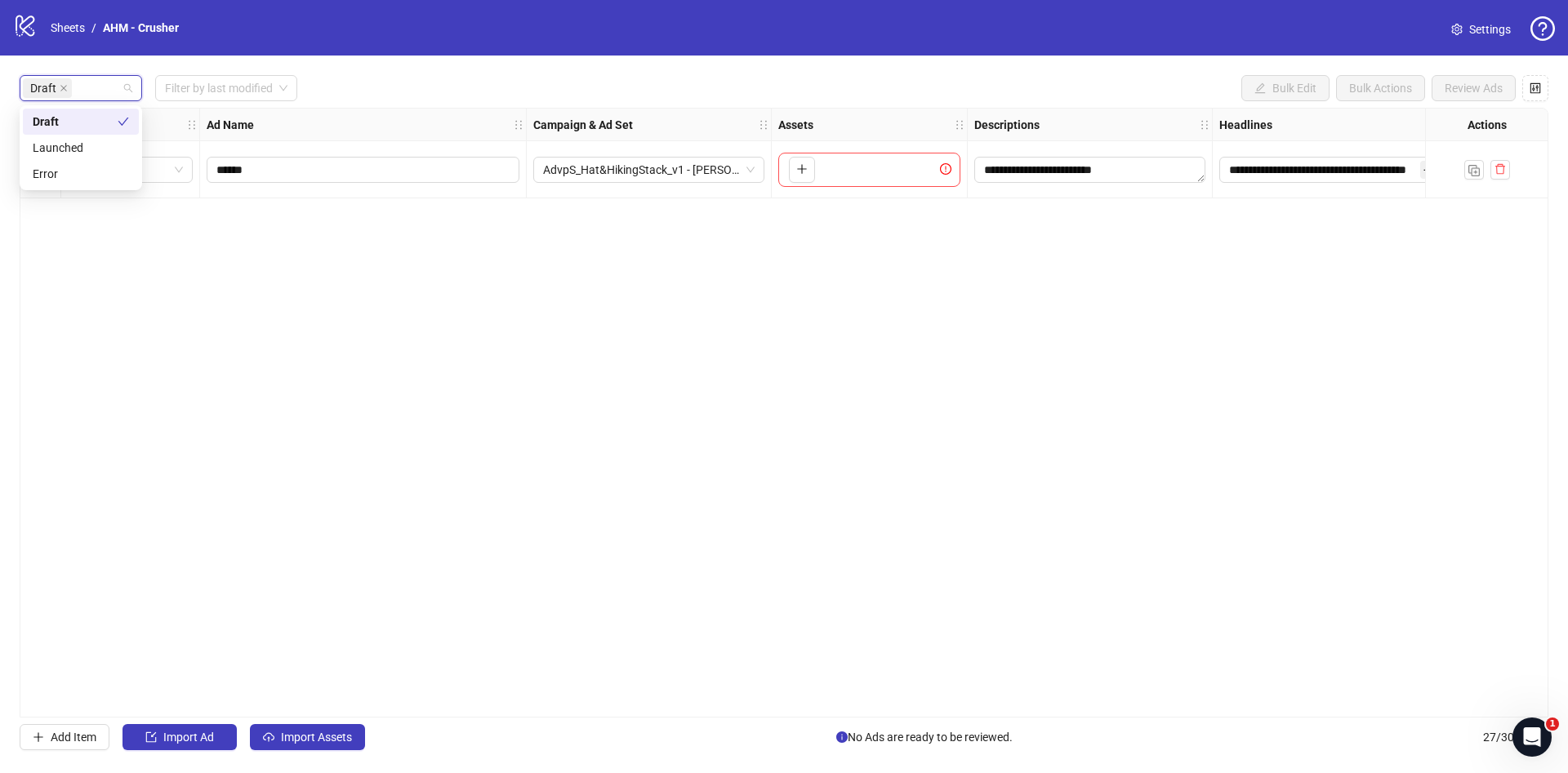
click at [397, 92] on div "Draft Filter by last modified Bulk Edit Bulk Actions Review Ads" at bounding box center [784, 87] width 1529 height 26
click at [290, 731] on span "Import Assets" at bounding box center [316, 737] width 71 height 13
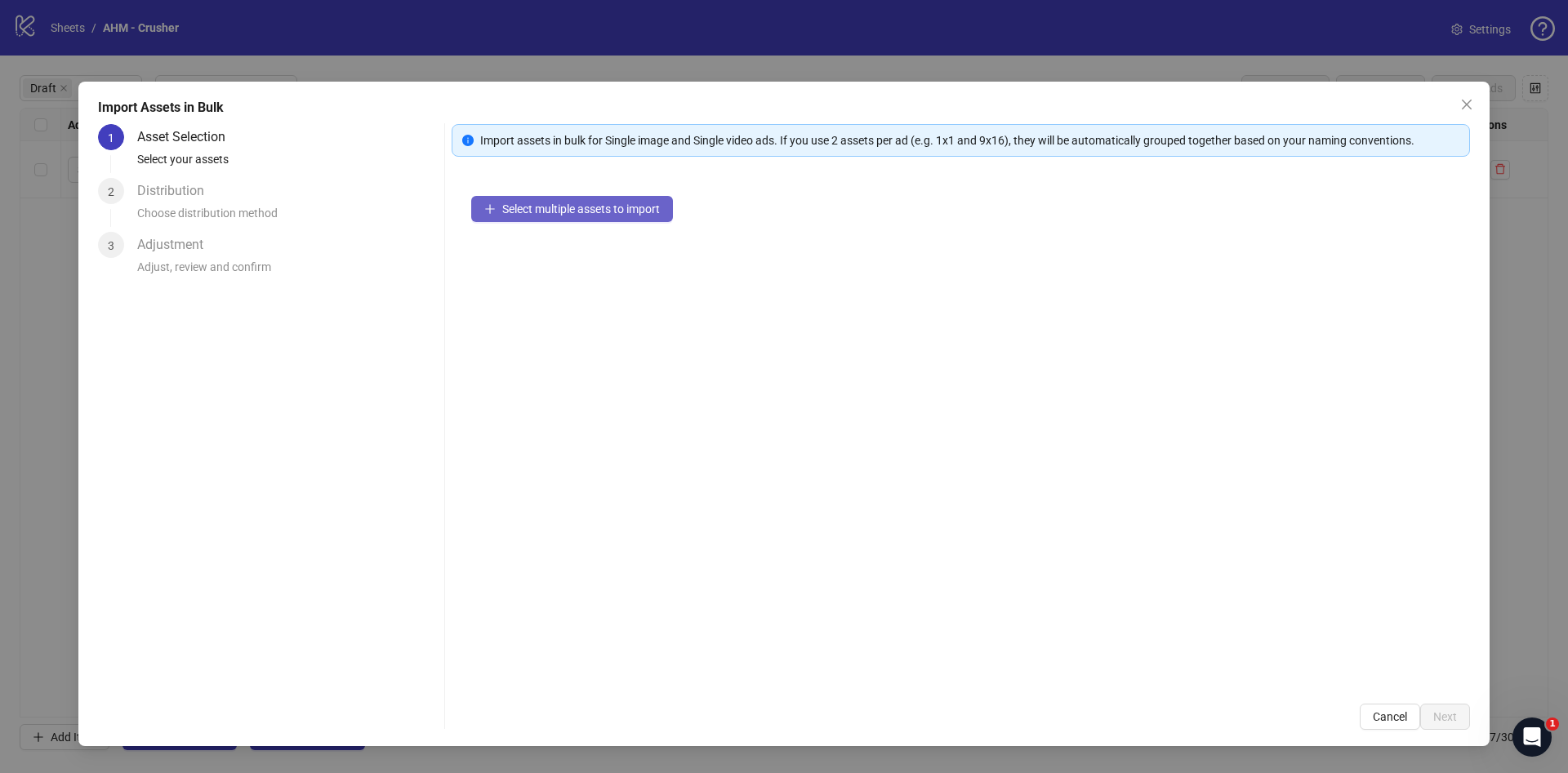
click at [623, 203] on span "Select multiple assets to import" at bounding box center [581, 209] width 158 height 13
click at [633, 215] on span "Select multiple assets to import" at bounding box center [581, 209] width 158 height 13
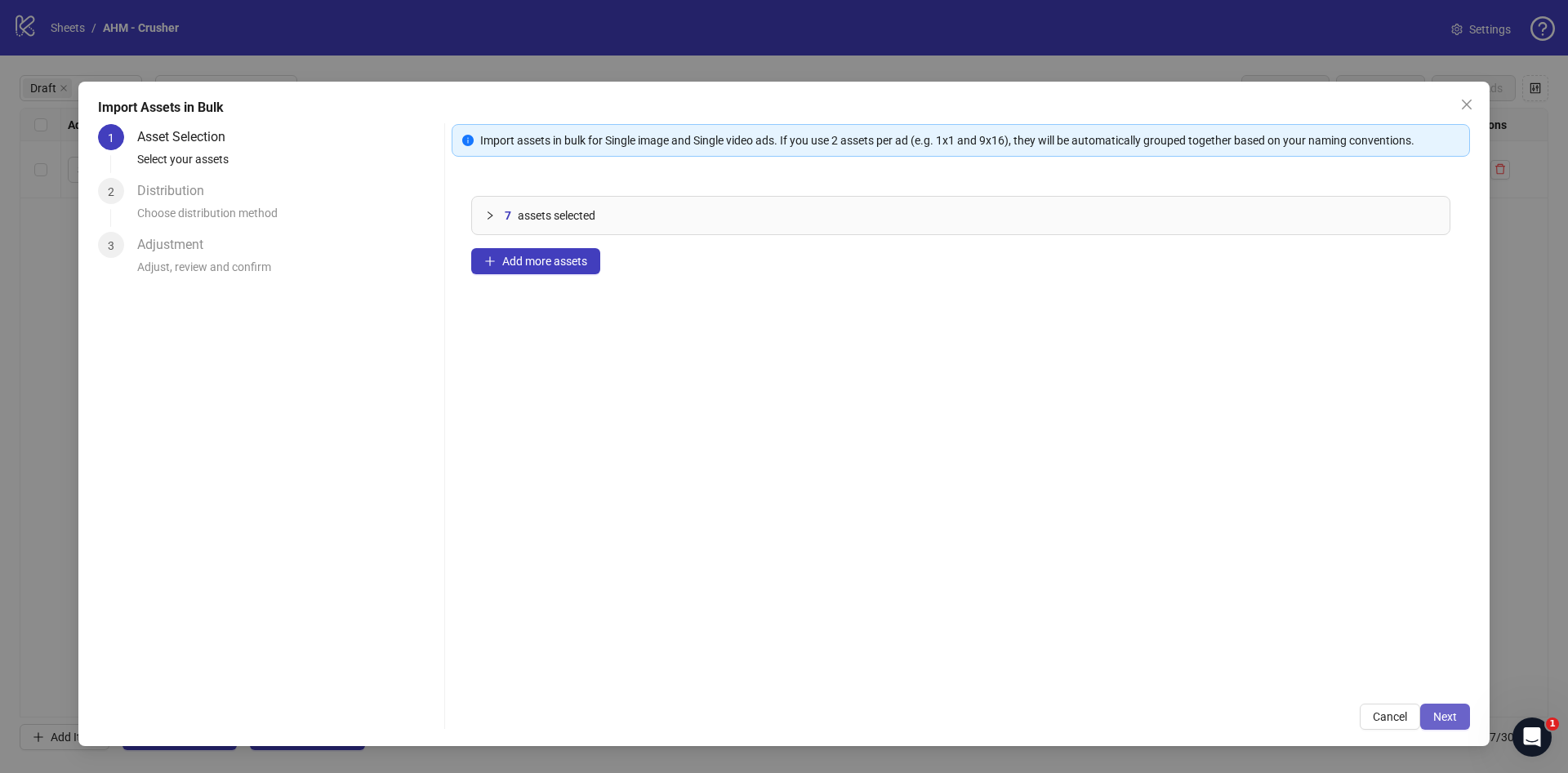
drag, startPoint x: 1473, startPoint y: 718, endPoint x: 1454, endPoint y: 717, distance: 19.0
click at [1454, 717] on div "Import Assets in Bulk 1 Asset Selection Select your assets 2 Distribution Choos…" at bounding box center [784, 414] width 1411 height 665
click at [1454, 717] on span "Next" at bounding box center [1445, 717] width 23 height 13
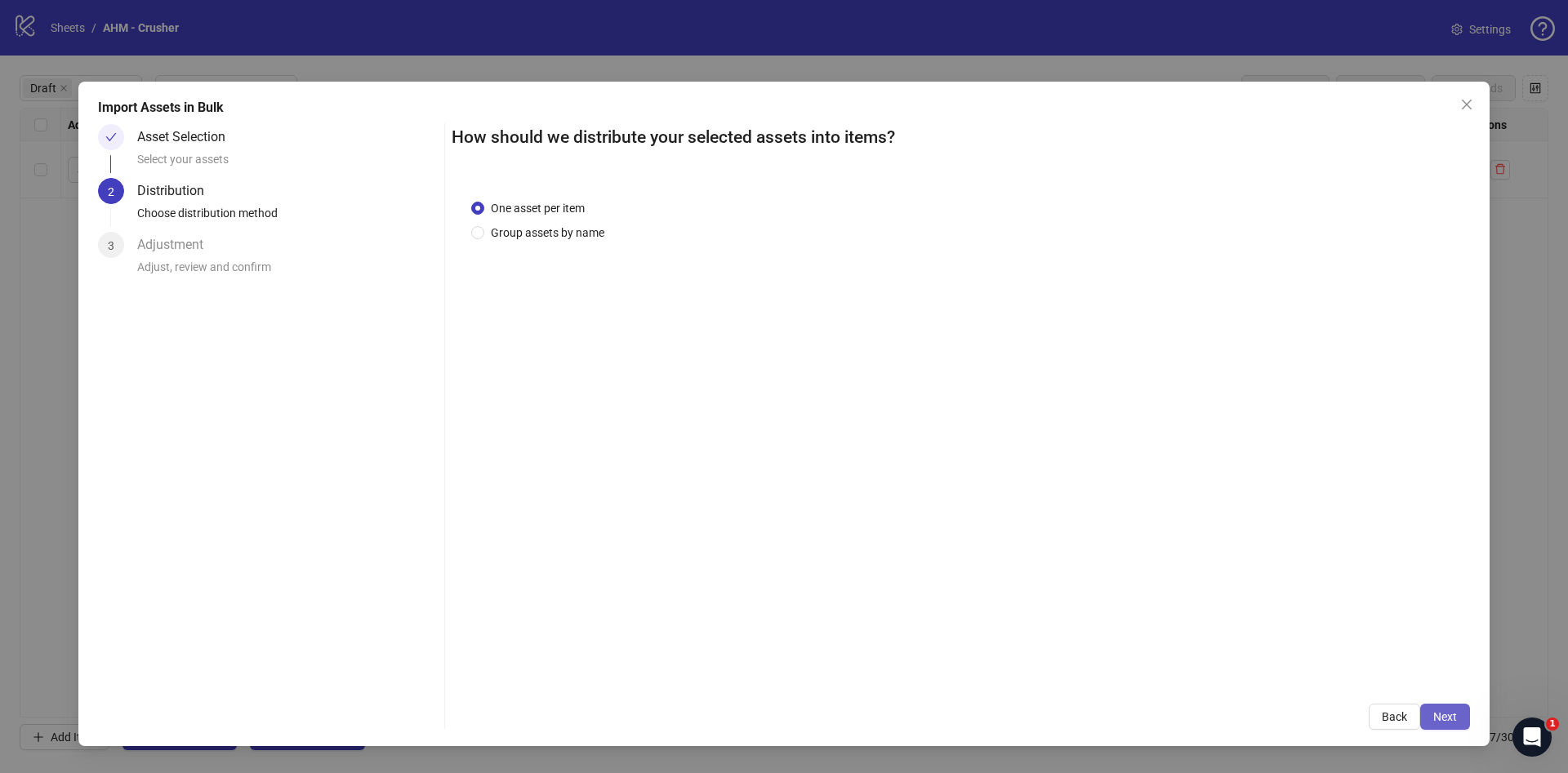
click at [1455, 712] on span "Next" at bounding box center [1445, 717] width 23 height 13
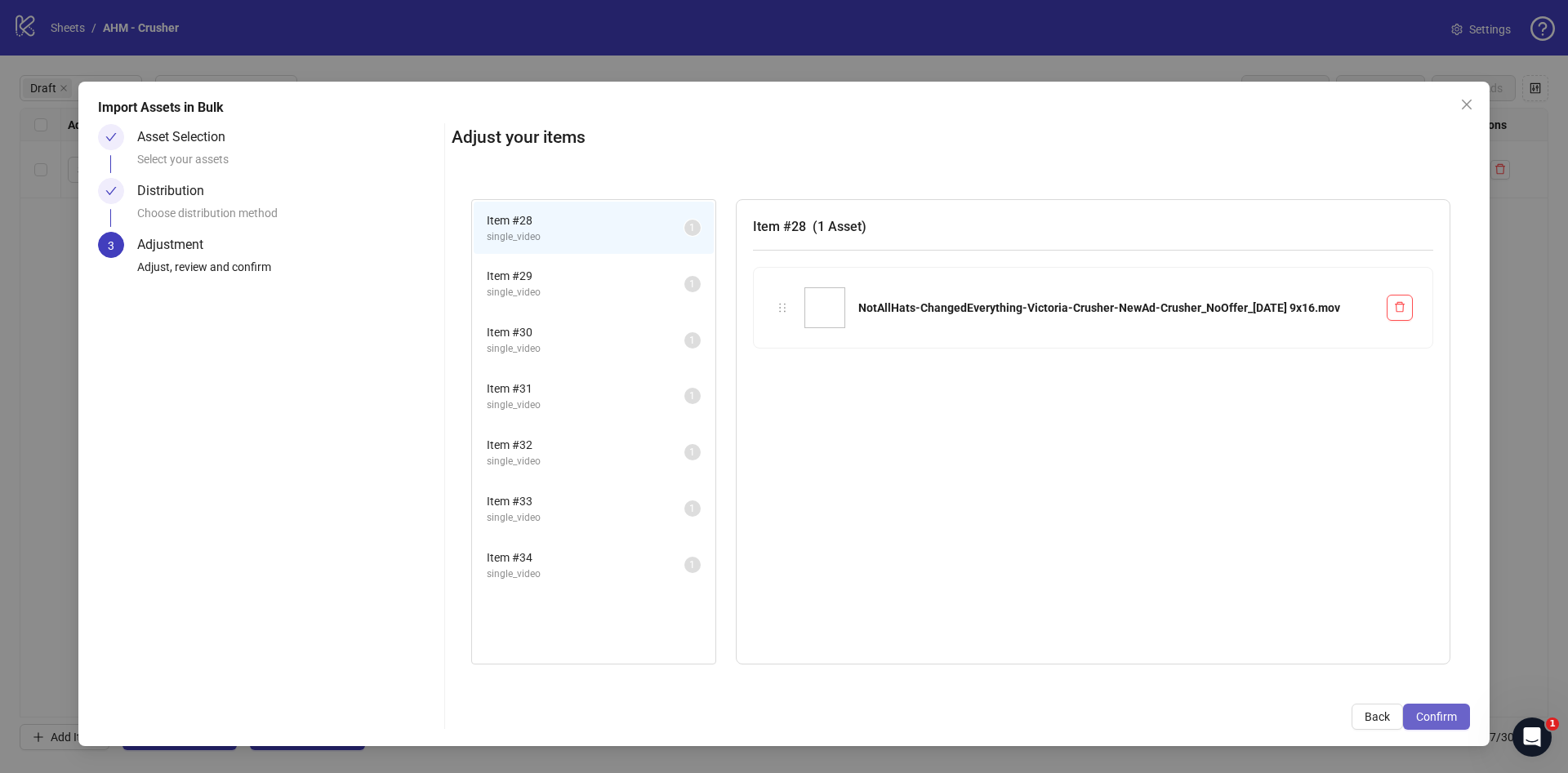
click at [1455, 712] on span "Confirm" at bounding box center [1436, 717] width 41 height 13
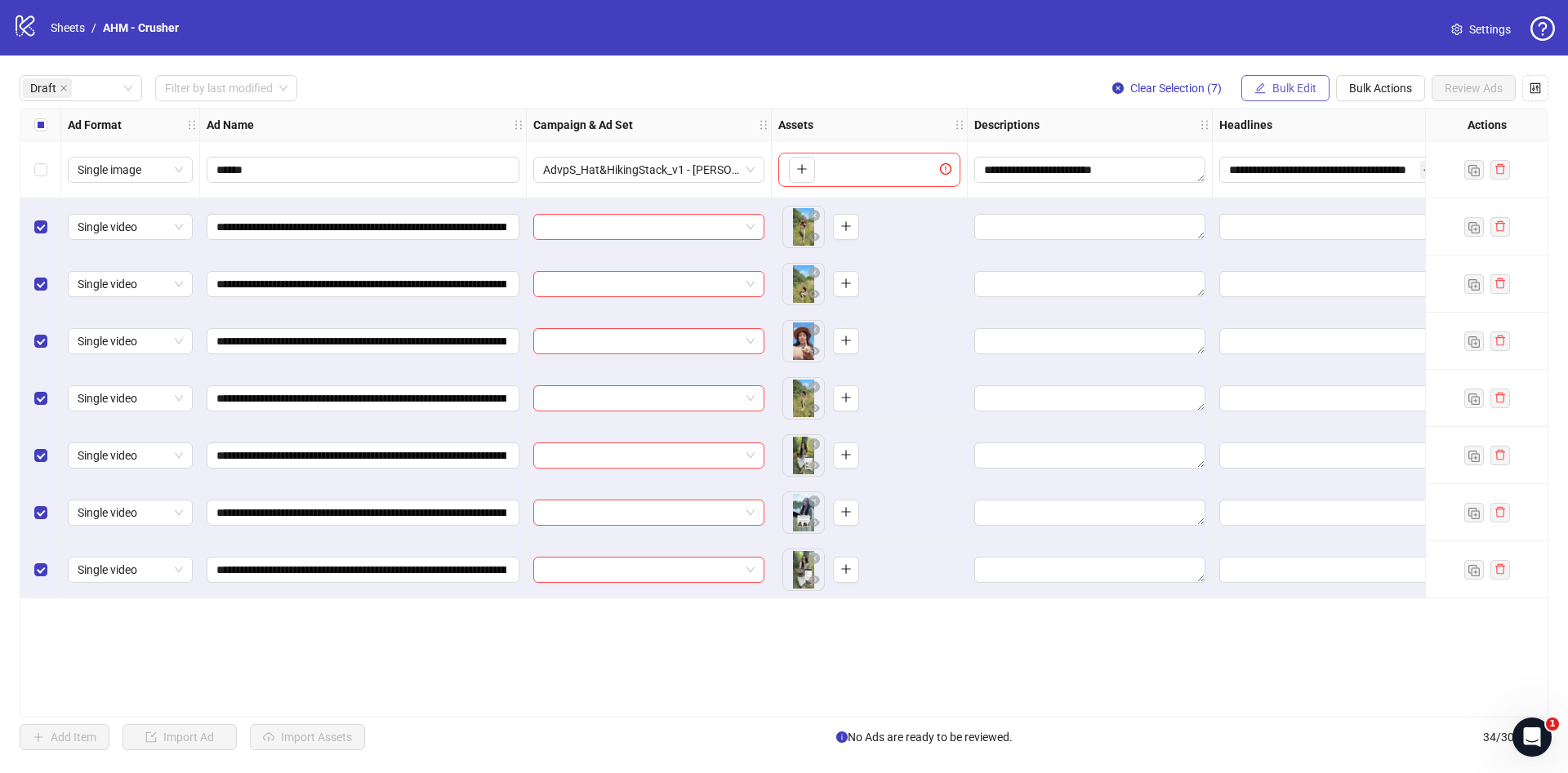
click at [1292, 80] on button "Bulk Edit" at bounding box center [1286, 87] width 88 height 26
click at [1303, 148] on span "Name" at bounding box center [1302, 148] width 97 height 18
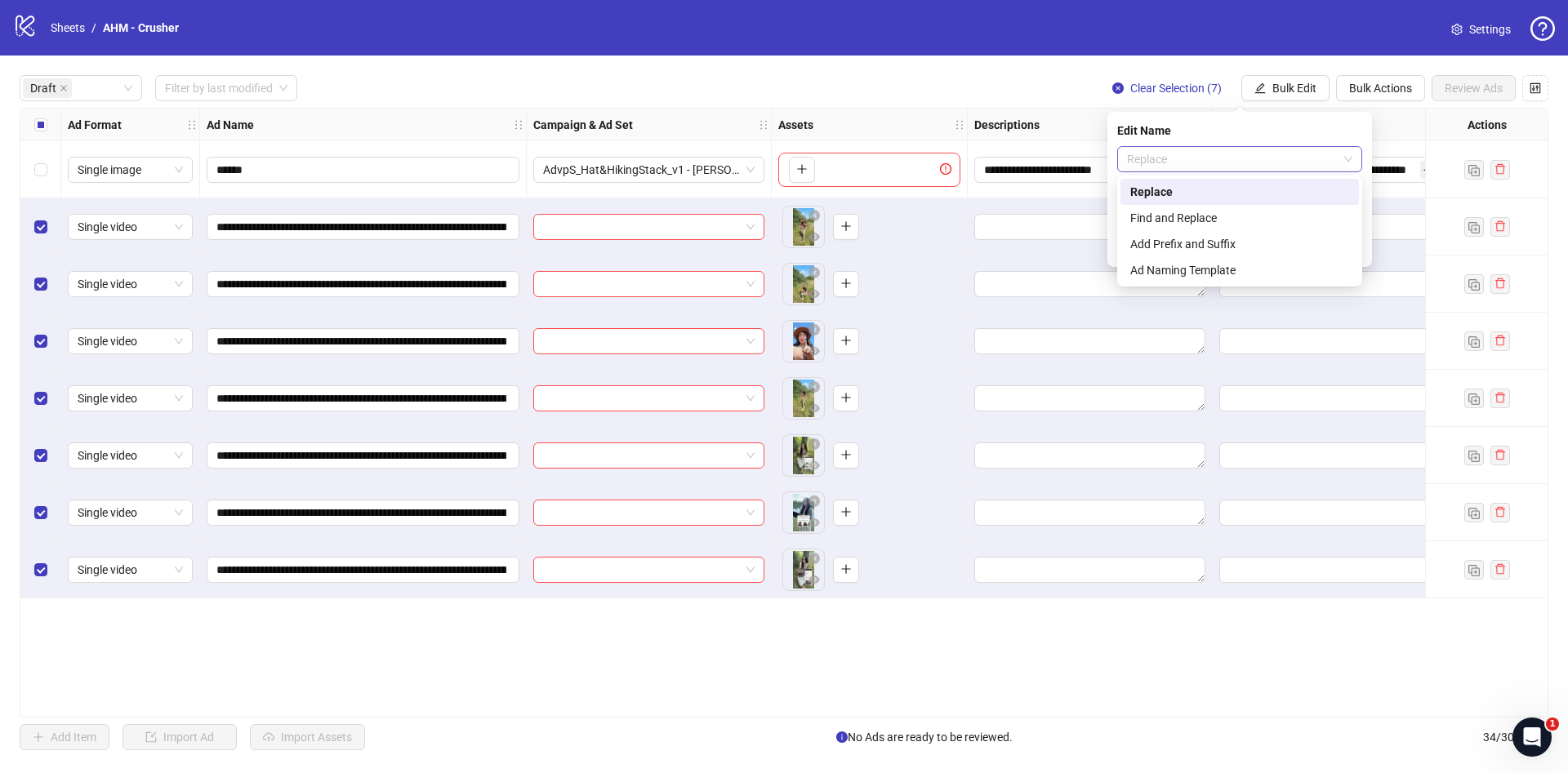
click at [1251, 159] on span "Replace" at bounding box center [1240, 159] width 226 height 24
click at [1253, 218] on div "Find and Replace" at bounding box center [1240, 218] width 219 height 18
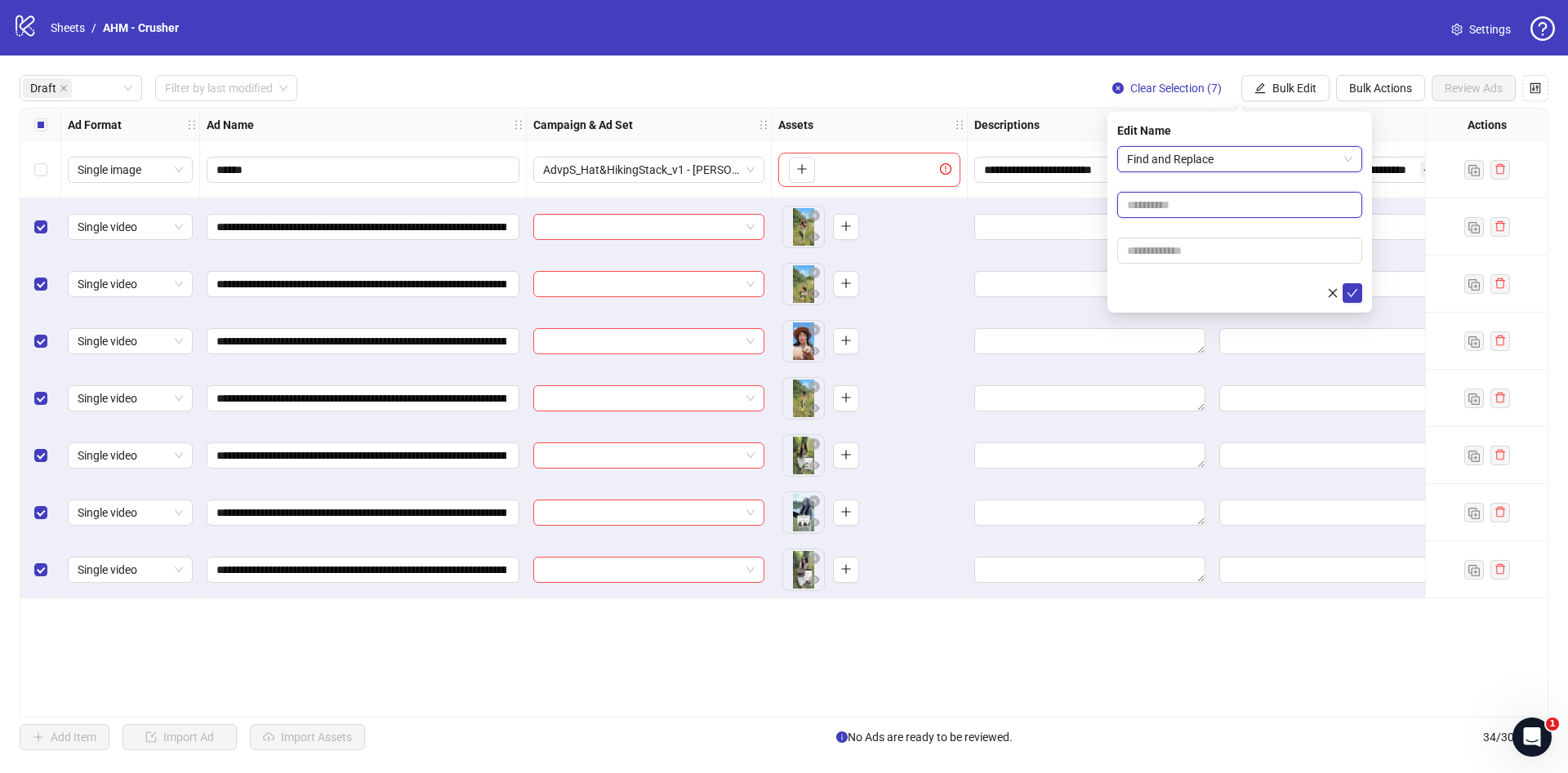
click at [1219, 206] on input "text" at bounding box center [1241, 205] width 245 height 26
type input "****"
click at [1213, 261] on input "text" at bounding box center [1241, 250] width 245 height 26
paste input "**********"
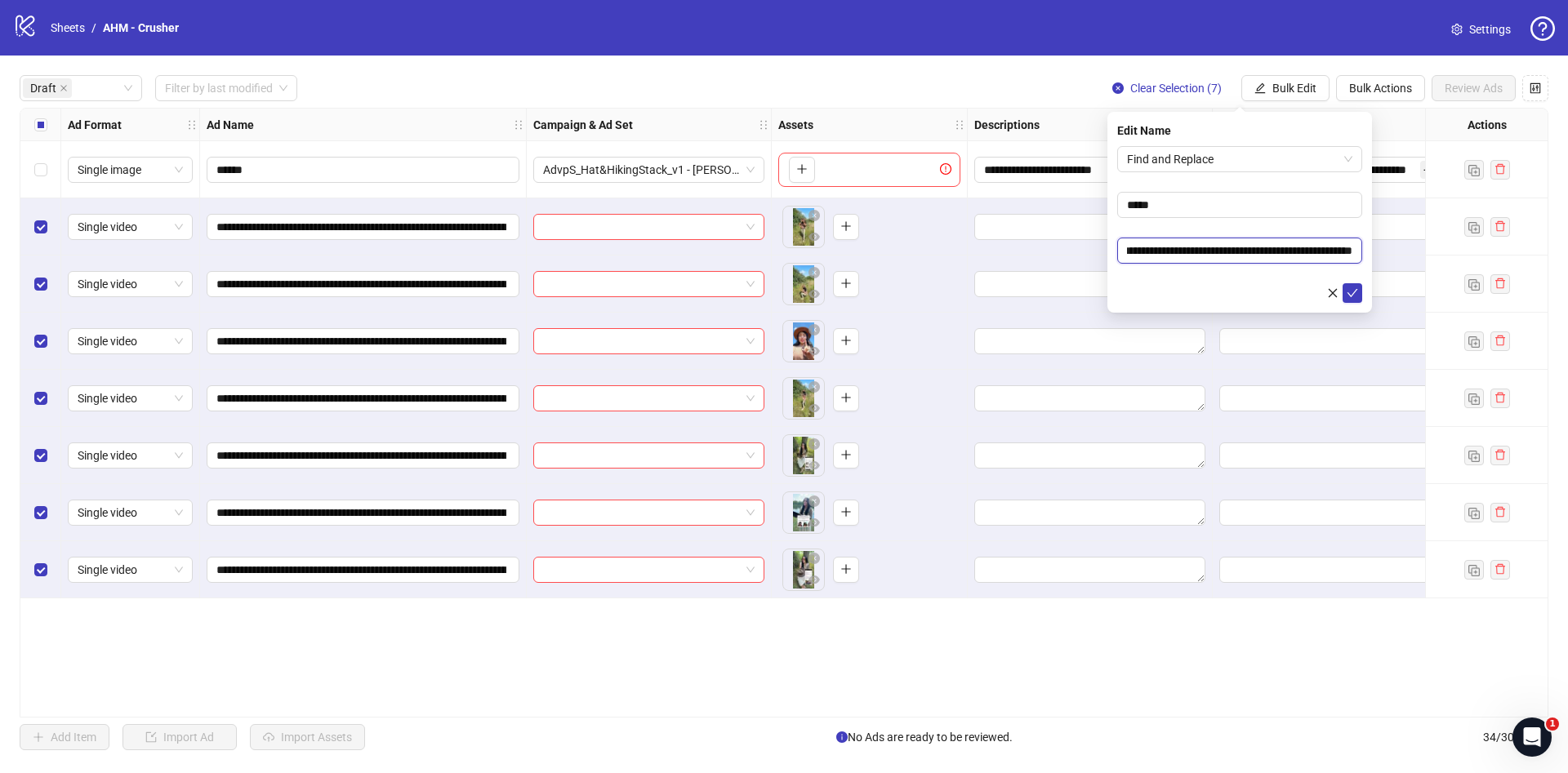
click at [1264, 254] on input "**********" at bounding box center [1241, 250] width 245 height 26
drag, startPoint x: 1311, startPoint y: 259, endPoint x: 1030, endPoint y: 246, distance: 281.3
click at [1030, 246] on body "**********" at bounding box center [784, 386] width 1568 height 773
click at [1146, 248] on input "**********" at bounding box center [1241, 250] width 245 height 26
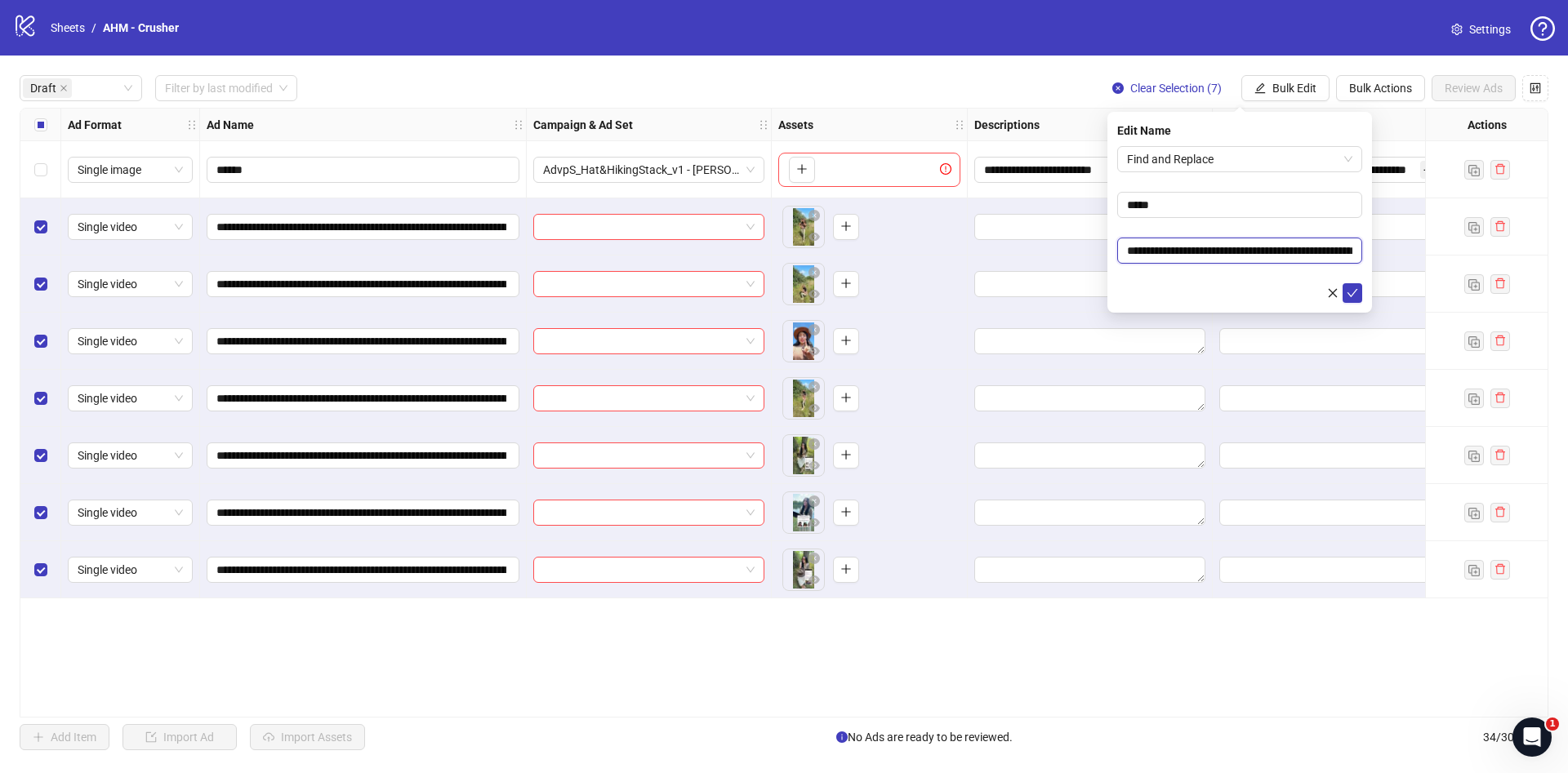
type input "**********"
click at [1163, 279] on form "**********" at bounding box center [1241, 225] width 245 height 157
click at [1342, 289] on button "submit" at bounding box center [1352, 293] width 20 height 20
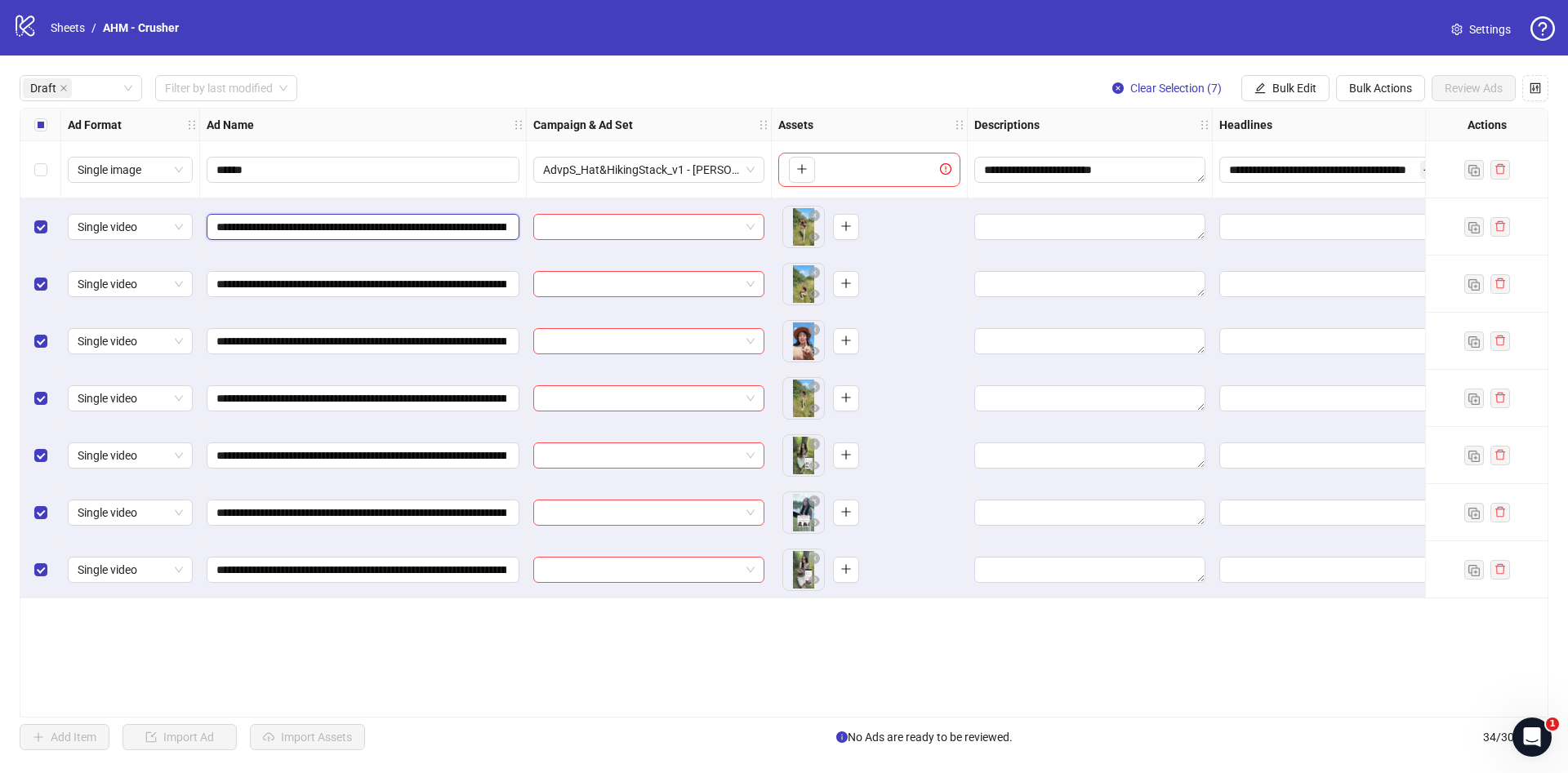
scroll to position [0, 425]
drag, startPoint x: 302, startPoint y: 224, endPoint x: 563, endPoint y: 350, distance: 289.8
click at [743, 108] on div "**********" at bounding box center [923, 108] width 1805 height 0
click at [39, 139] on div "Select all rows" at bounding box center [41, 124] width 41 height 32
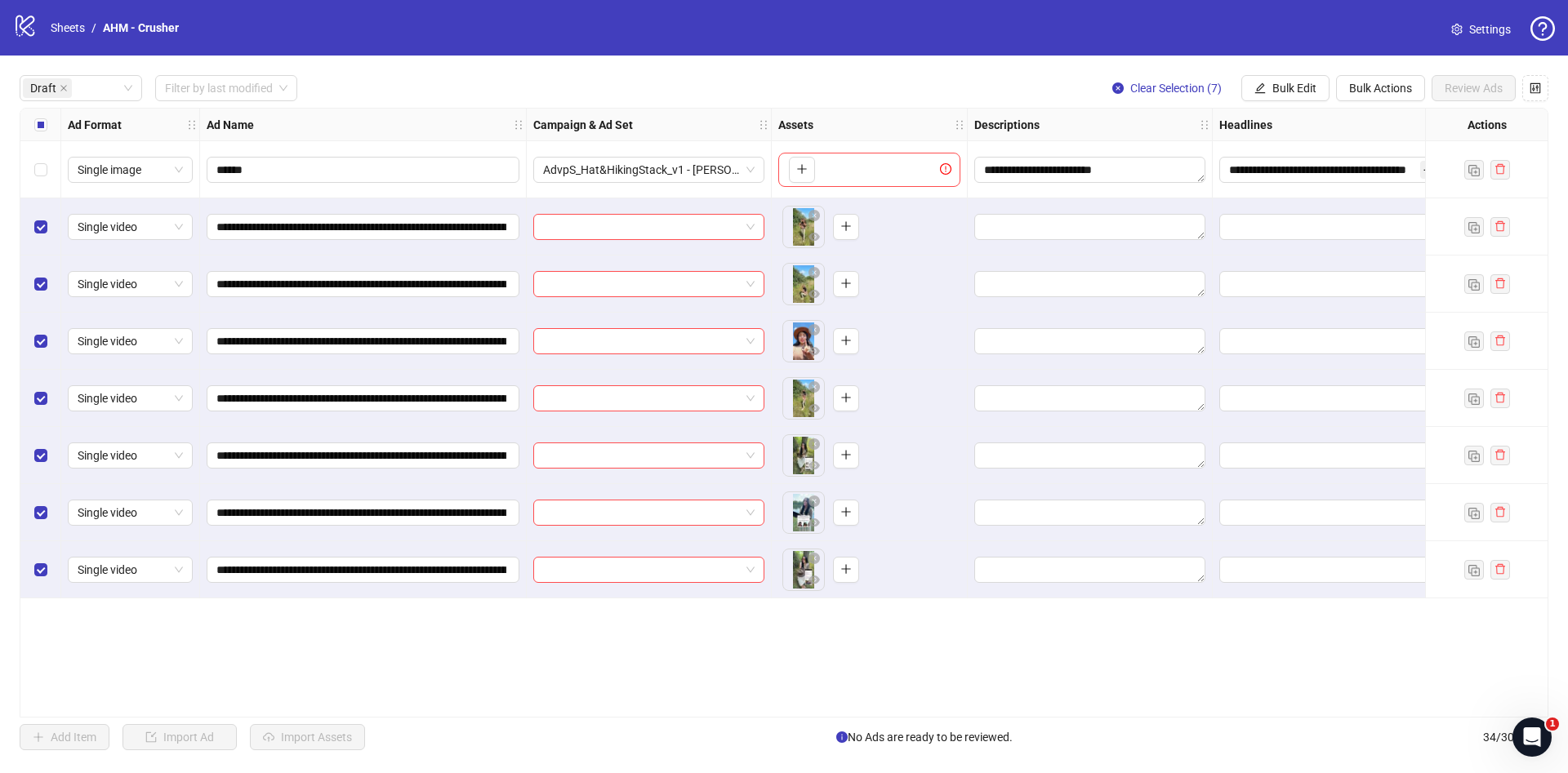
click at [39, 139] on div "Select all rows" at bounding box center [41, 124] width 41 height 32
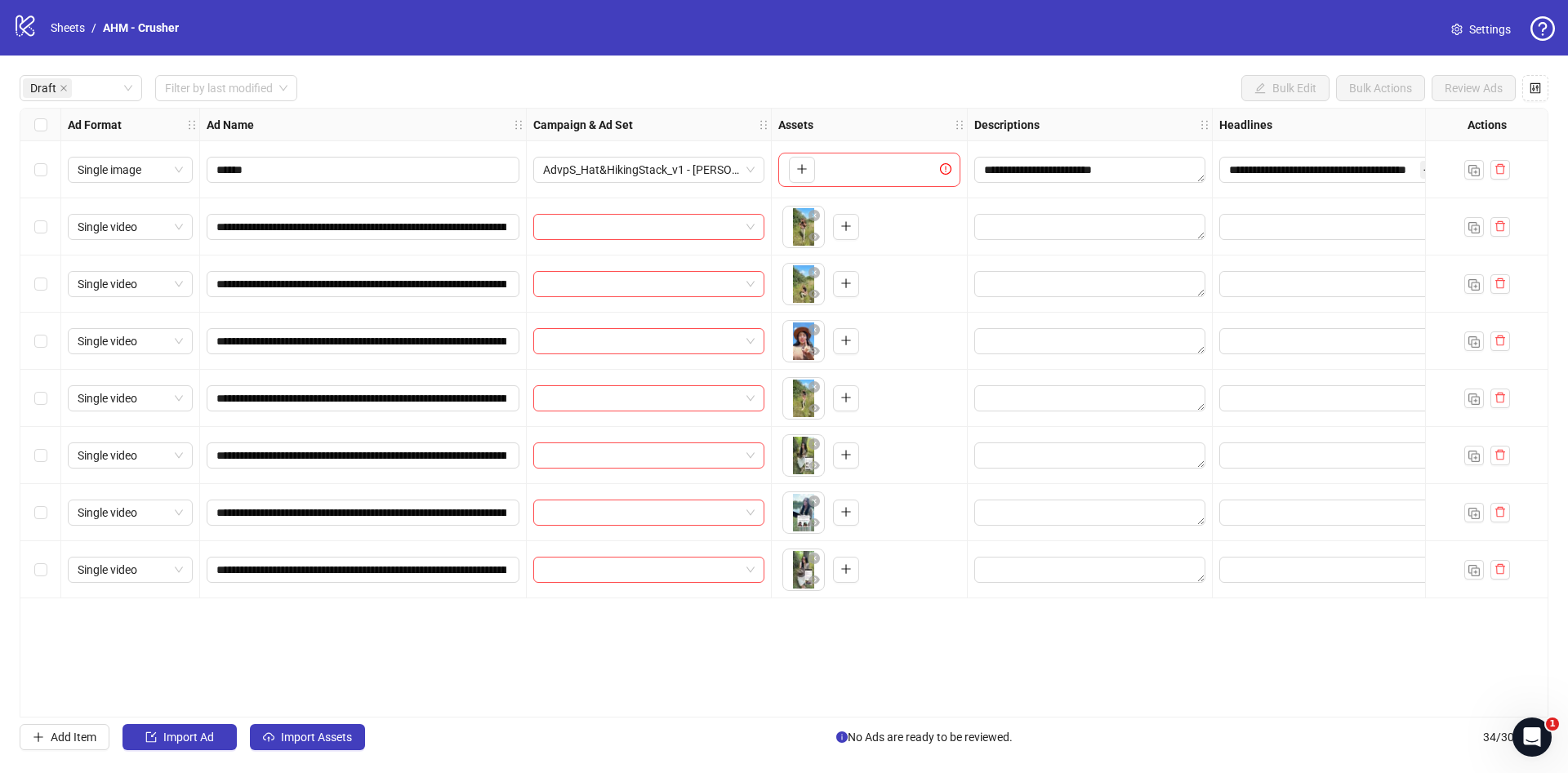
click at [64, 139] on div "Ad Format" at bounding box center [131, 124] width 139 height 32
click at [46, 133] on div "Select all rows" at bounding box center [41, 124] width 41 height 32
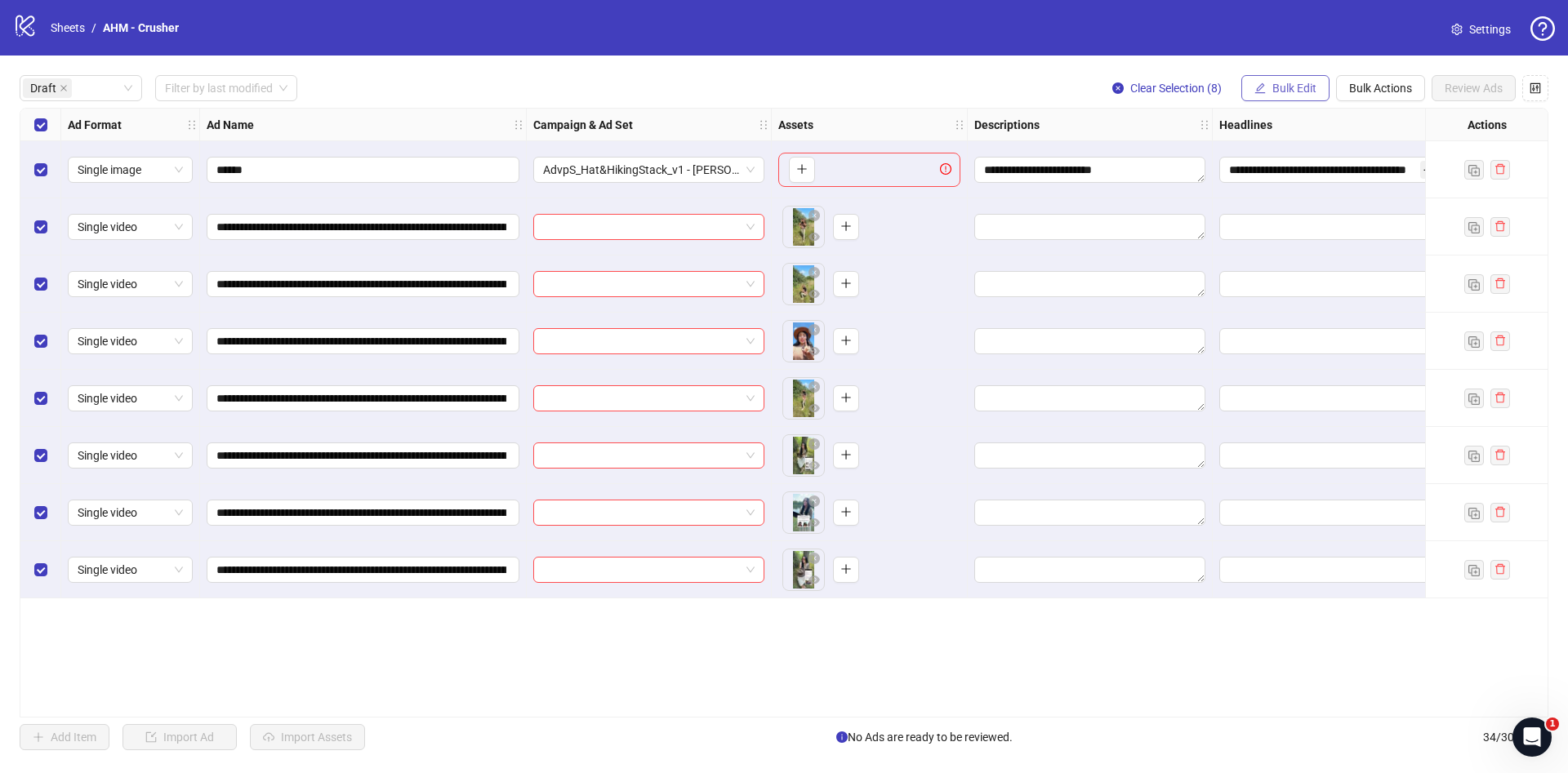
click at [1282, 83] on span "Bulk Edit" at bounding box center [1295, 88] width 44 height 13
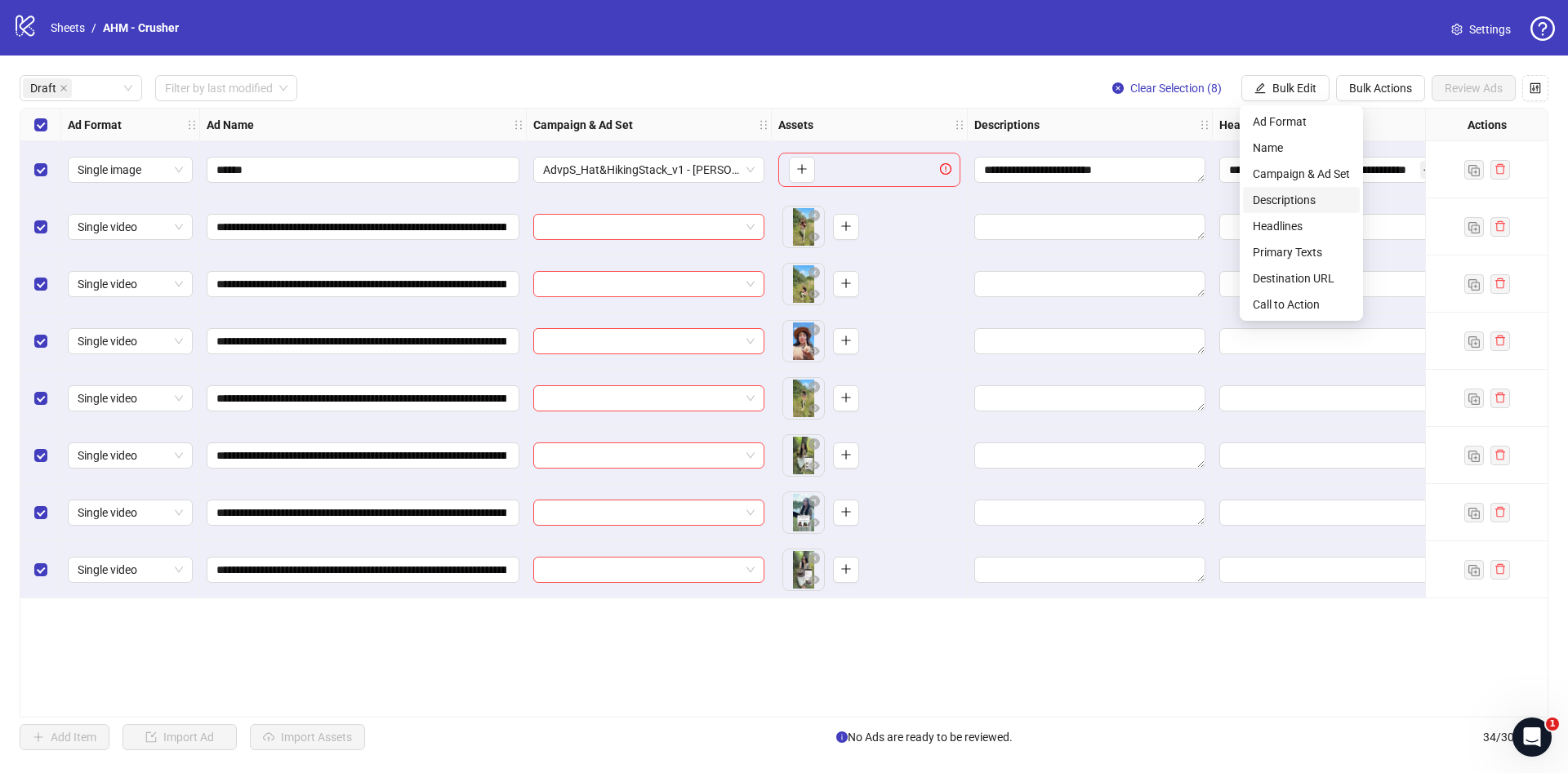
click at [1315, 195] on span "Descriptions" at bounding box center [1302, 200] width 97 height 18
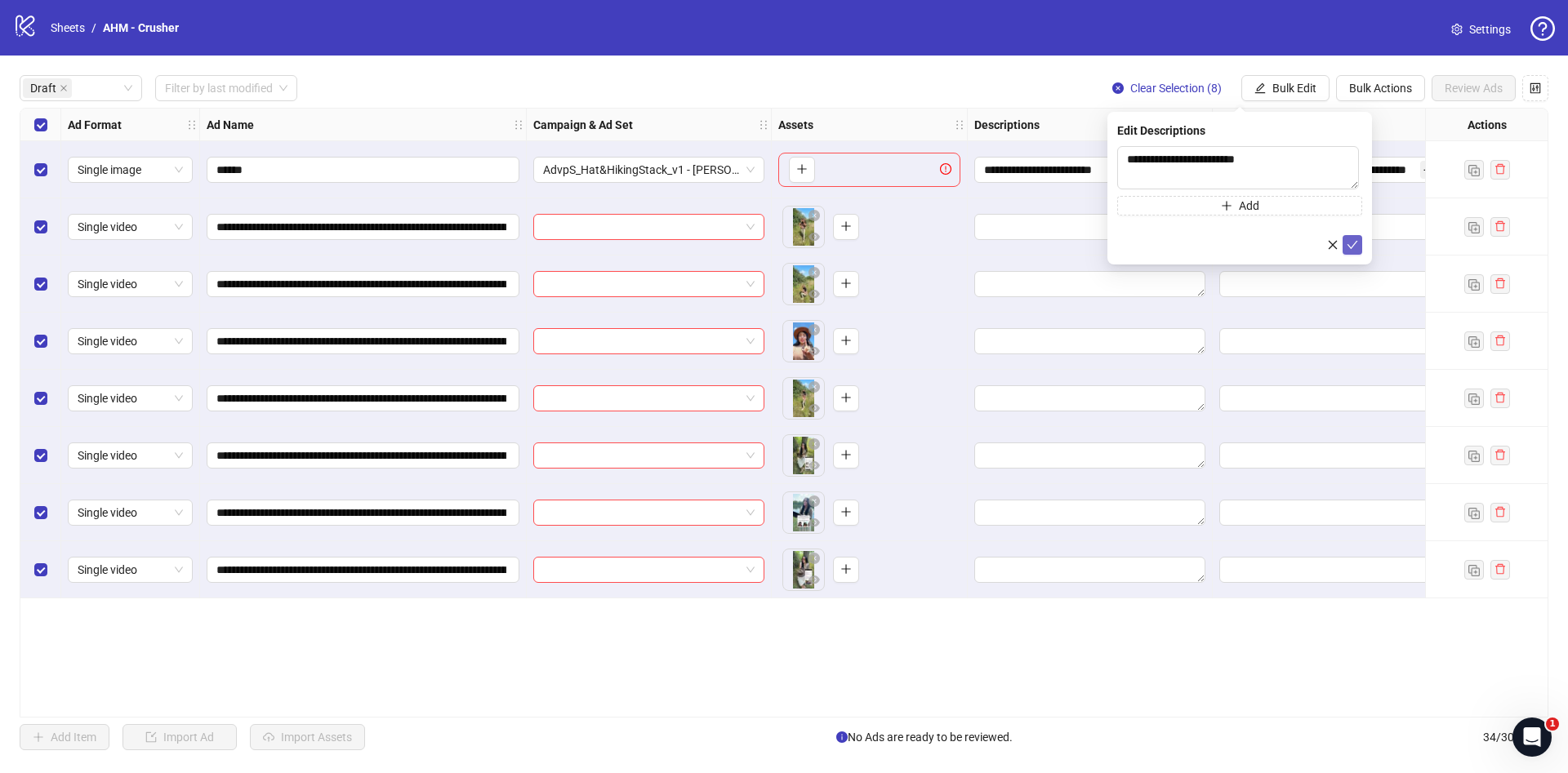
click at [1352, 253] on button "submit" at bounding box center [1352, 245] width 20 height 20
click at [1304, 82] on span "Bulk Edit" at bounding box center [1295, 88] width 44 height 13
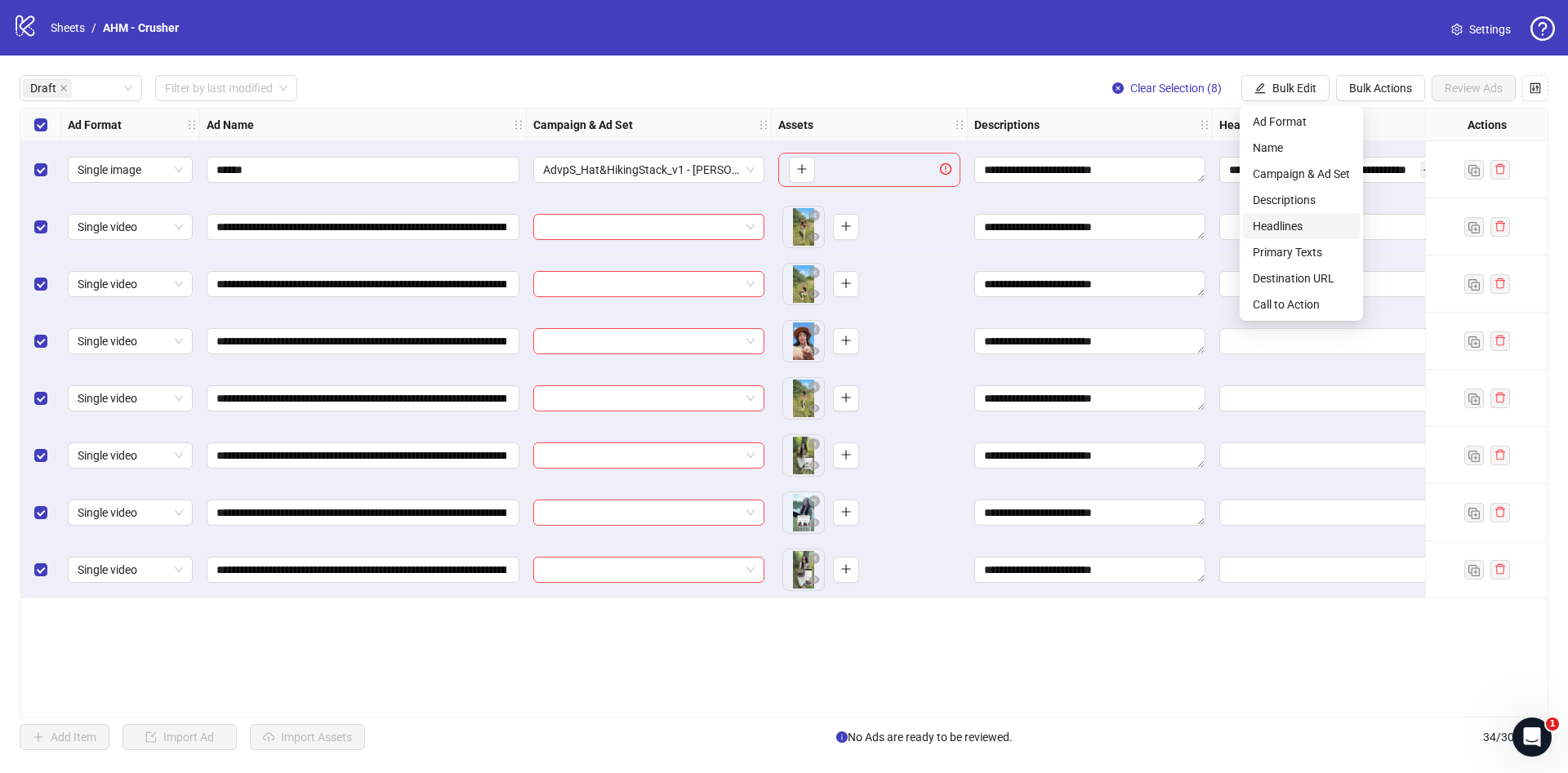
click at [1323, 234] on span "Headlines" at bounding box center [1302, 226] width 97 height 18
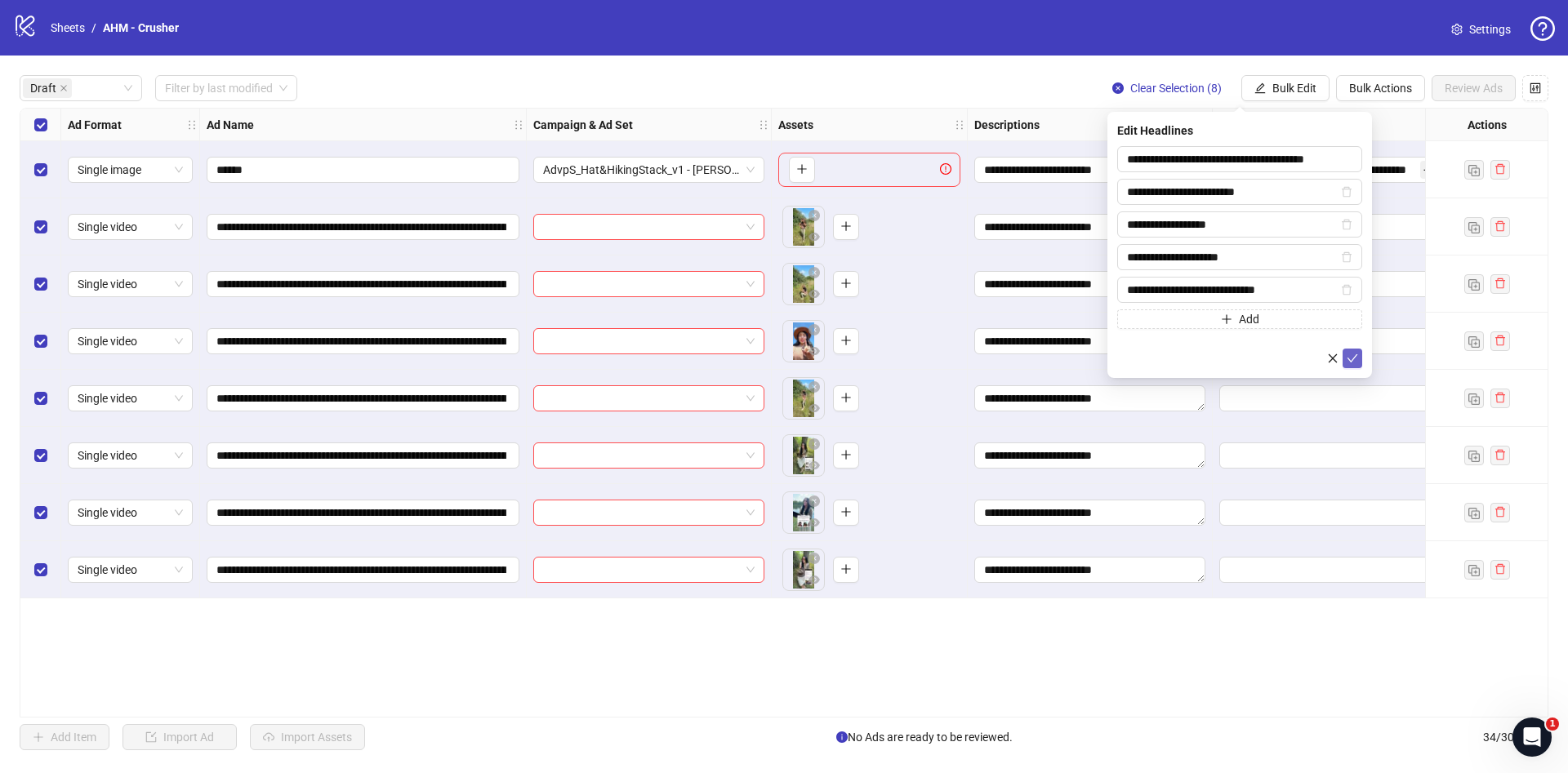
click at [1358, 359] on icon "check" at bounding box center [1352, 358] width 12 height 12
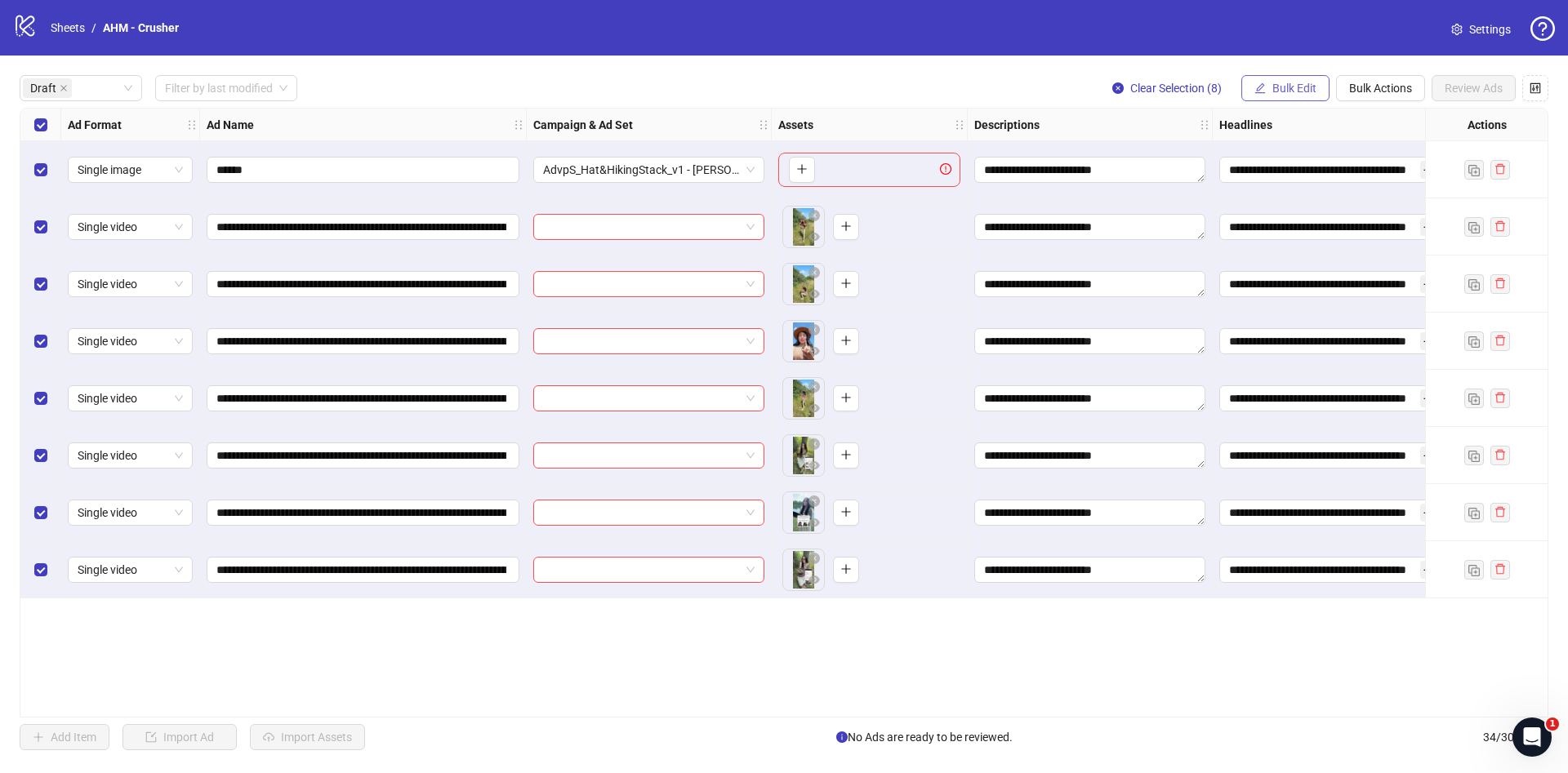
click at [1281, 87] on span "Bulk Edit" at bounding box center [1295, 88] width 44 height 13
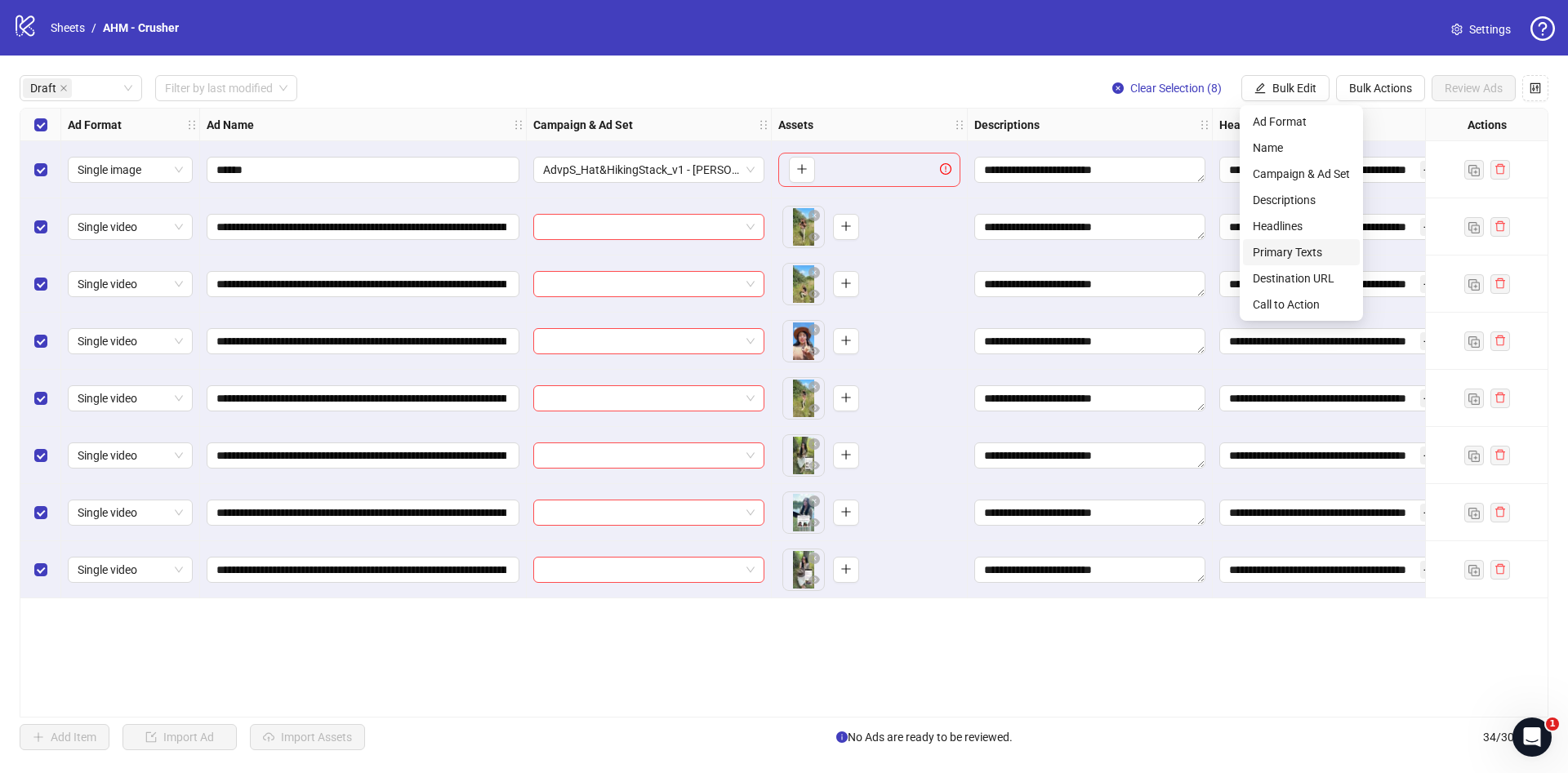
click at [1323, 254] on span "Primary Texts" at bounding box center [1302, 253] width 97 height 18
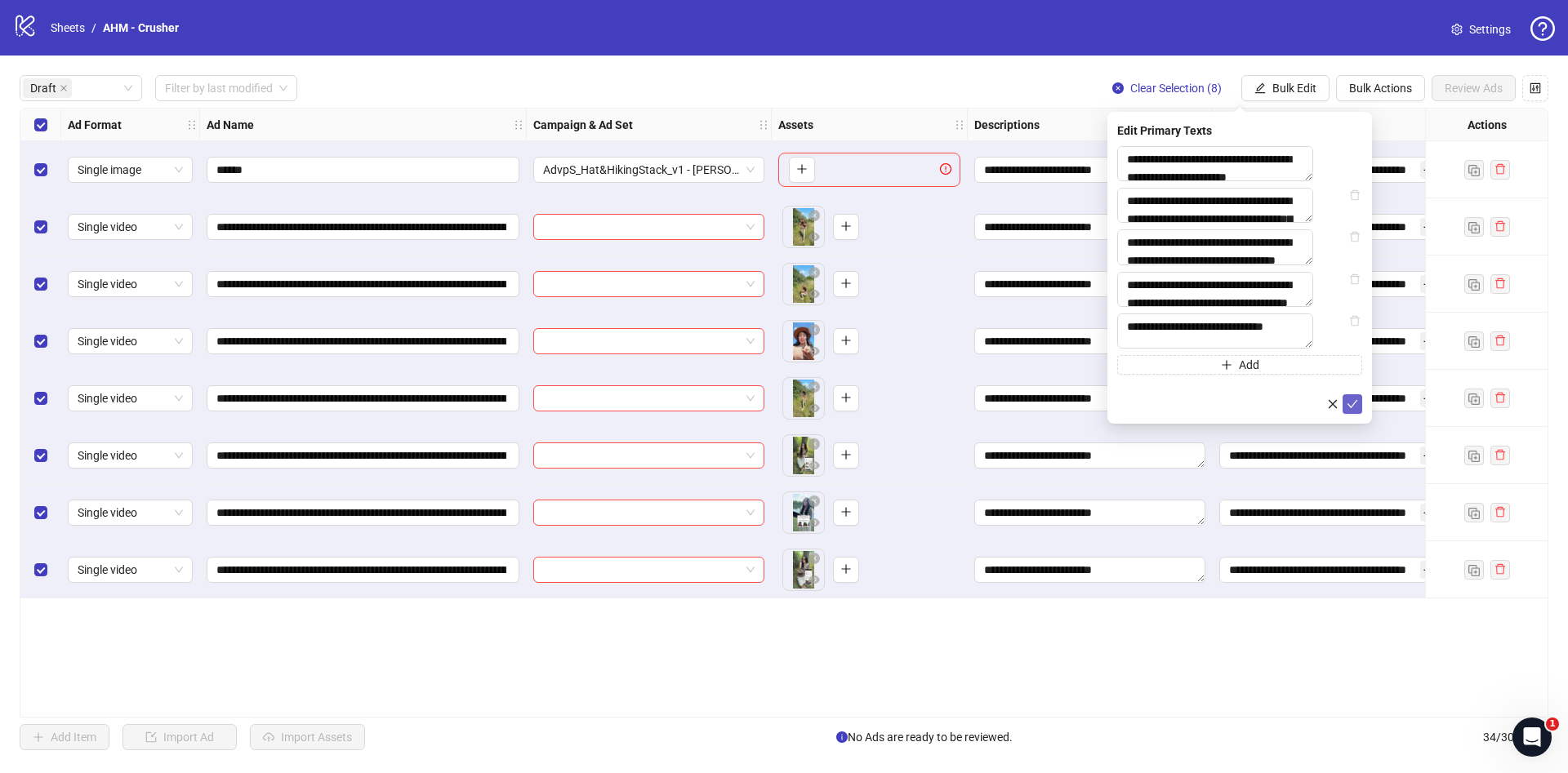
click at [1359, 414] on button "submit" at bounding box center [1352, 404] width 20 height 20
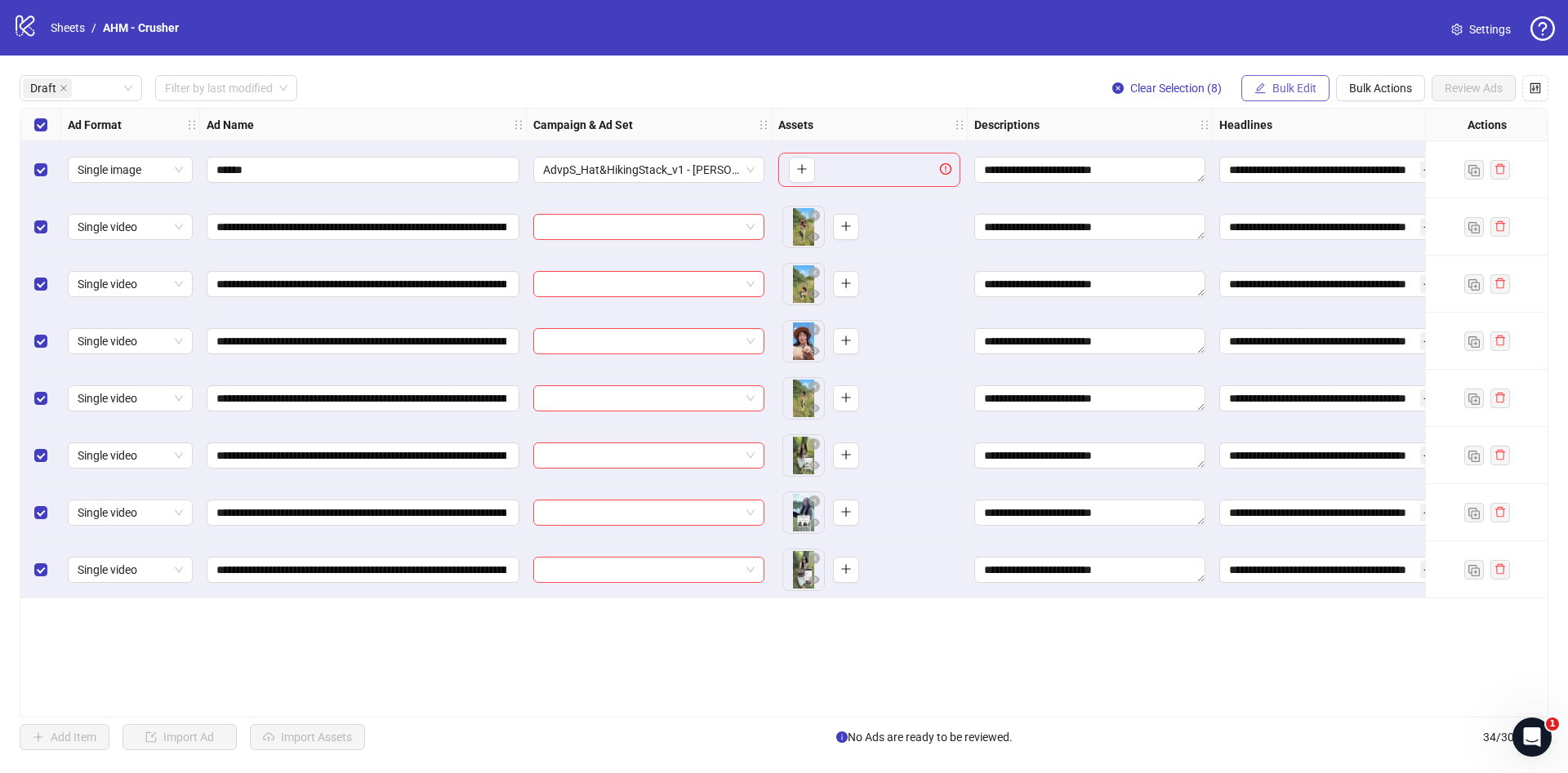
click at [1301, 98] on button "Bulk Edit" at bounding box center [1286, 87] width 88 height 26
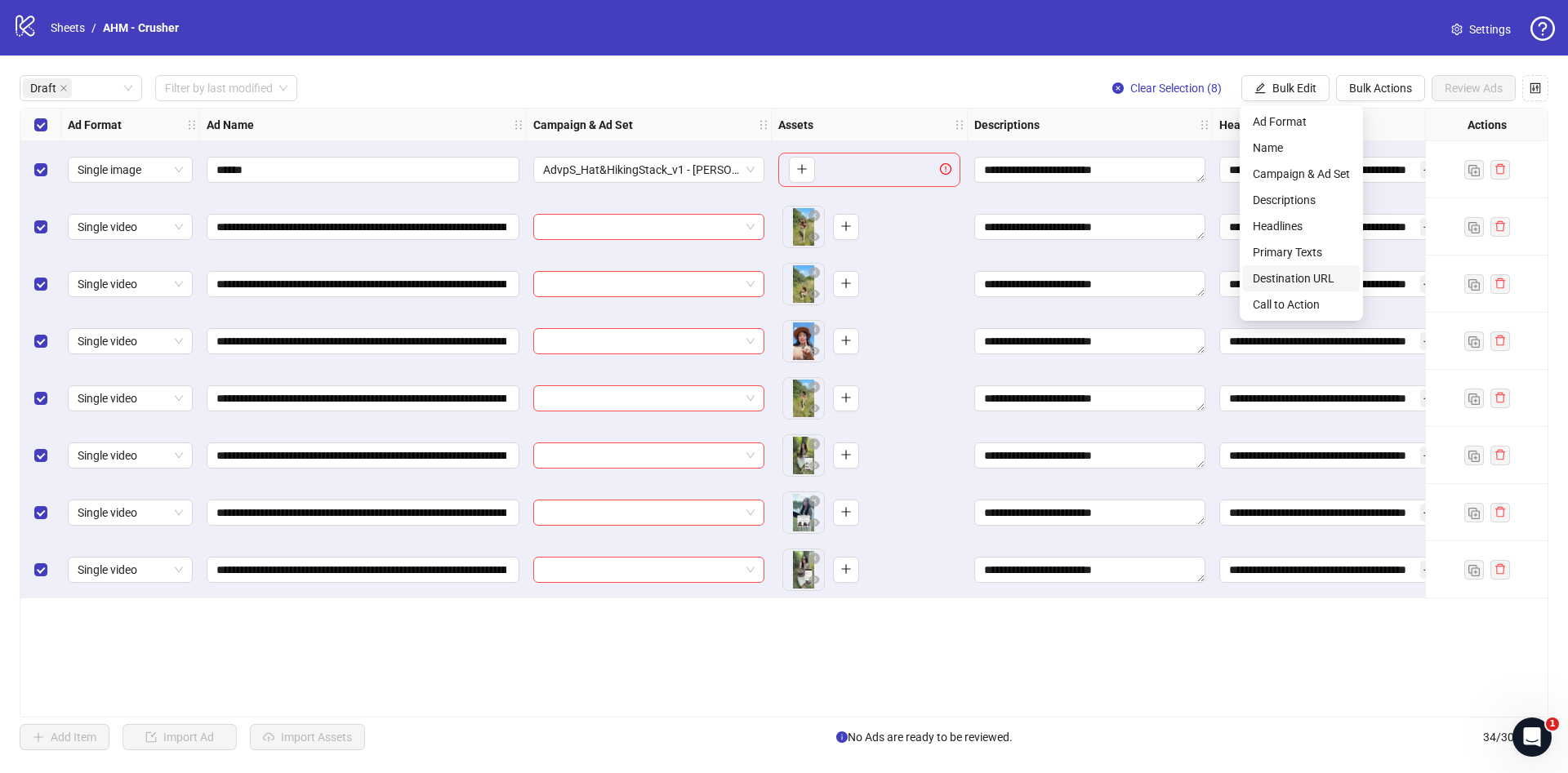
click at [1302, 284] on span "Destination URL" at bounding box center [1302, 279] width 97 height 18
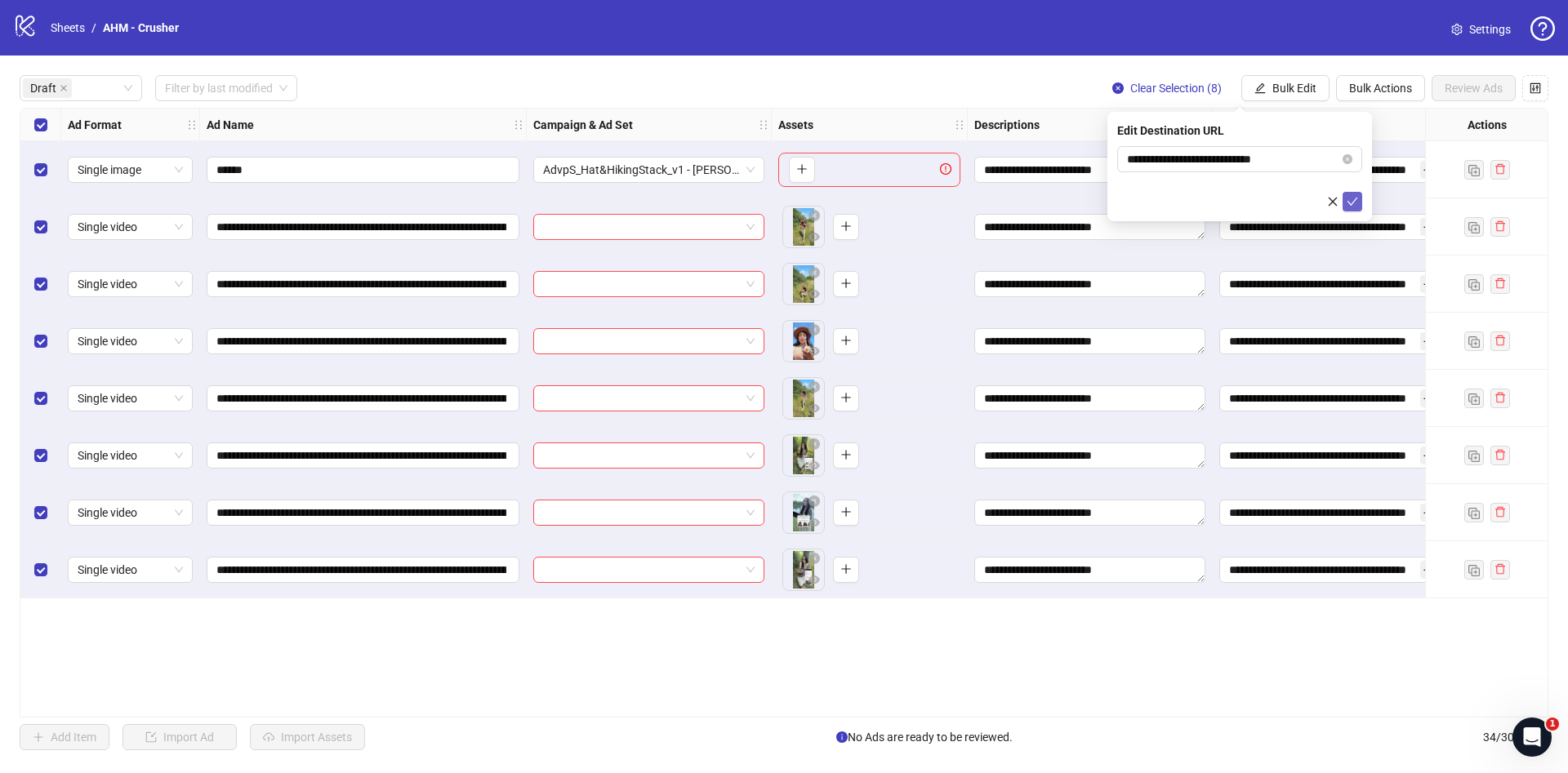
click at [1354, 201] on icon "check" at bounding box center [1353, 201] width 11 height 8
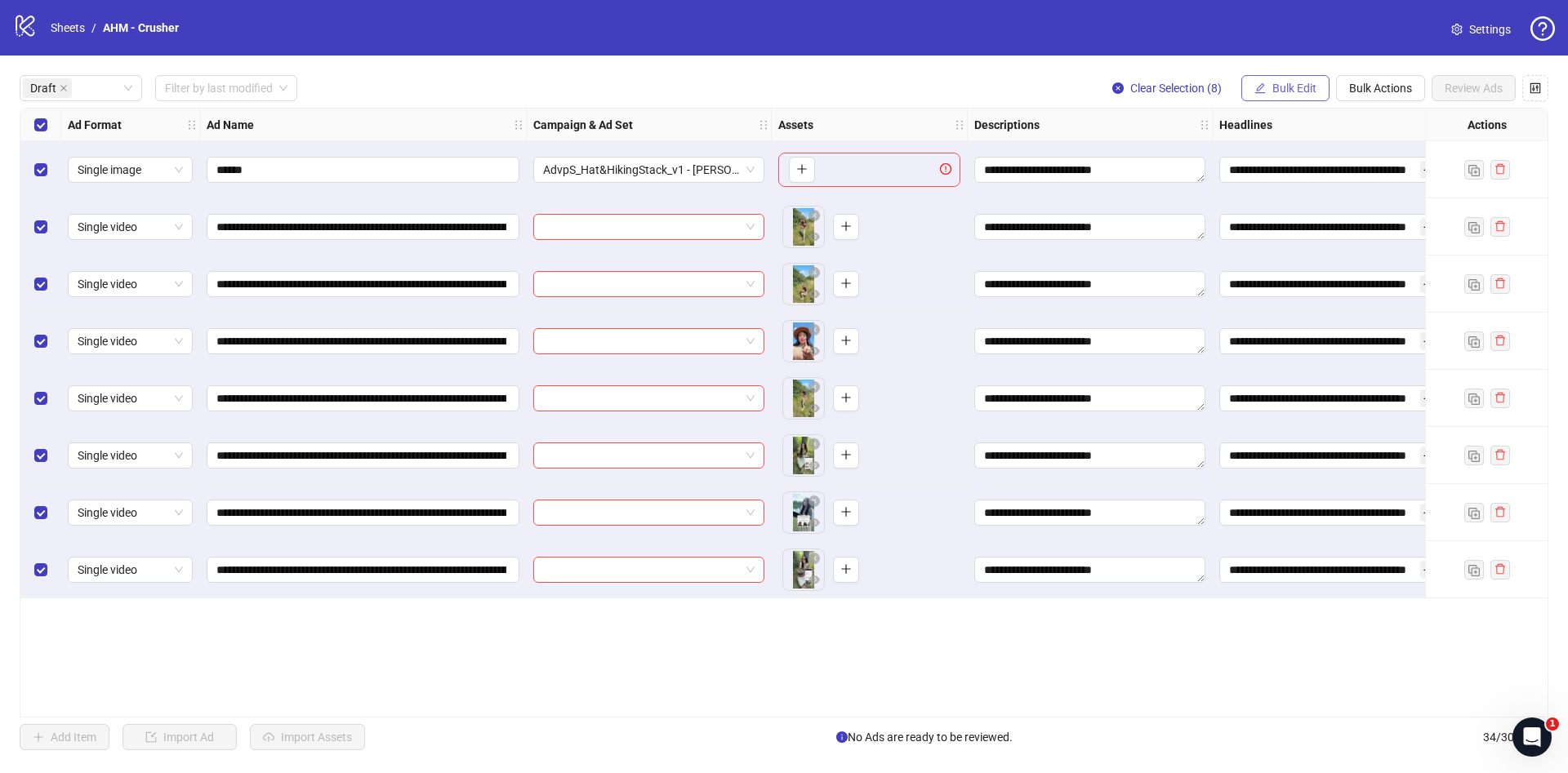
click at [1294, 89] on span "Bulk Edit" at bounding box center [1295, 88] width 44 height 13
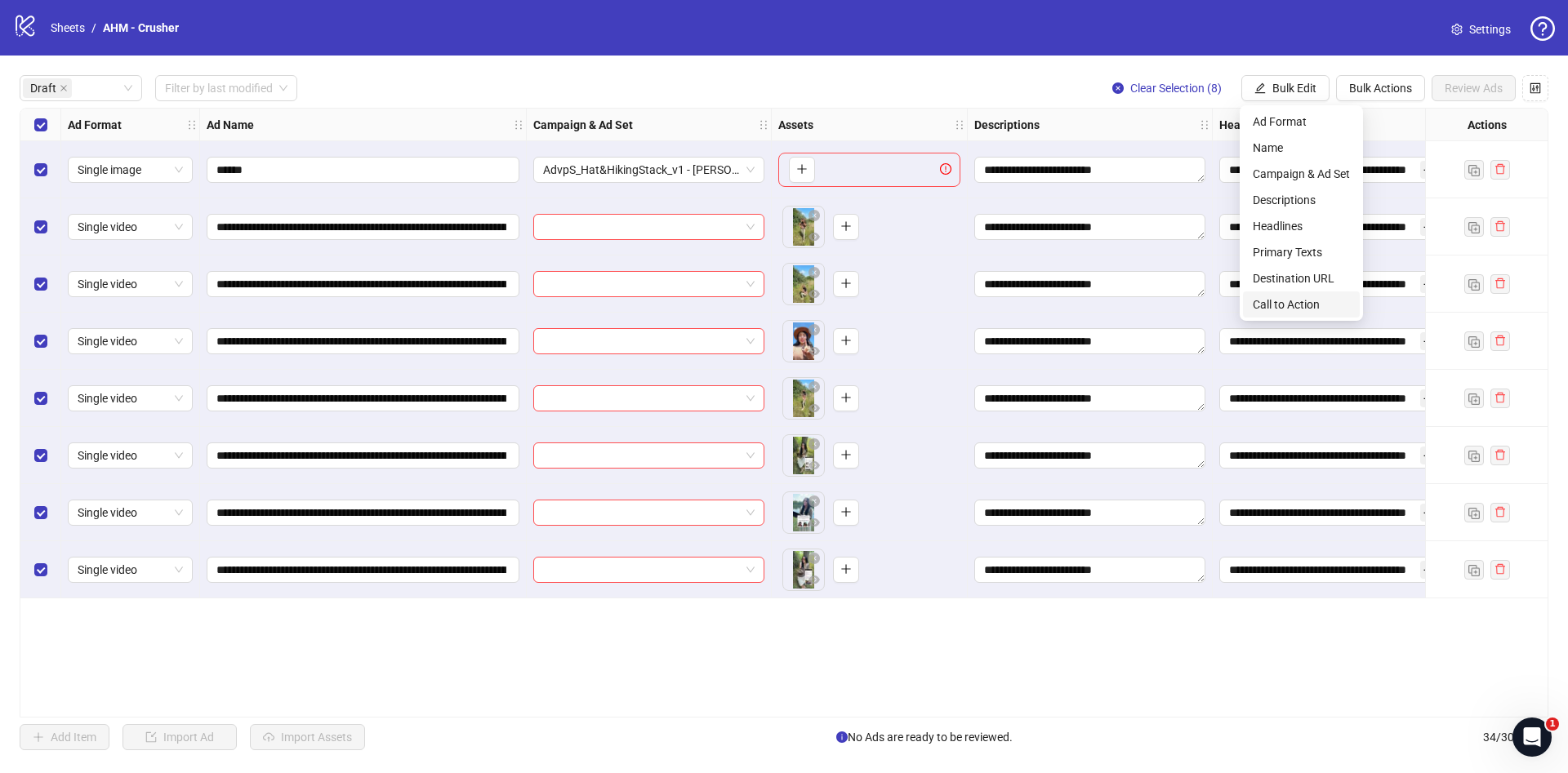
click at [1309, 301] on span "Call to Action" at bounding box center [1302, 305] width 97 height 18
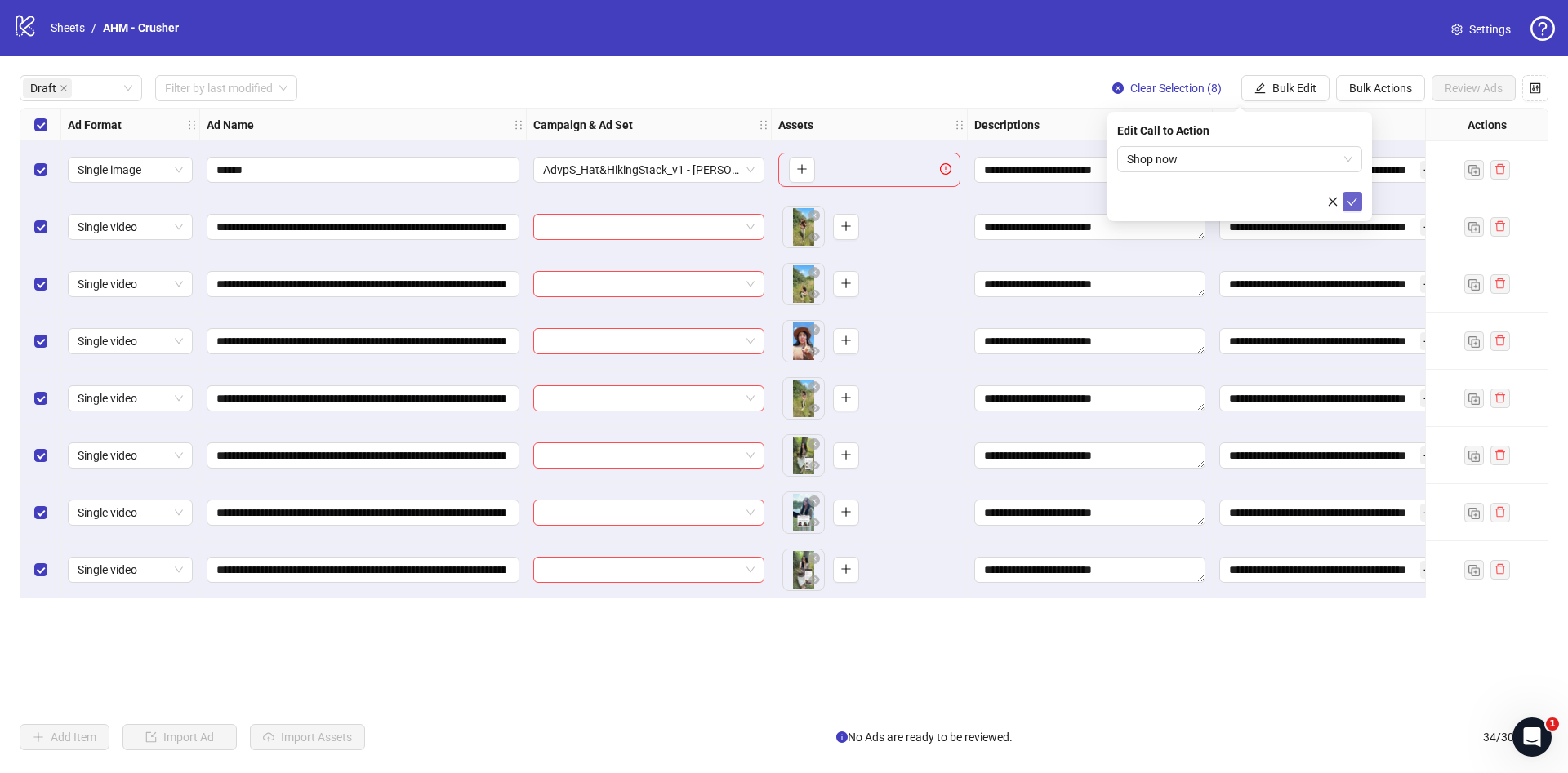
click at [1360, 205] on button "submit" at bounding box center [1352, 202] width 20 height 20
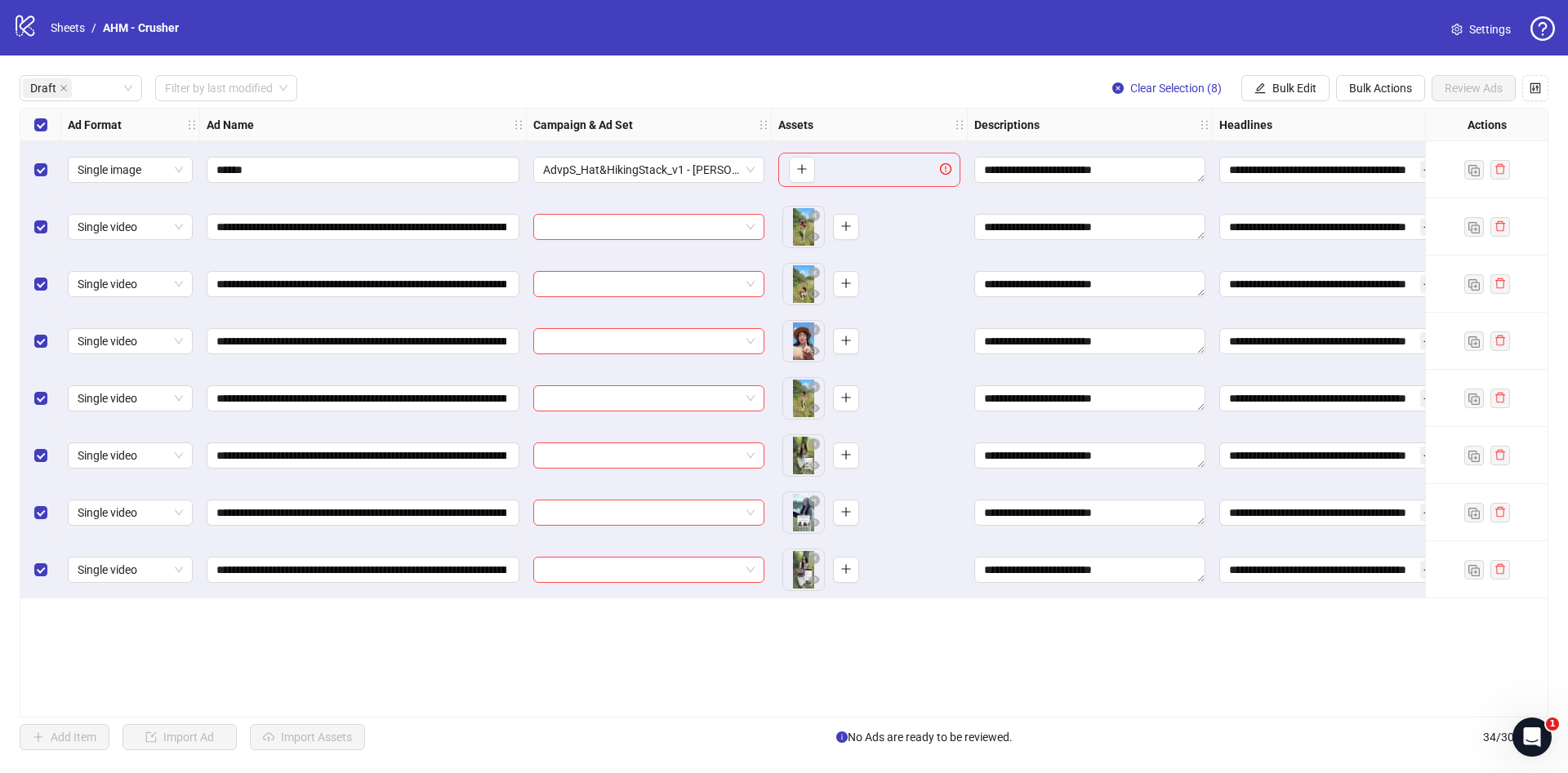
click at [30, 158] on div "Select row 1" at bounding box center [41, 170] width 41 height 57
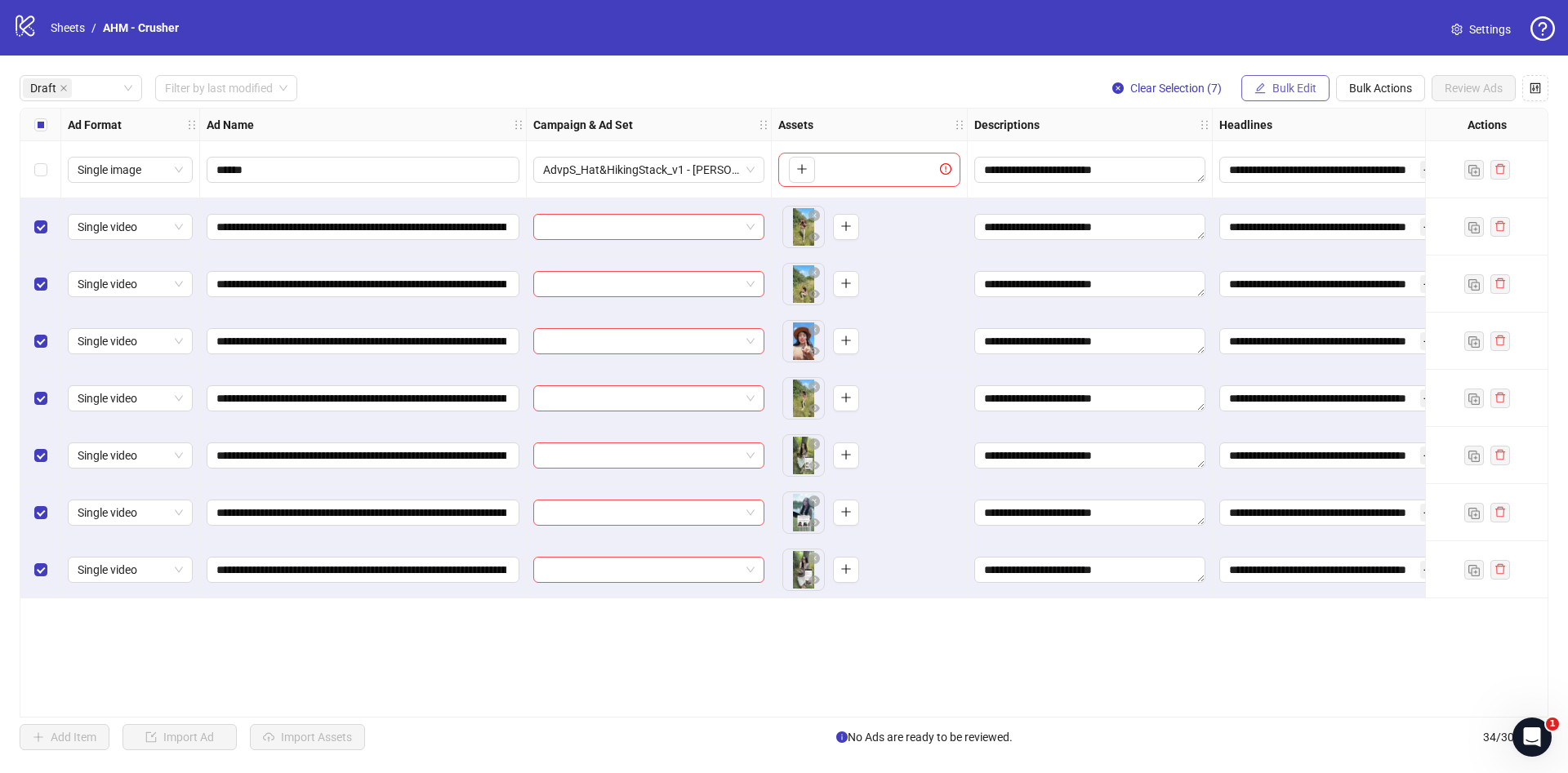
click at [1287, 87] on span "Bulk Edit" at bounding box center [1295, 88] width 44 height 13
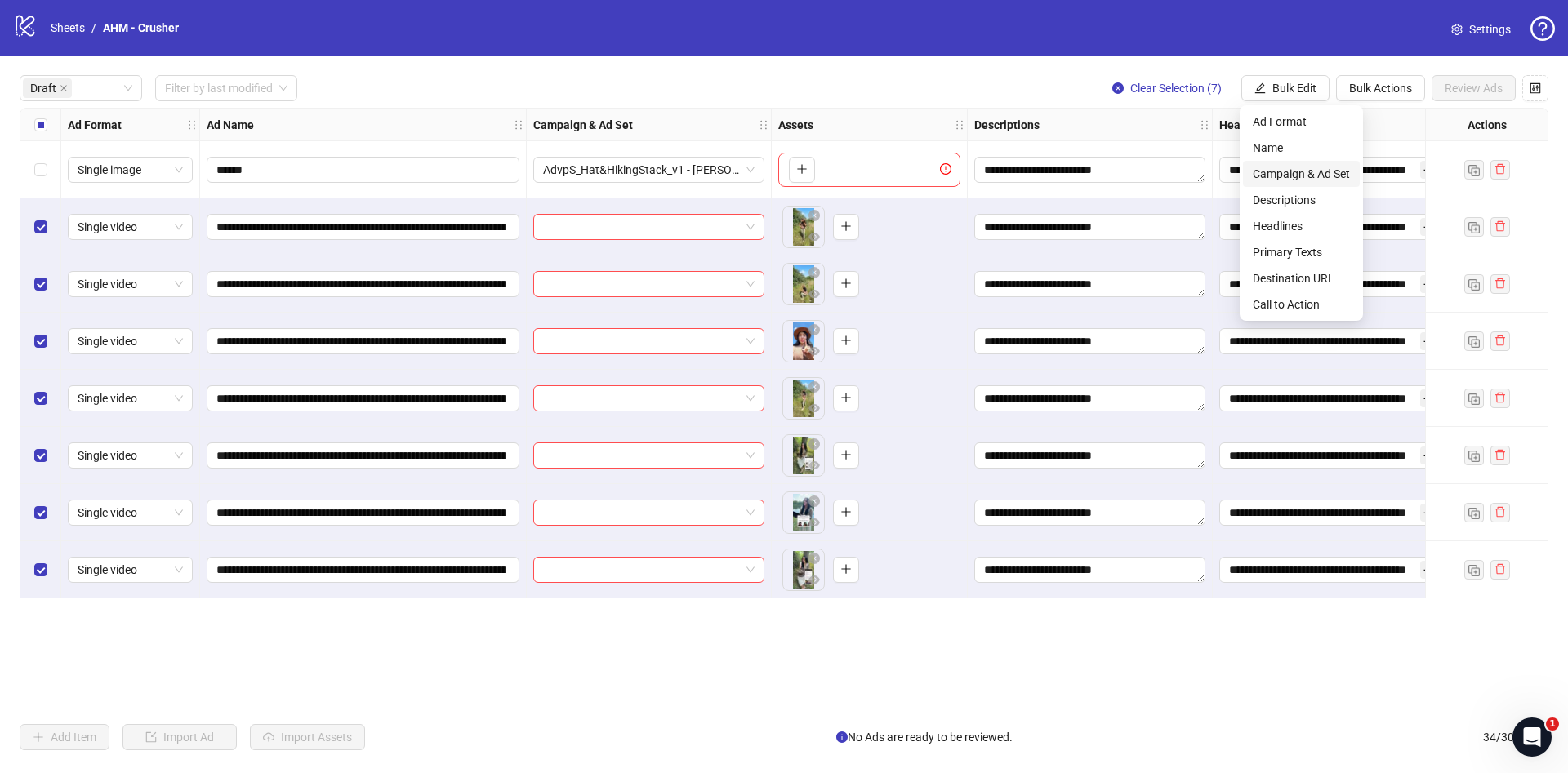
click at [1290, 168] on span "Campaign & Ad Set" at bounding box center [1302, 174] width 97 height 18
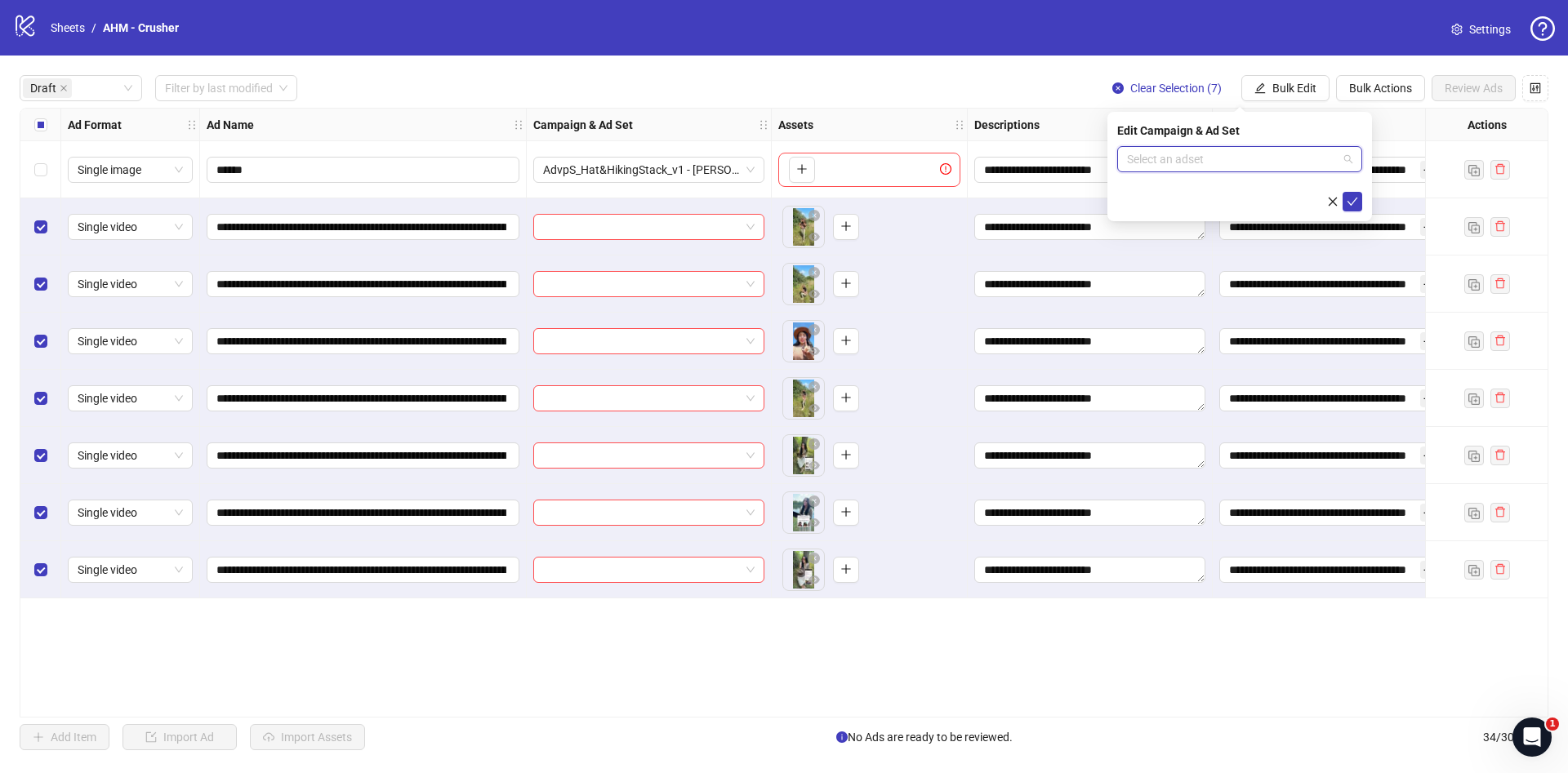
click at [1234, 164] on input "search" at bounding box center [1232, 159] width 211 height 24
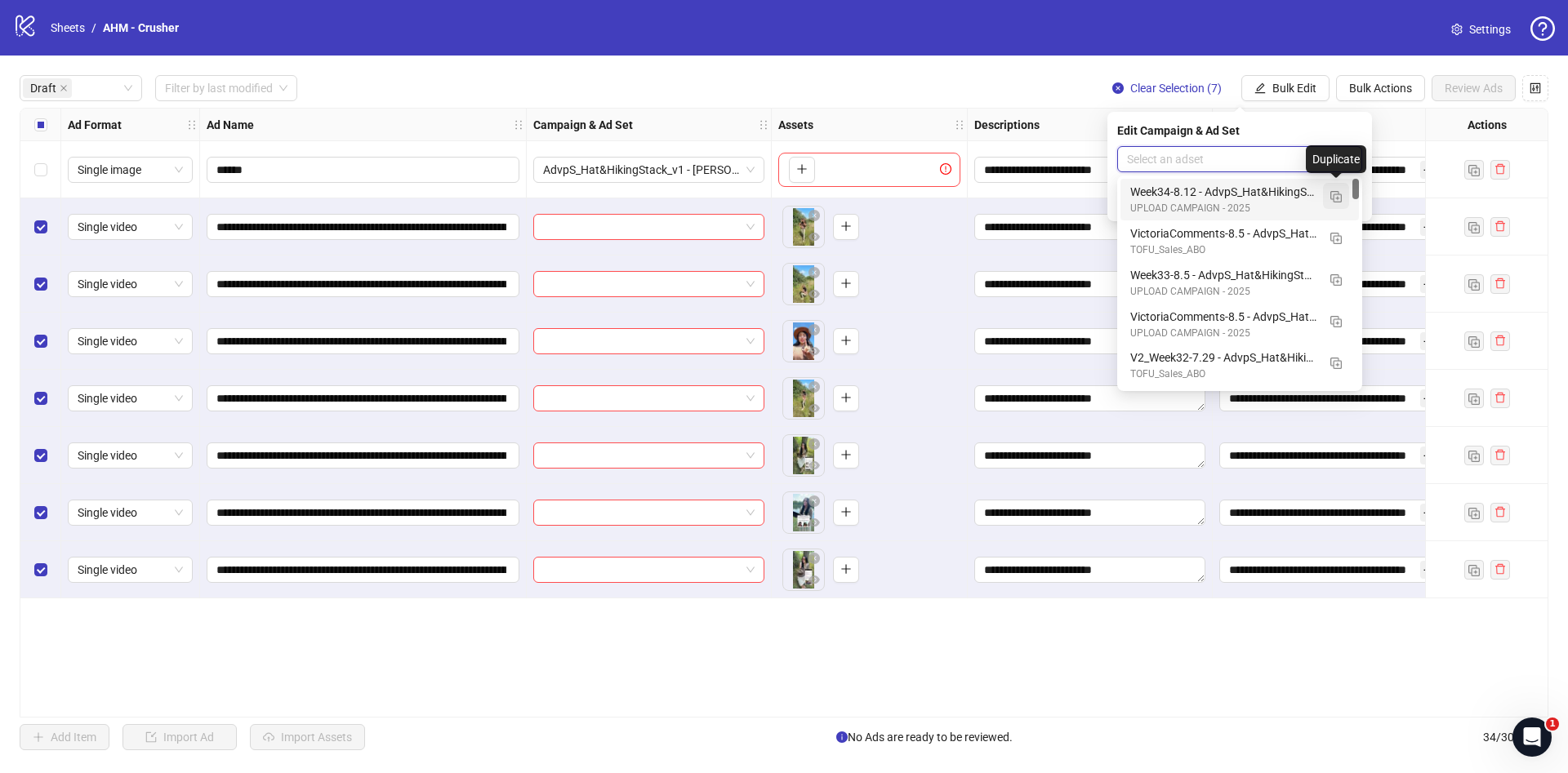
click at [1341, 195] on img "button" at bounding box center [1336, 197] width 12 height 12
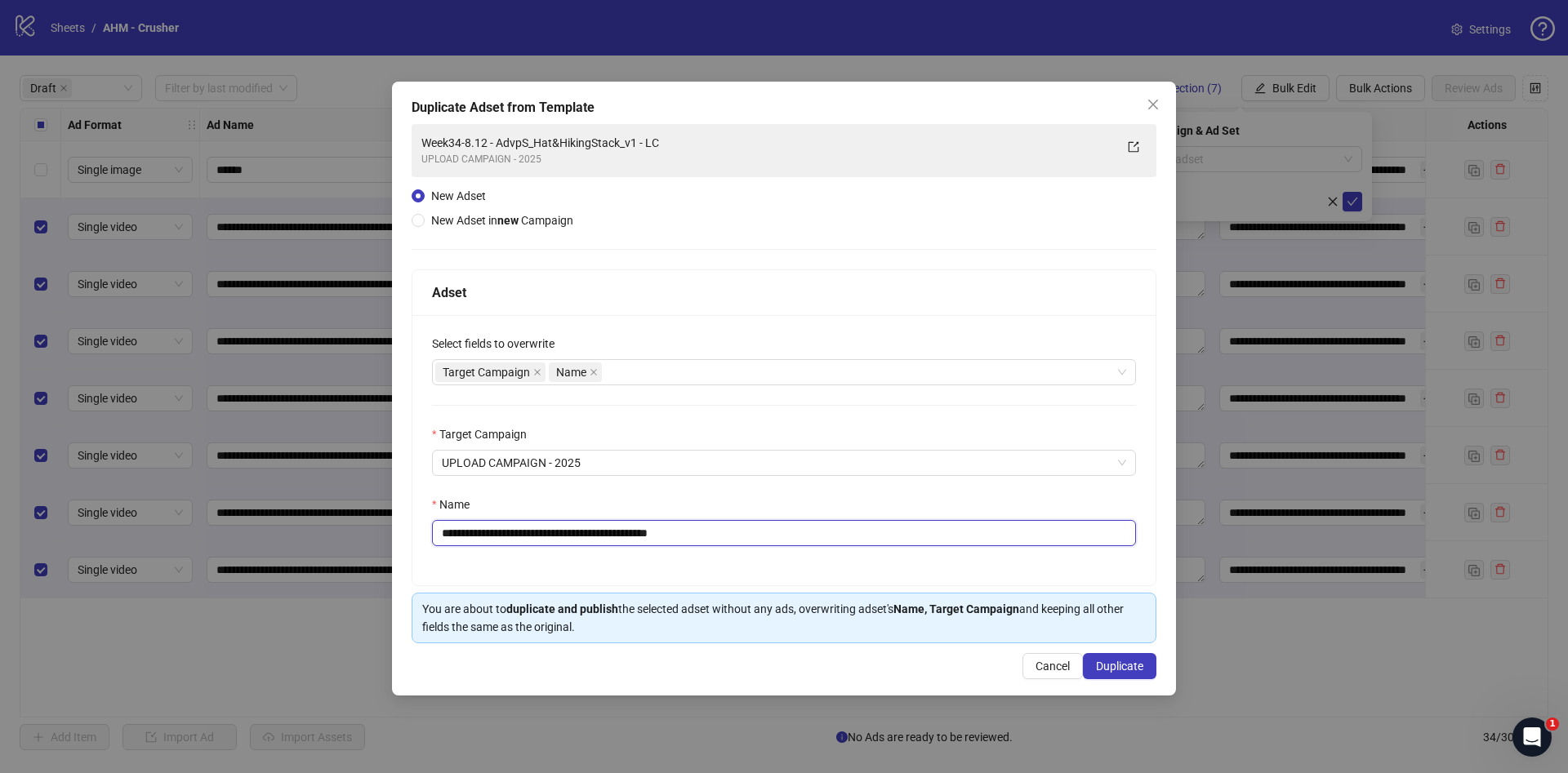
drag, startPoint x: 508, startPoint y: 535, endPoint x: 198, endPoint y: 521, distance: 310.3
click at [194, 522] on div "**********" at bounding box center [784, 386] width 1568 height 773
drag, startPoint x: 677, startPoint y: 535, endPoint x: 766, endPoint y: 577, distance: 98.4
click at [726, 551] on div "**********" at bounding box center [784, 450] width 743 height 271
type input "**********"
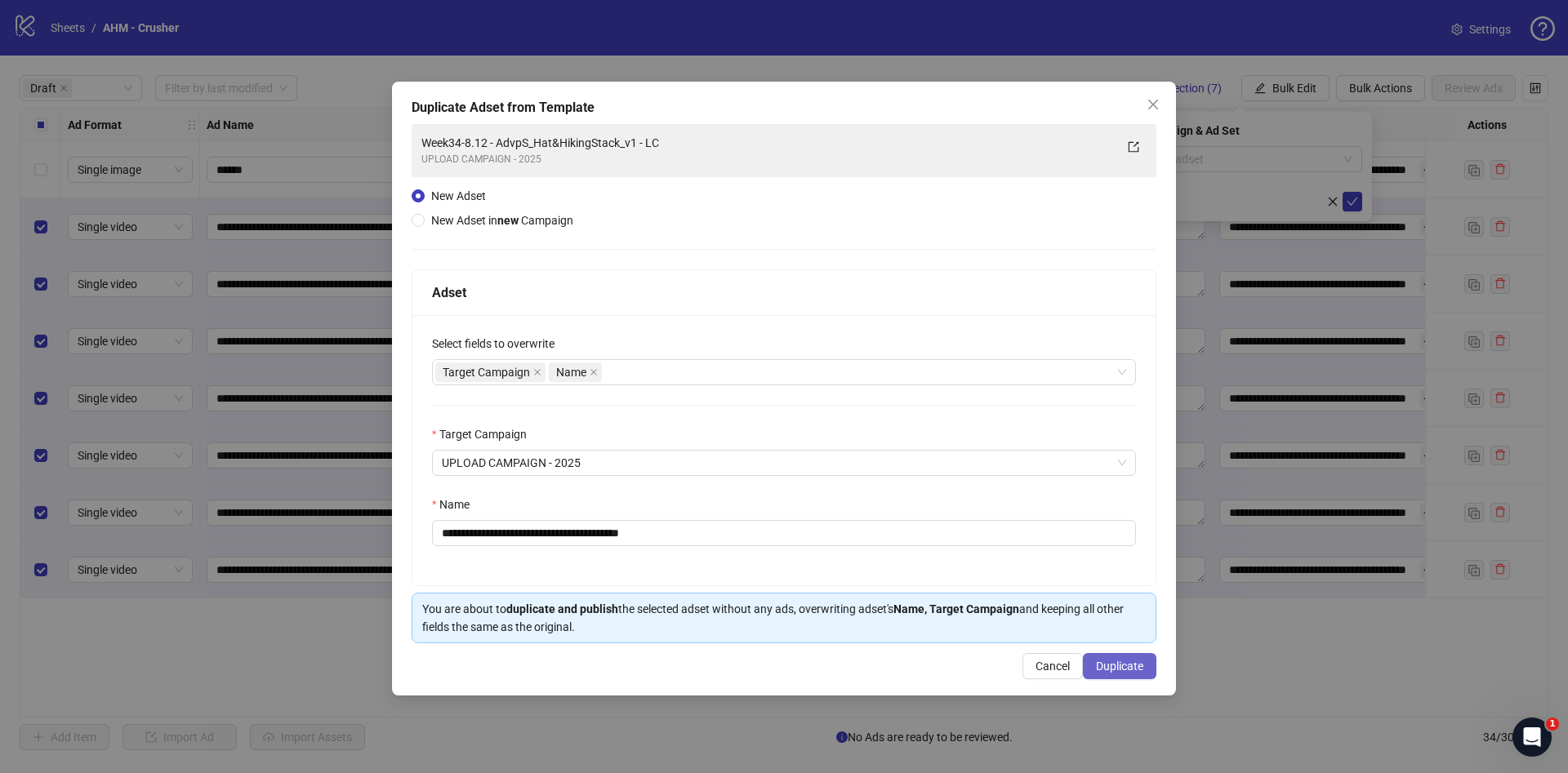
click at [1117, 665] on span "Duplicate" at bounding box center [1120, 667] width 48 height 13
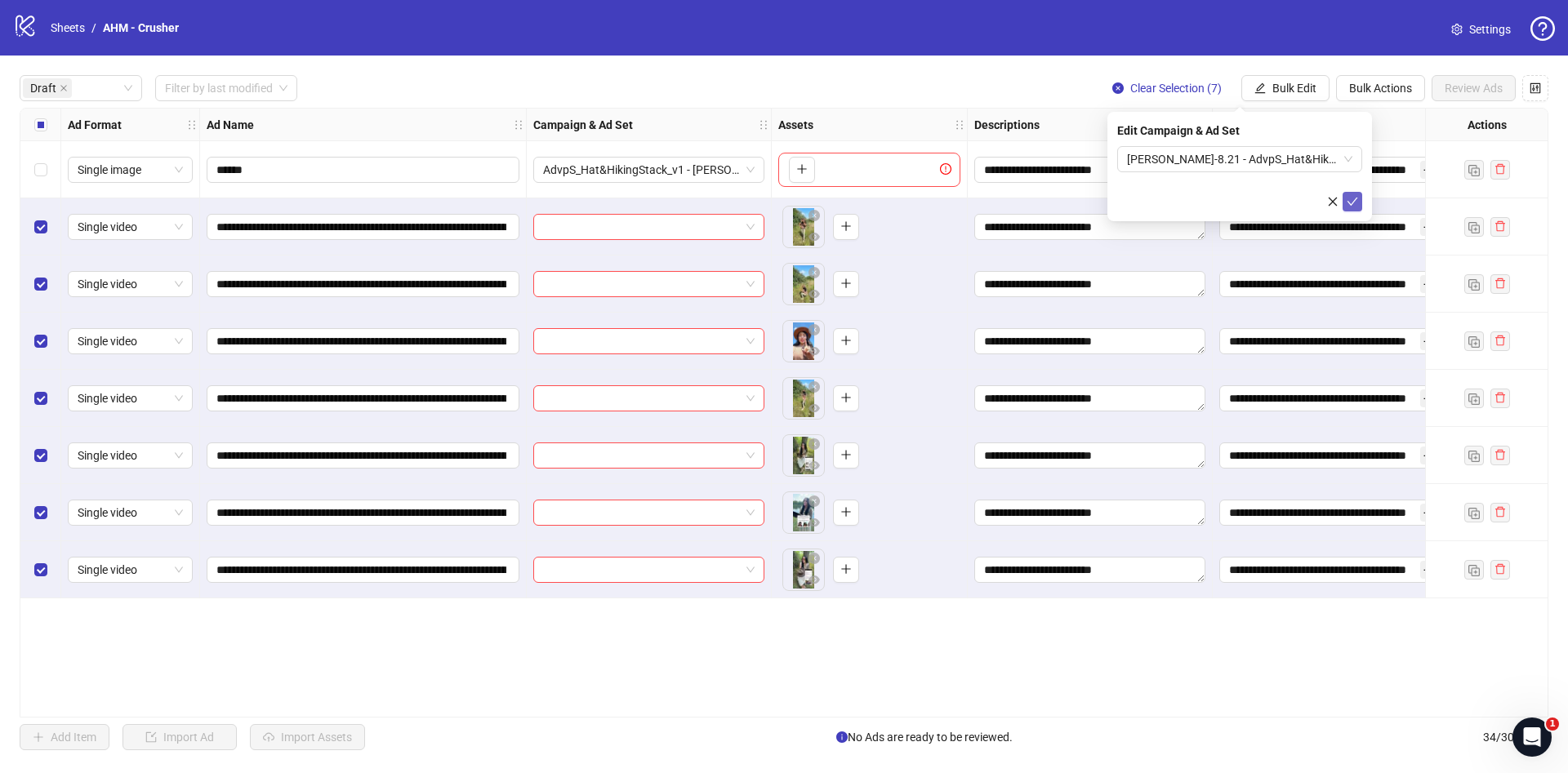
click at [1359, 192] on button "submit" at bounding box center [1352, 202] width 20 height 20
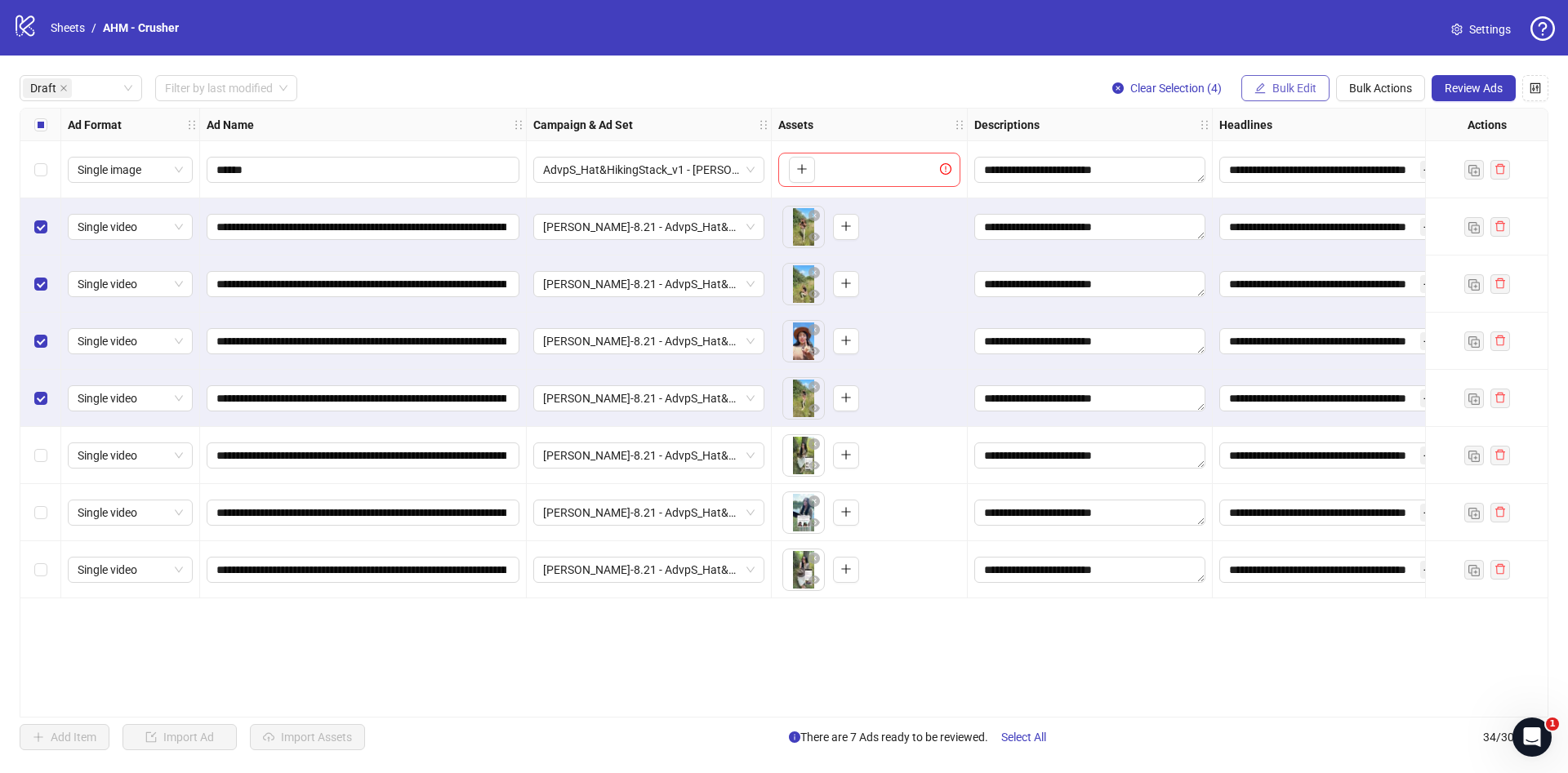
click at [1284, 97] on button "Bulk Edit" at bounding box center [1286, 87] width 88 height 26
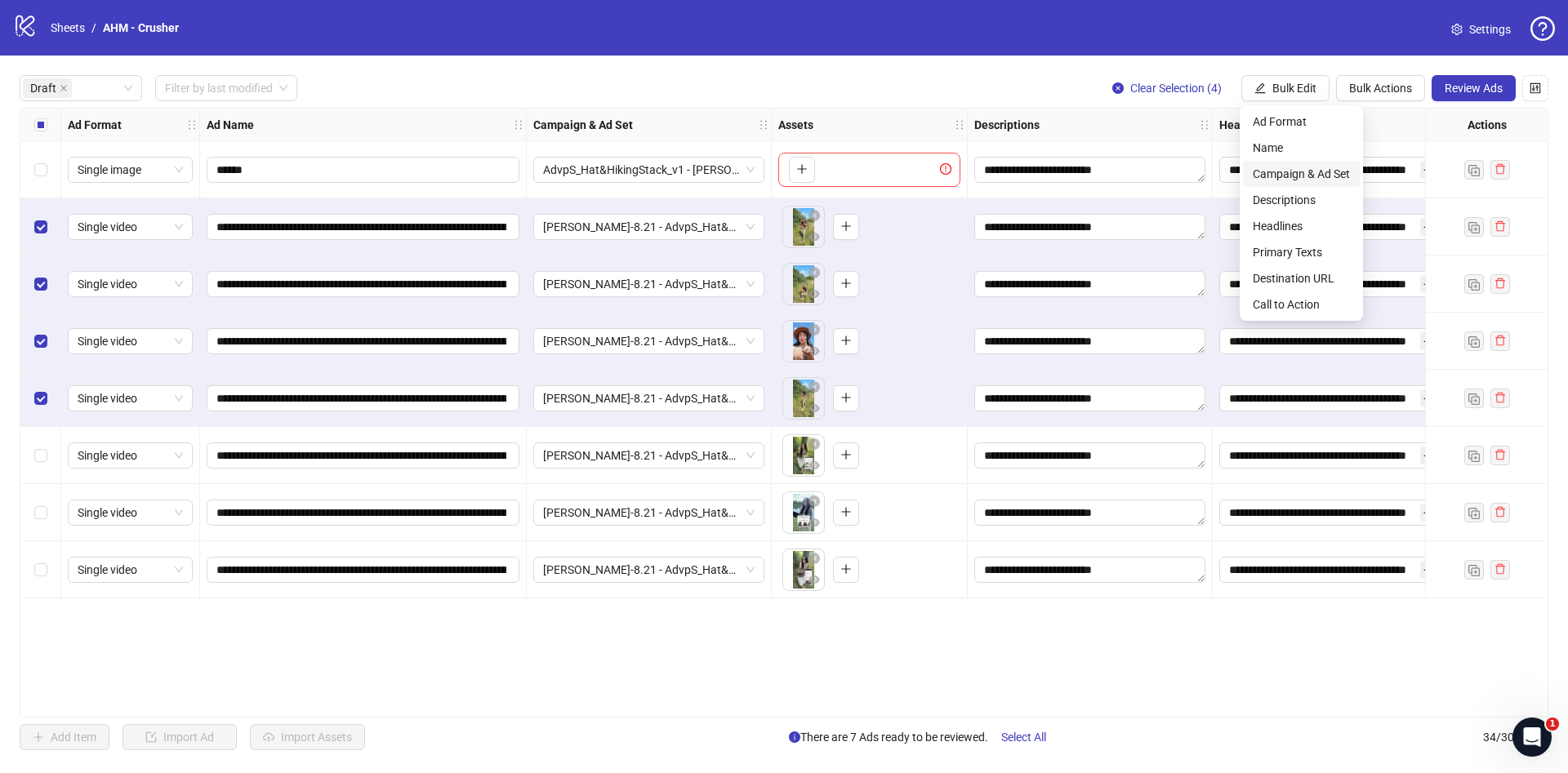
click at [1290, 170] on span "Campaign & Ad Set" at bounding box center [1302, 174] width 97 height 18
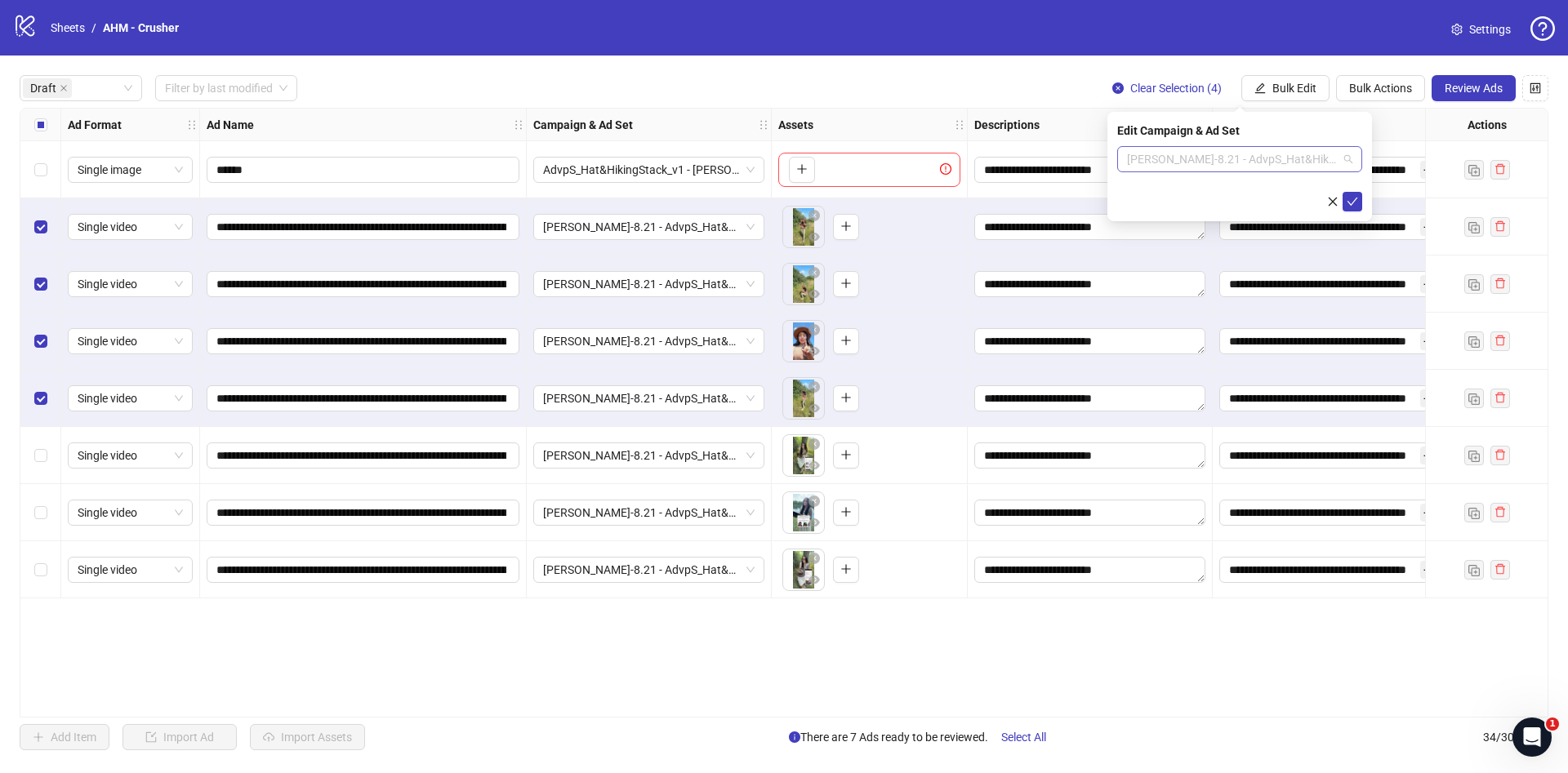
click at [1204, 166] on span "Hannah-8.21 - AdvpS_Hat&HikingStack_v1 - LC" at bounding box center [1240, 159] width 226 height 24
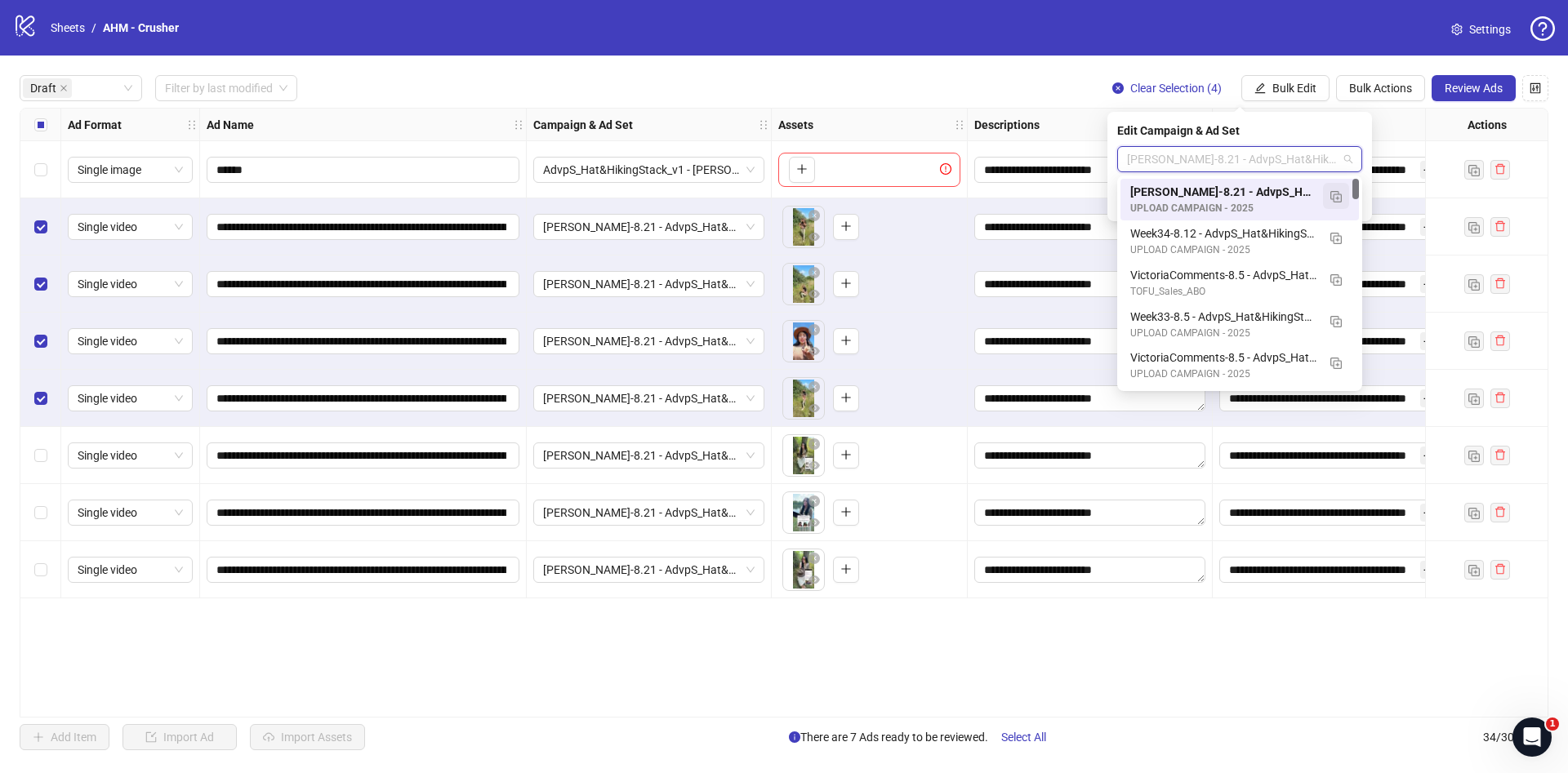
click at [1342, 189] on button "button" at bounding box center [1336, 196] width 26 height 26
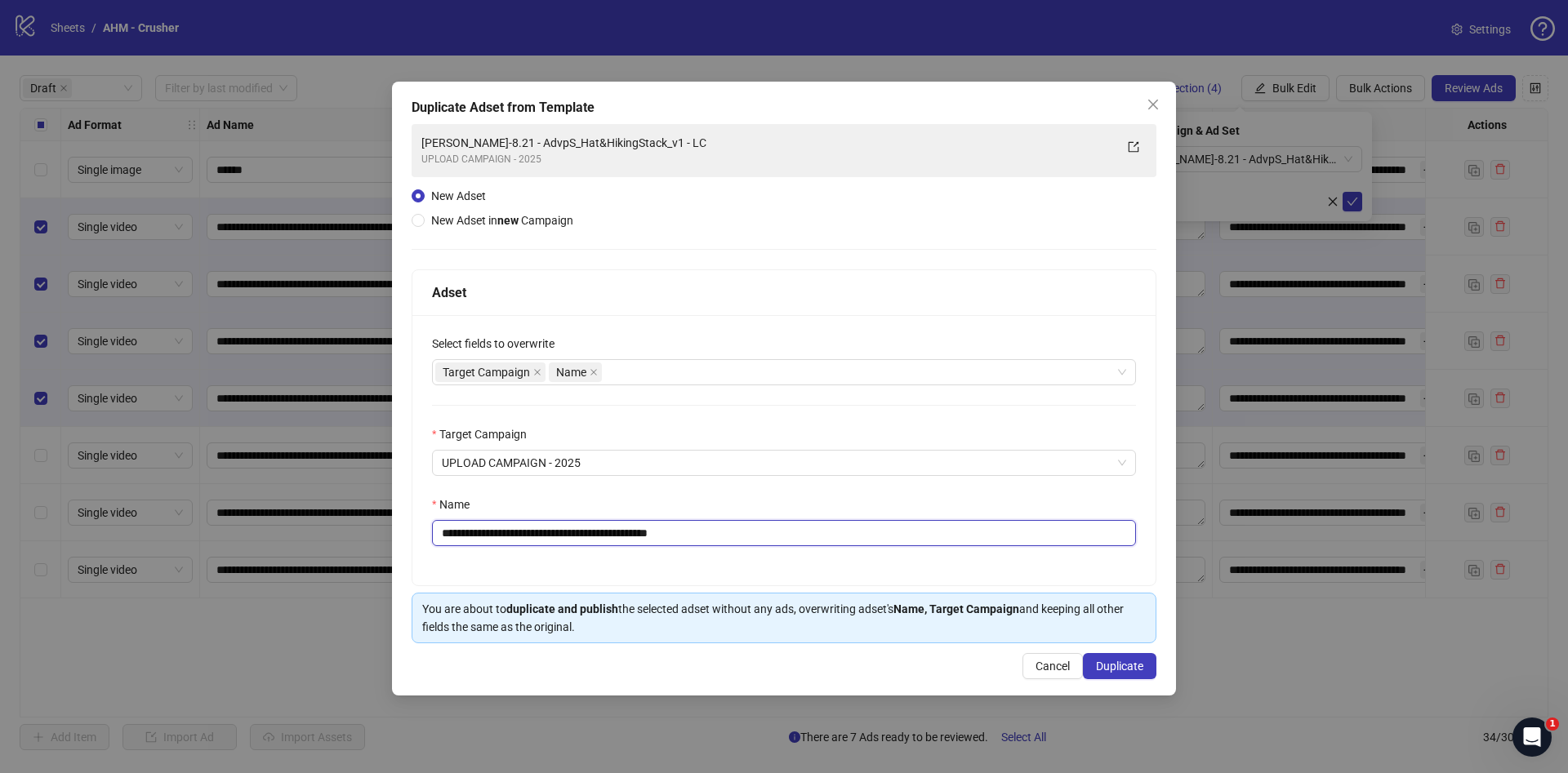
drag, startPoint x: 480, startPoint y: 538, endPoint x: 410, endPoint y: 544, distance: 70.3
click at [349, 542] on div "**********" at bounding box center [784, 386] width 1568 height 773
drag, startPoint x: 675, startPoint y: 533, endPoint x: 835, endPoint y: 557, distance: 161.8
click at [835, 557] on div "**********" at bounding box center [784, 450] width 743 height 271
type input "**********"
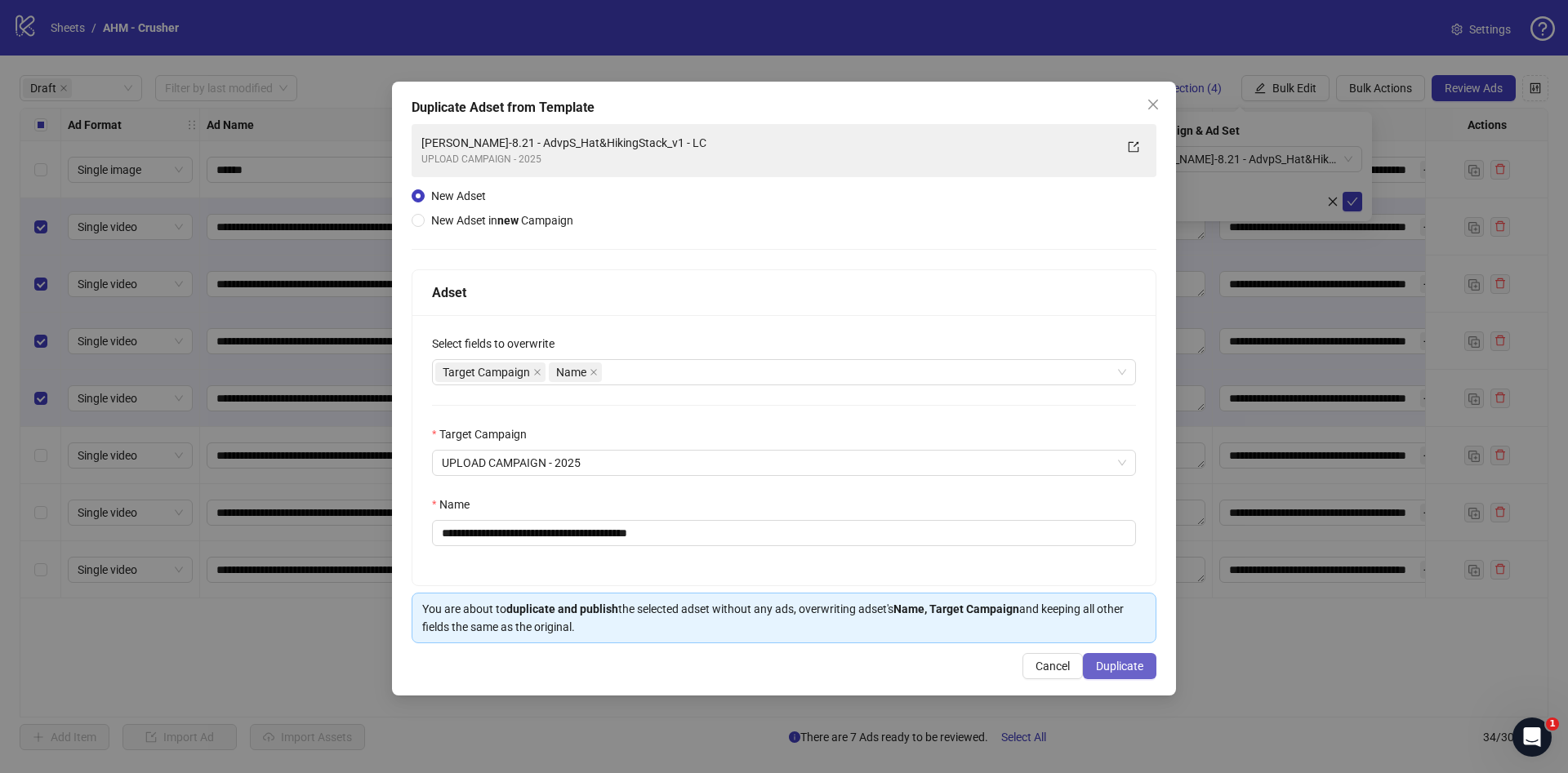
click at [1109, 676] on button "Duplicate" at bounding box center [1119, 666] width 73 height 26
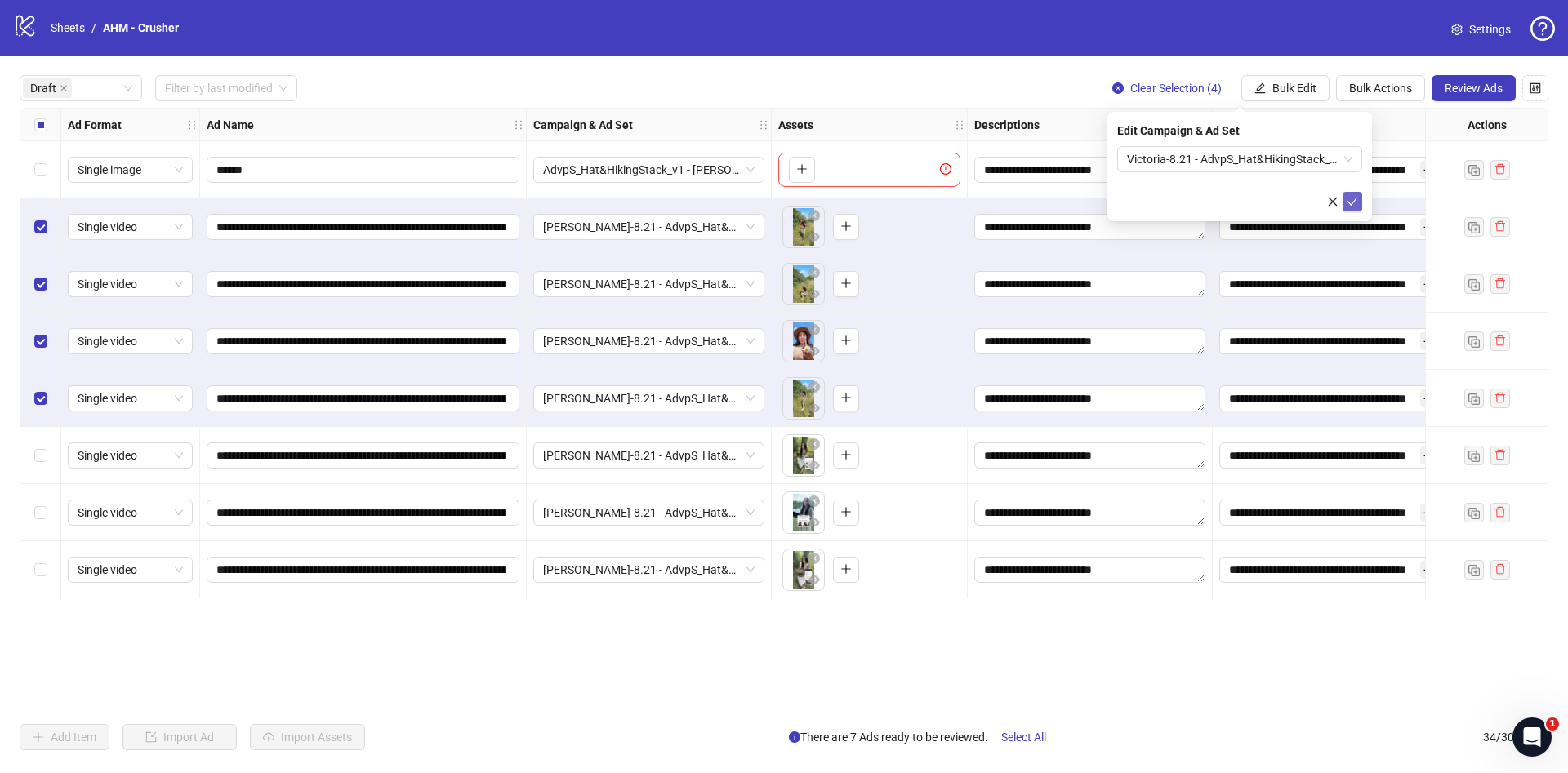
click at [1360, 206] on button "submit" at bounding box center [1352, 202] width 20 height 20
click at [45, 132] on label "Select all rows" at bounding box center [41, 125] width 13 height 18
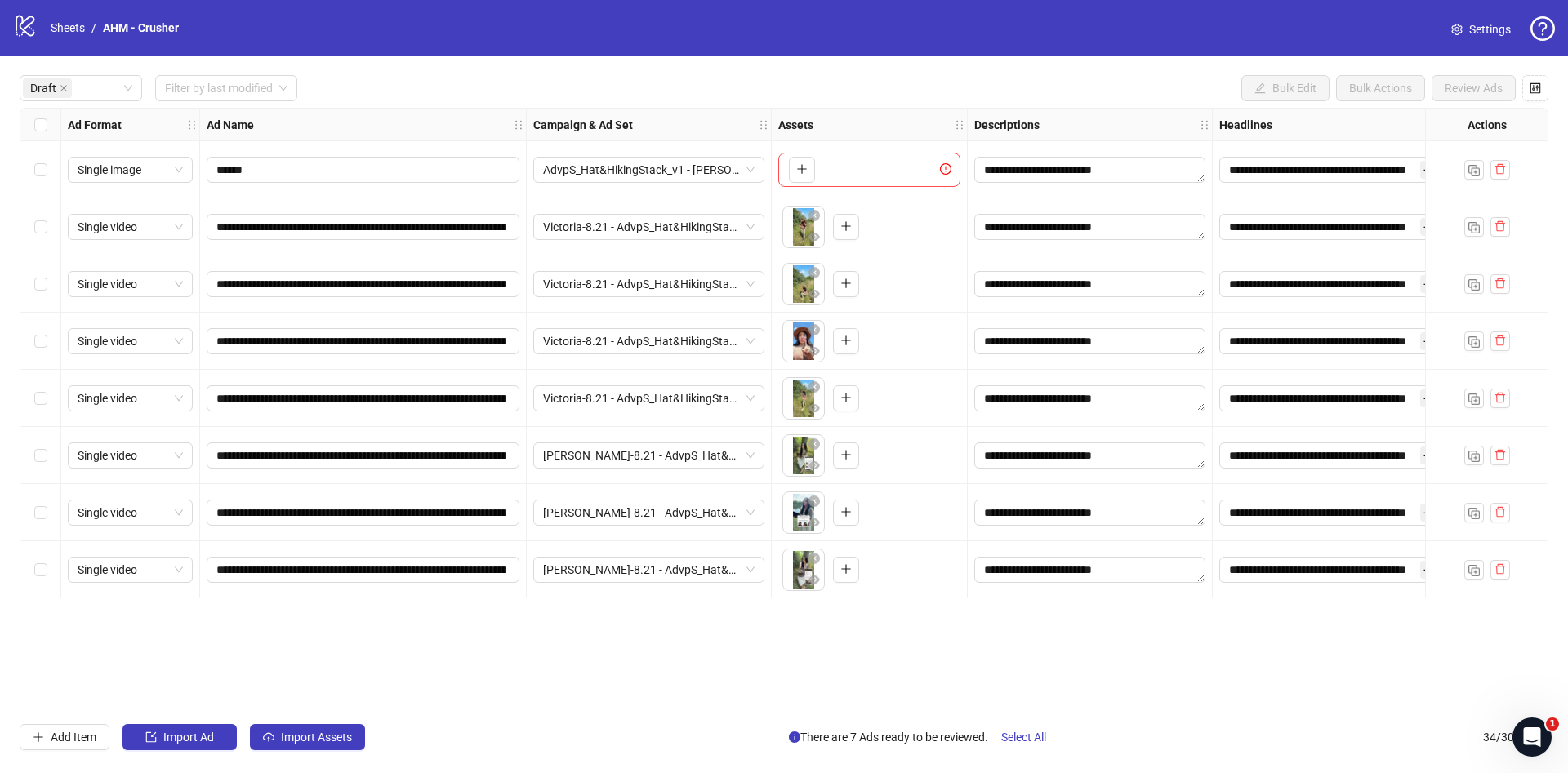
click at [48, 170] on div "Select row 1" at bounding box center [41, 170] width 41 height 57
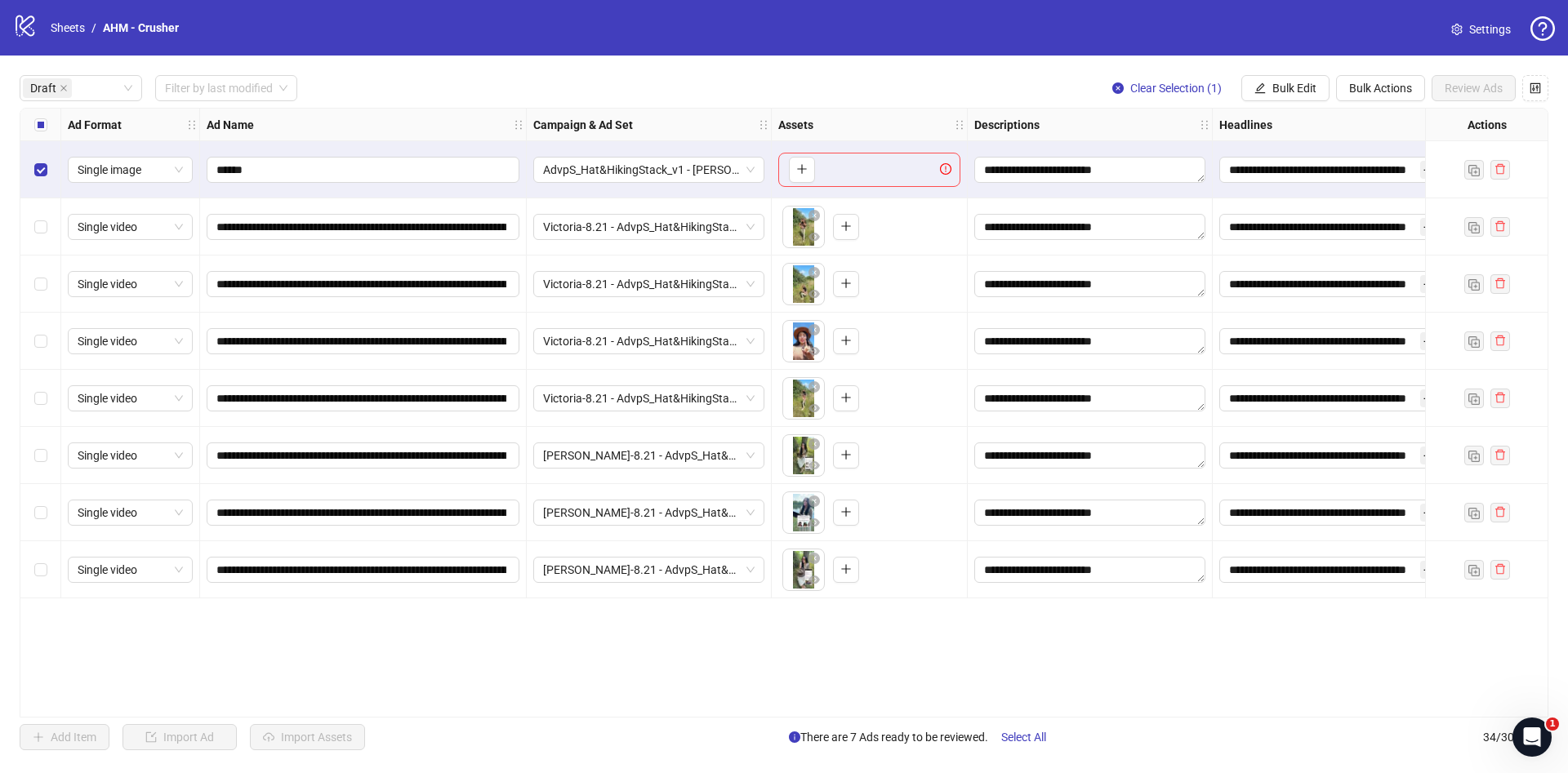
click at [45, 115] on div "Select all rows" at bounding box center [41, 124] width 41 height 32
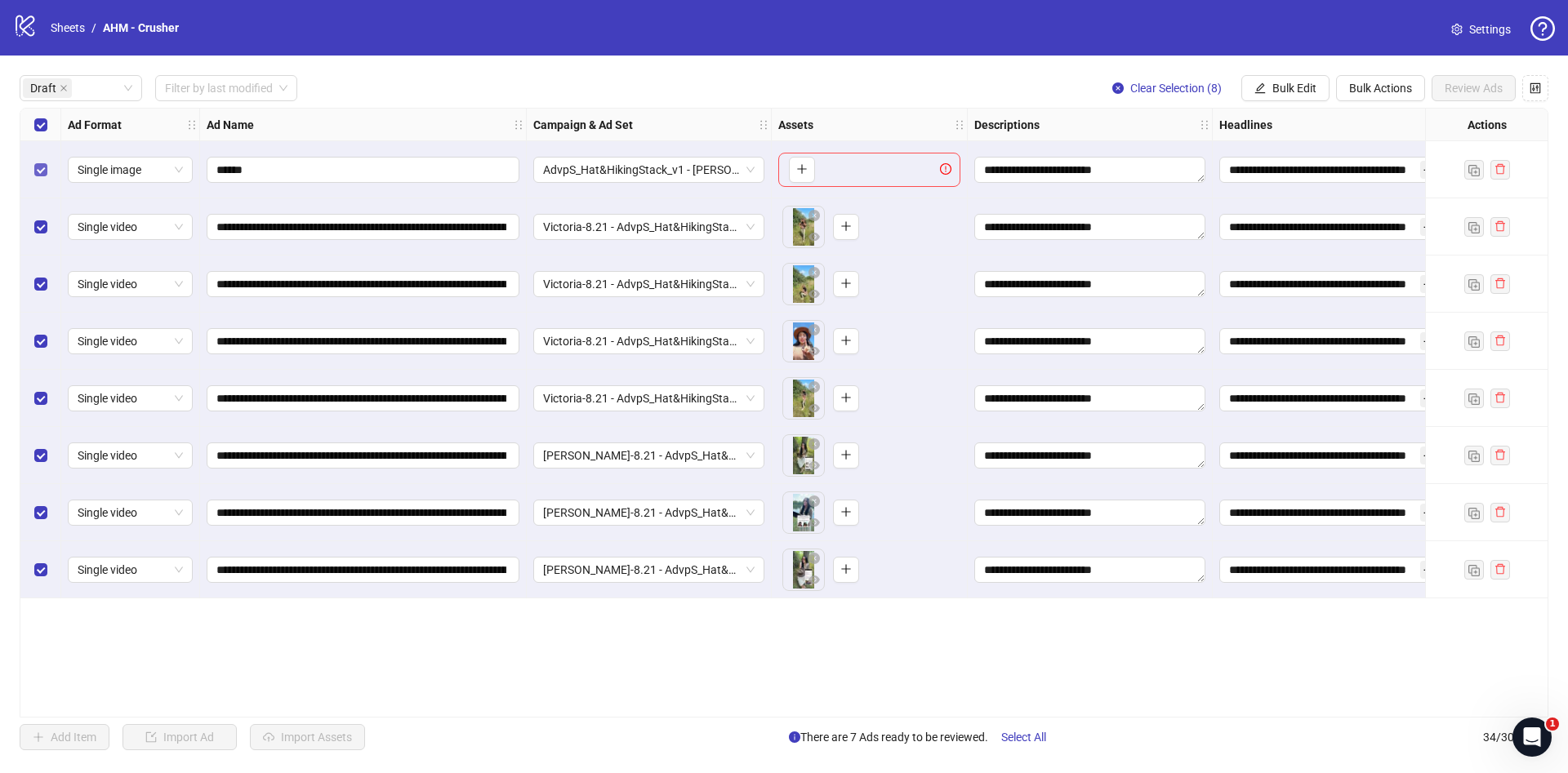
click at [39, 161] on div "Select row 1" at bounding box center [41, 170] width 41 height 57
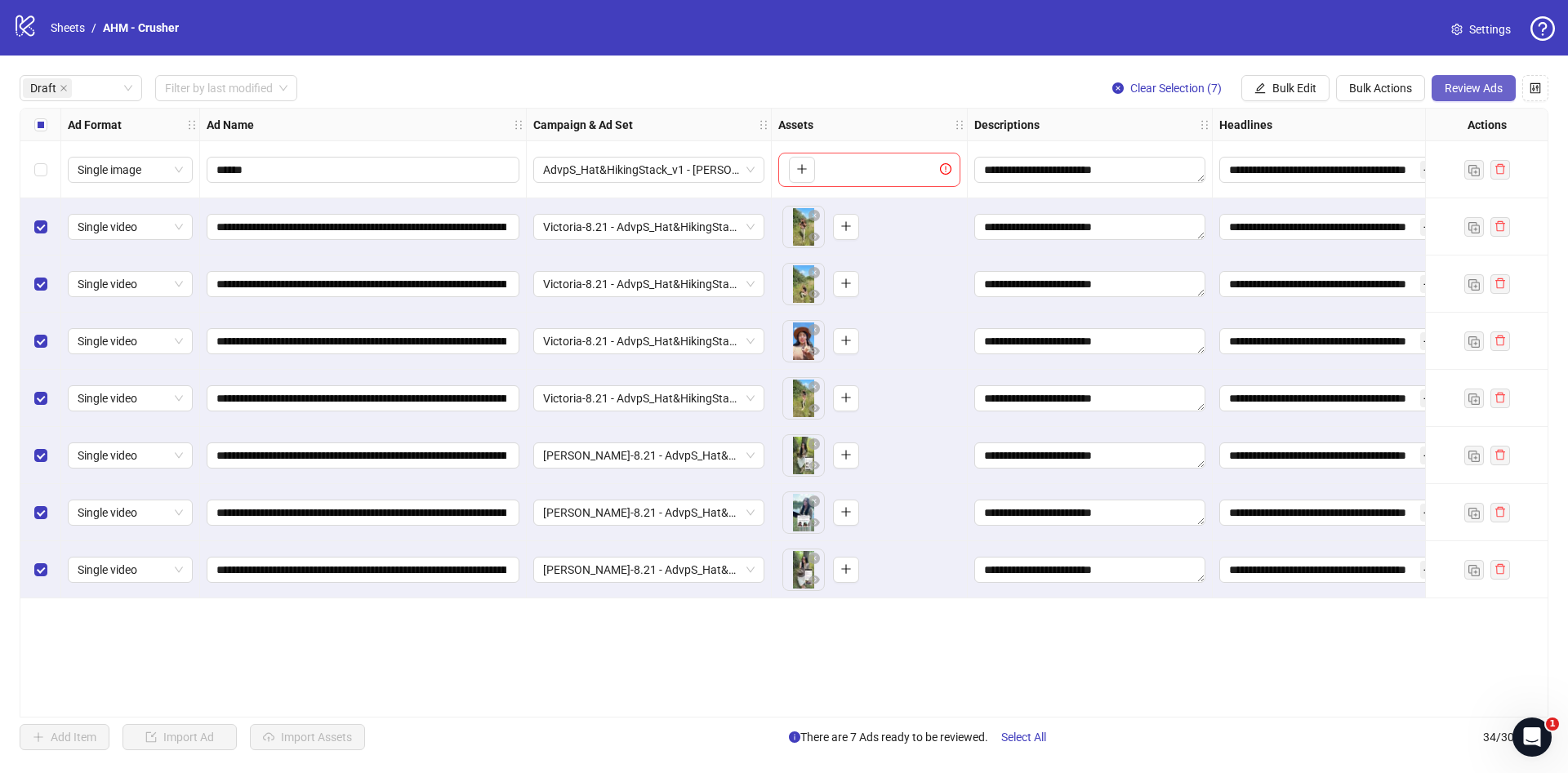
click at [1453, 79] on button "Review Ads" at bounding box center [1473, 87] width 84 height 26
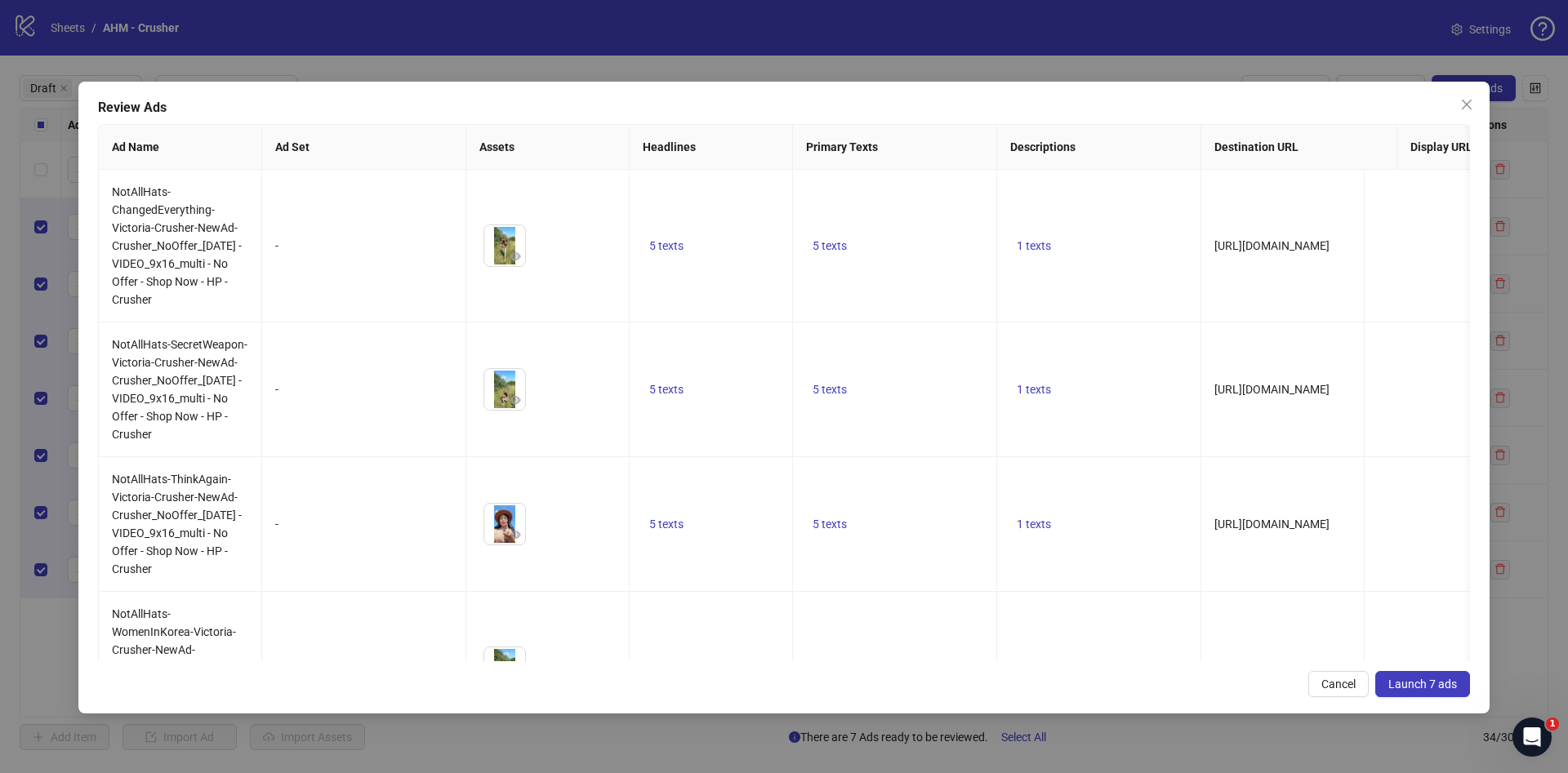
click at [1433, 684] on span "Launch 7 ads" at bounding box center [1423, 684] width 69 height 13
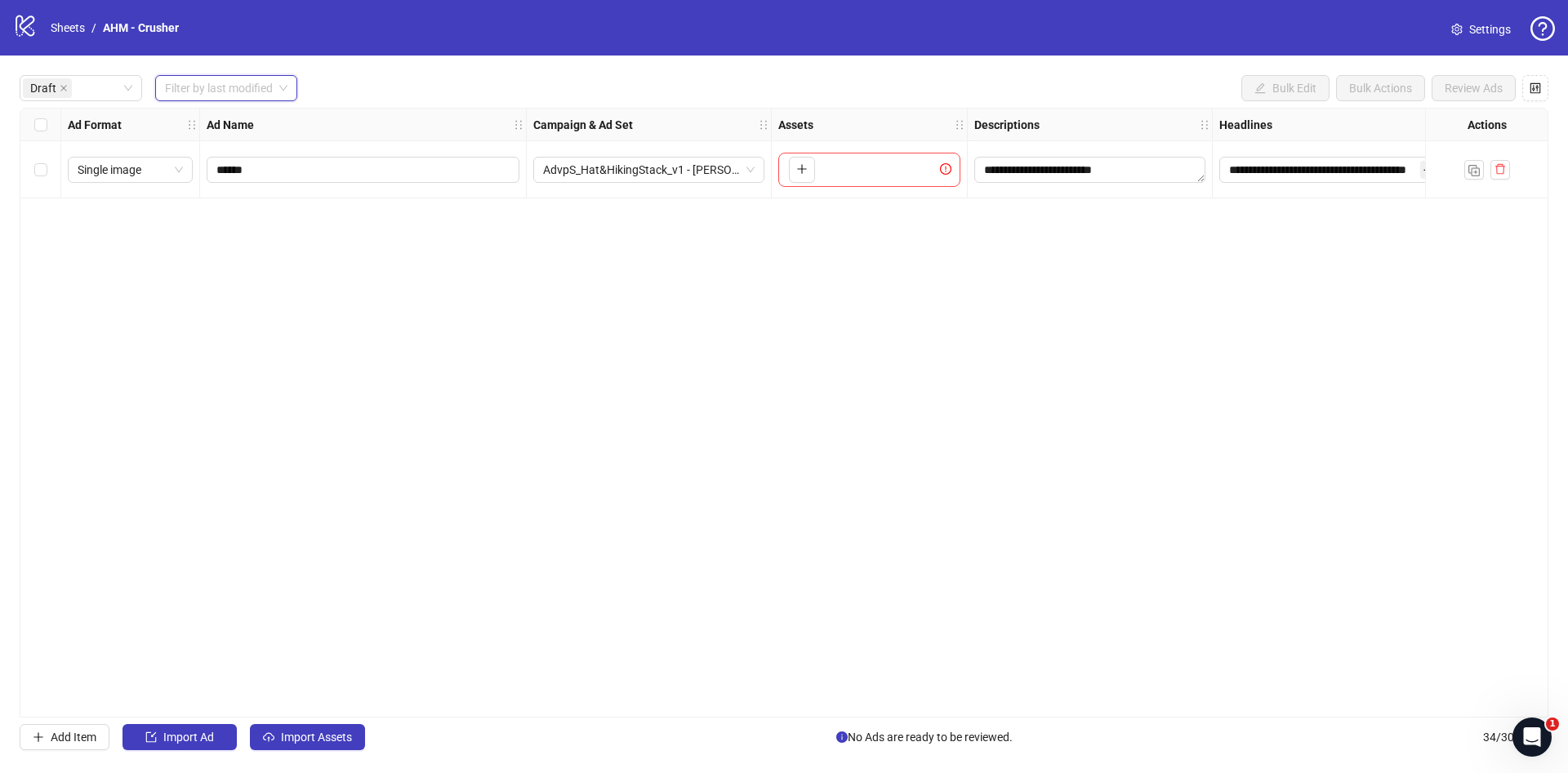
click at [262, 83] on input "search" at bounding box center [219, 87] width 108 height 24
click at [259, 118] on div "Today" at bounding box center [226, 122] width 117 height 18
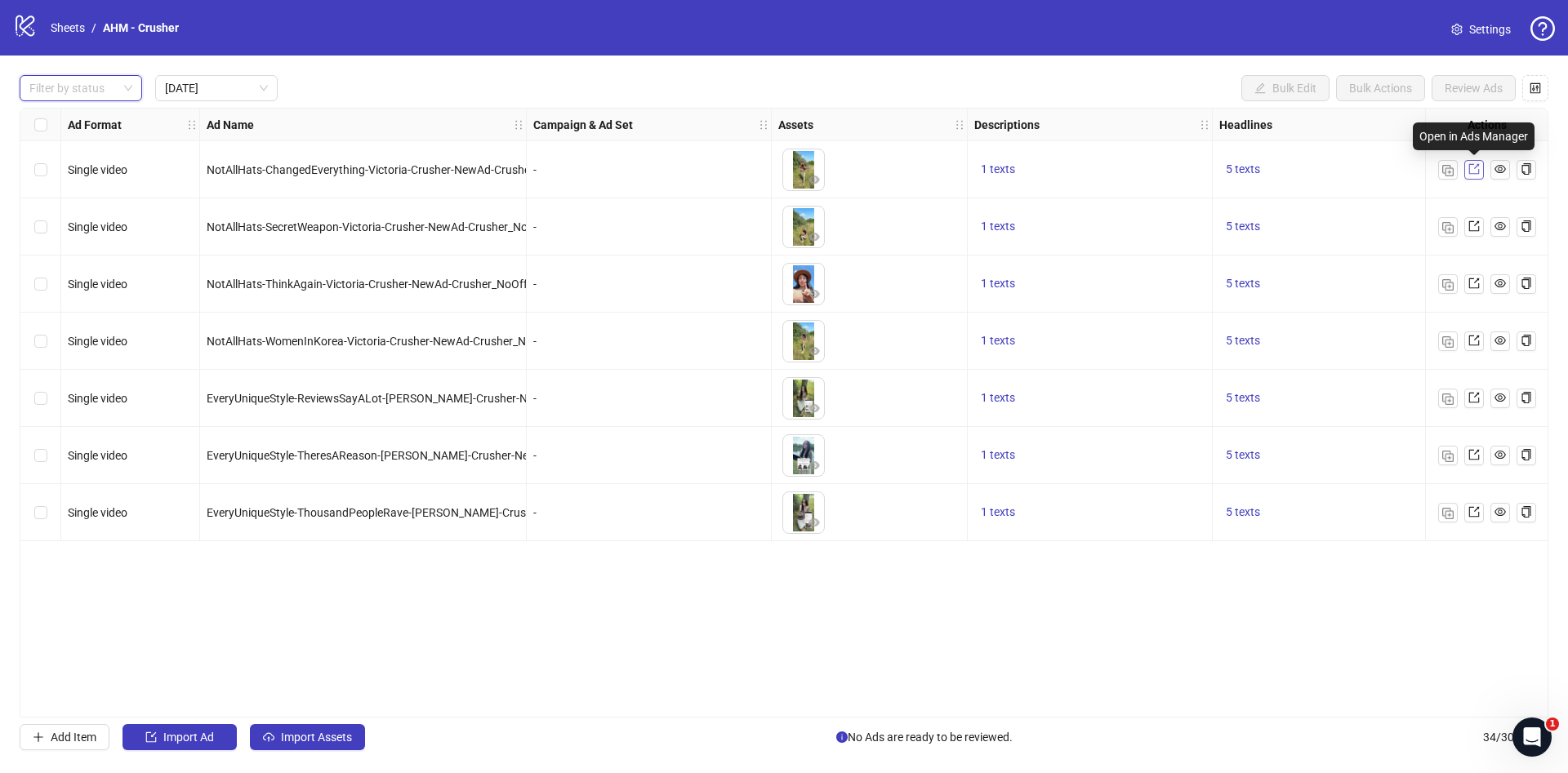
click at [1470, 163] on icon "export" at bounding box center [1474, 169] width 12 height 12
